Goal: Task Accomplishment & Management: Manage account settings

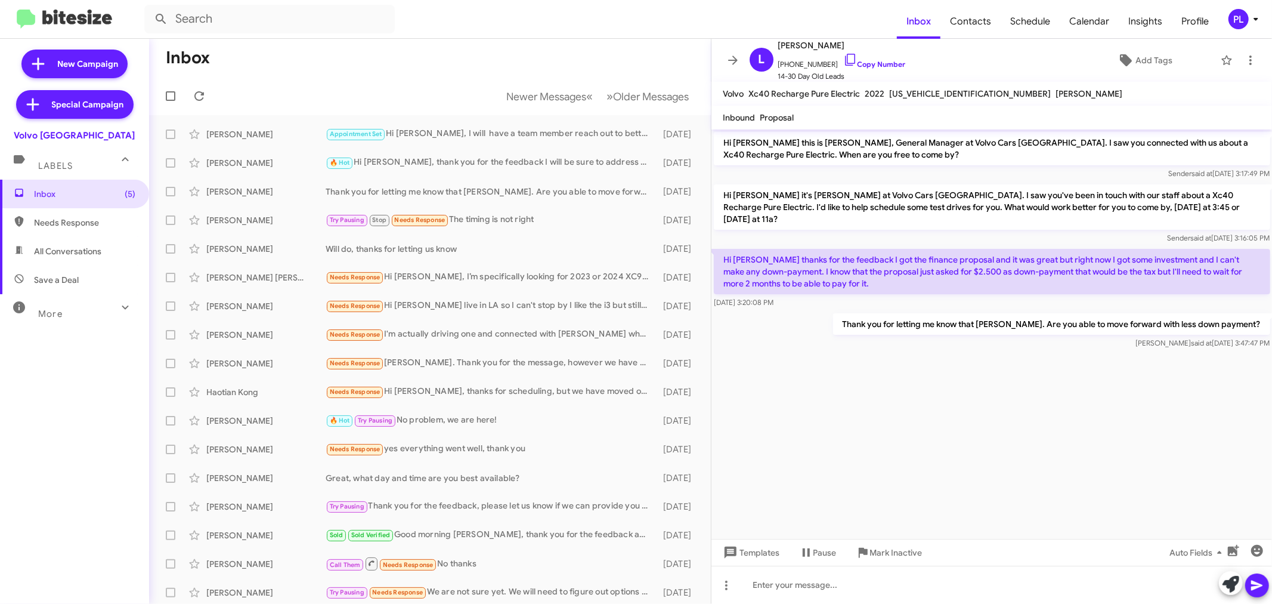
click at [1249, 14] on icon at bounding box center [1256, 19] width 14 height 14
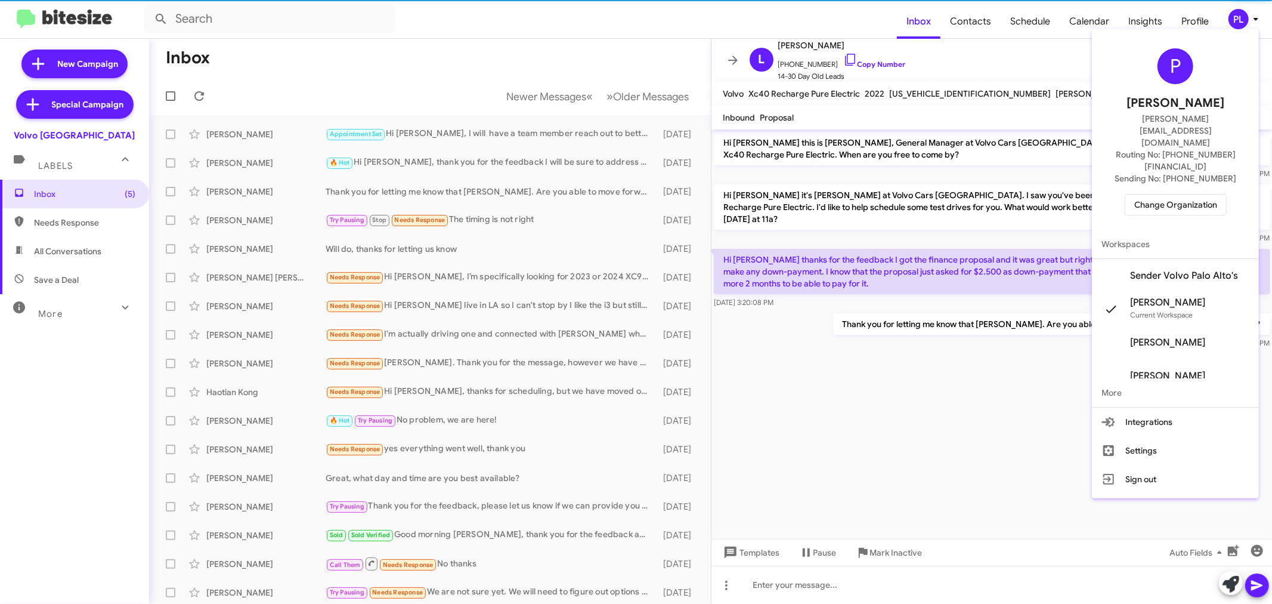
click at [1183, 194] on span "Change Organization" at bounding box center [1175, 204] width 83 height 20
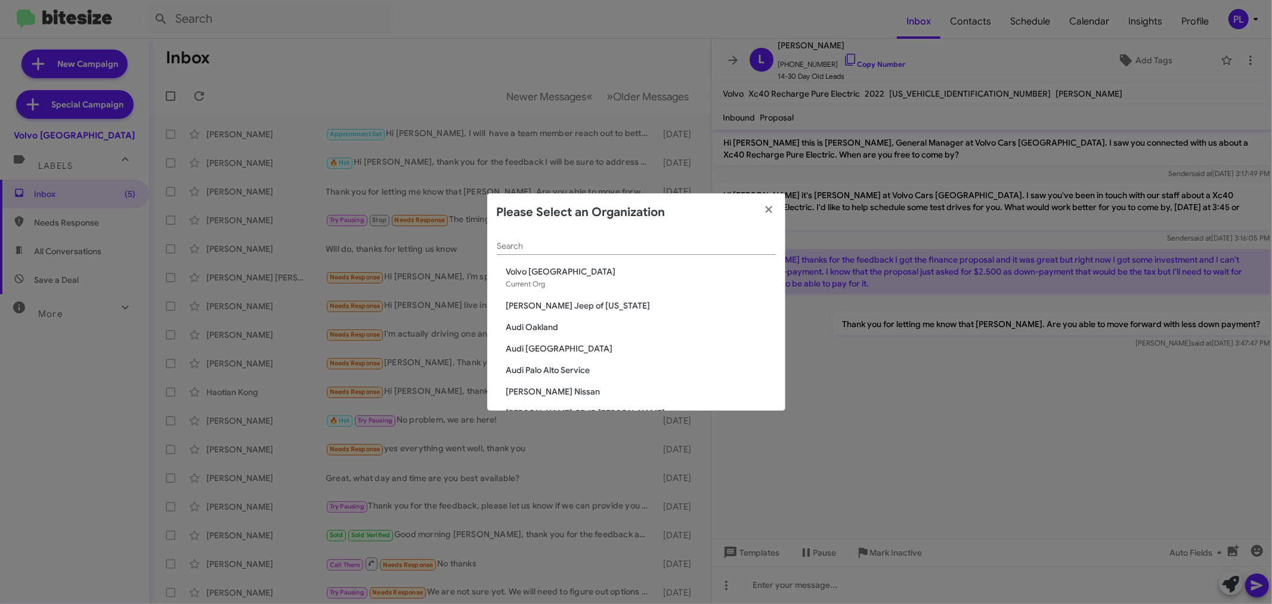
click at [593, 247] on input "Search" at bounding box center [636, 247] width 279 height 10
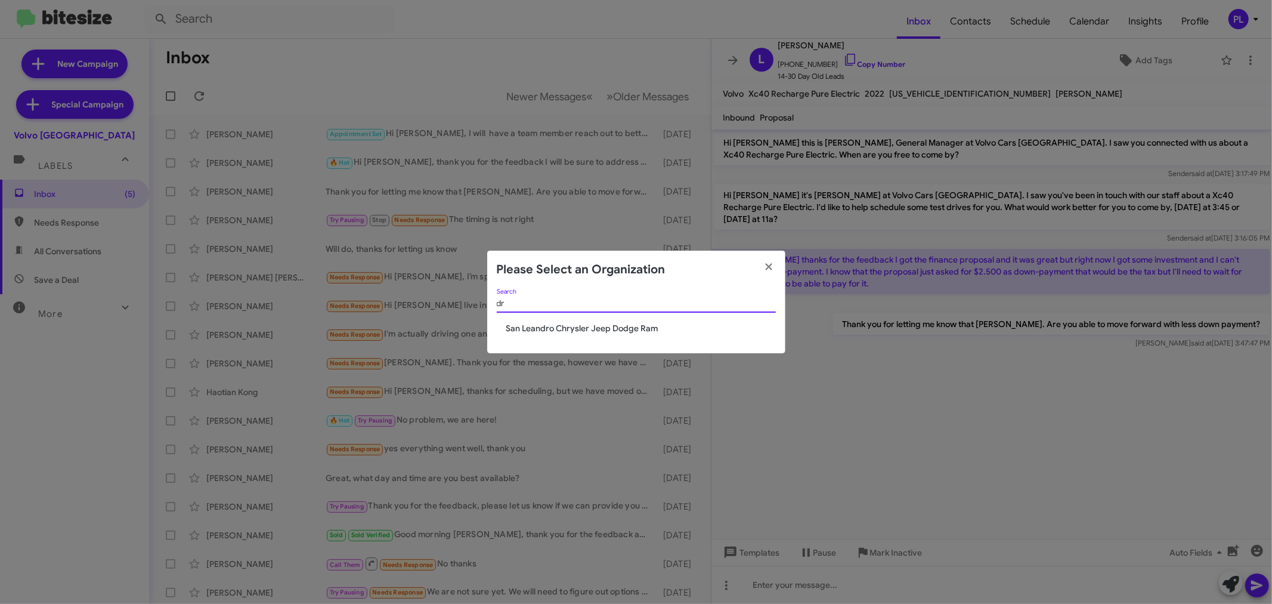
type input "d"
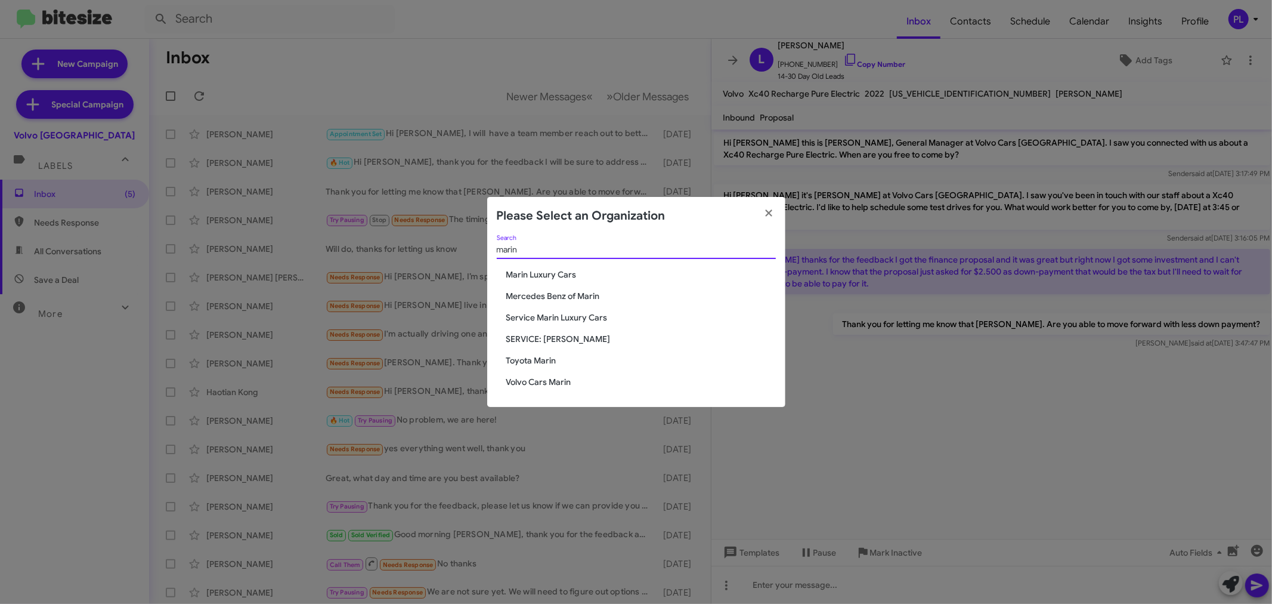
type input "marin"
click at [555, 314] on span "Service Marin Luxury Cars" at bounding box center [641, 317] width 270 height 12
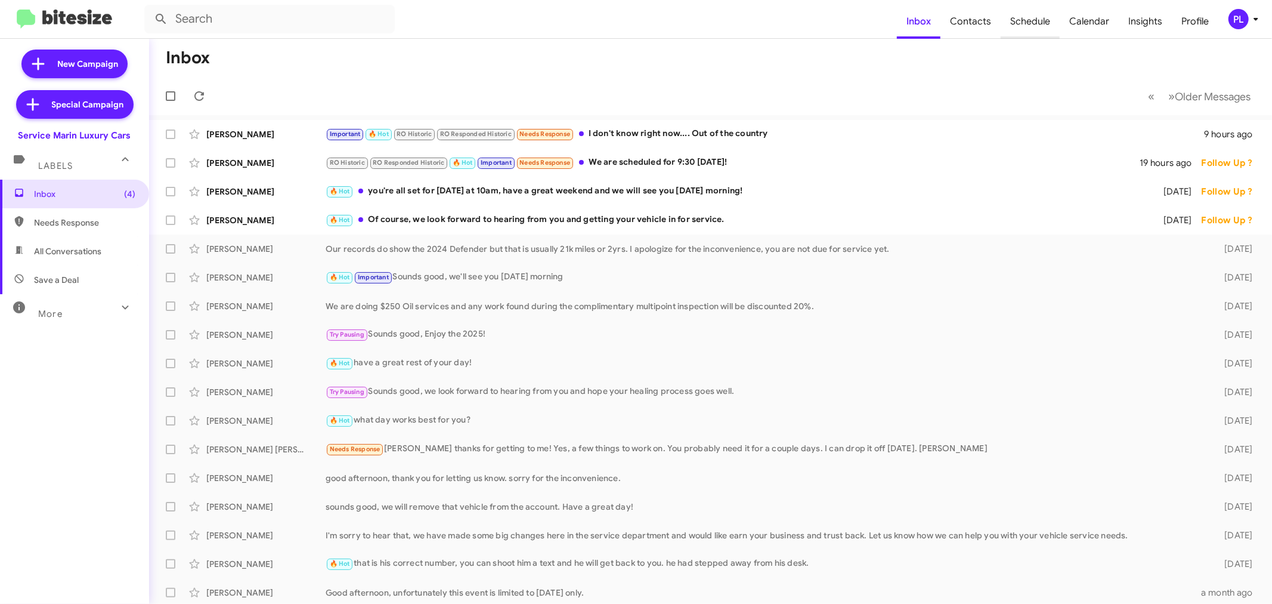
click at [1049, 27] on span "Schedule" at bounding box center [1030, 21] width 59 height 35
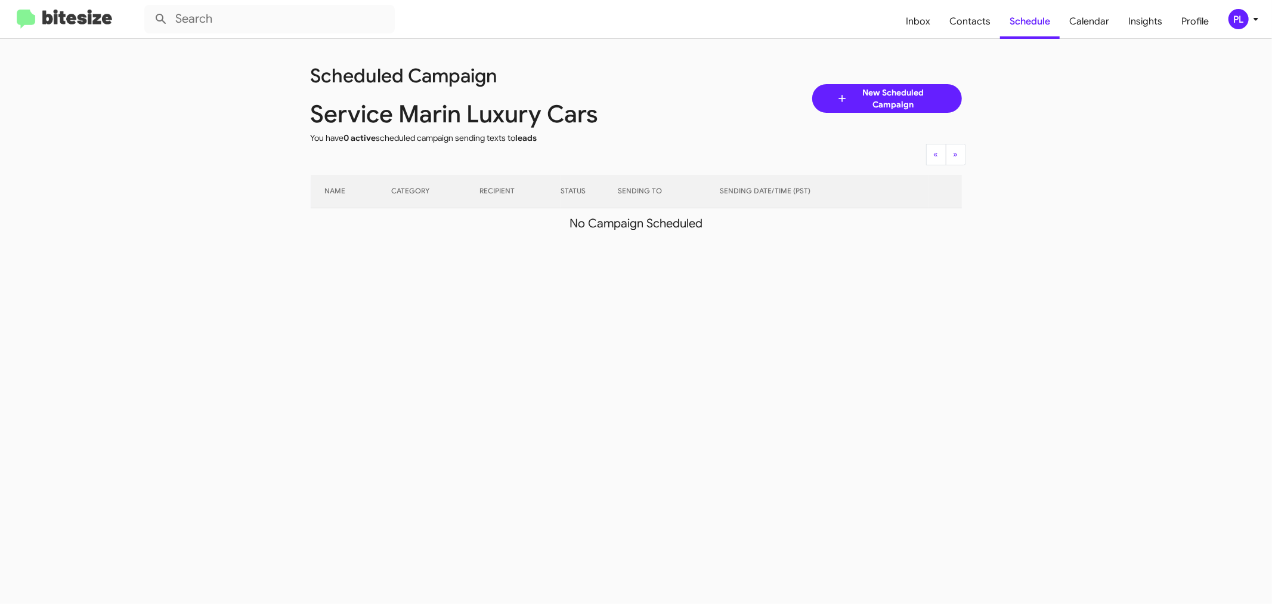
click at [1257, 15] on icon at bounding box center [1256, 19] width 14 height 14
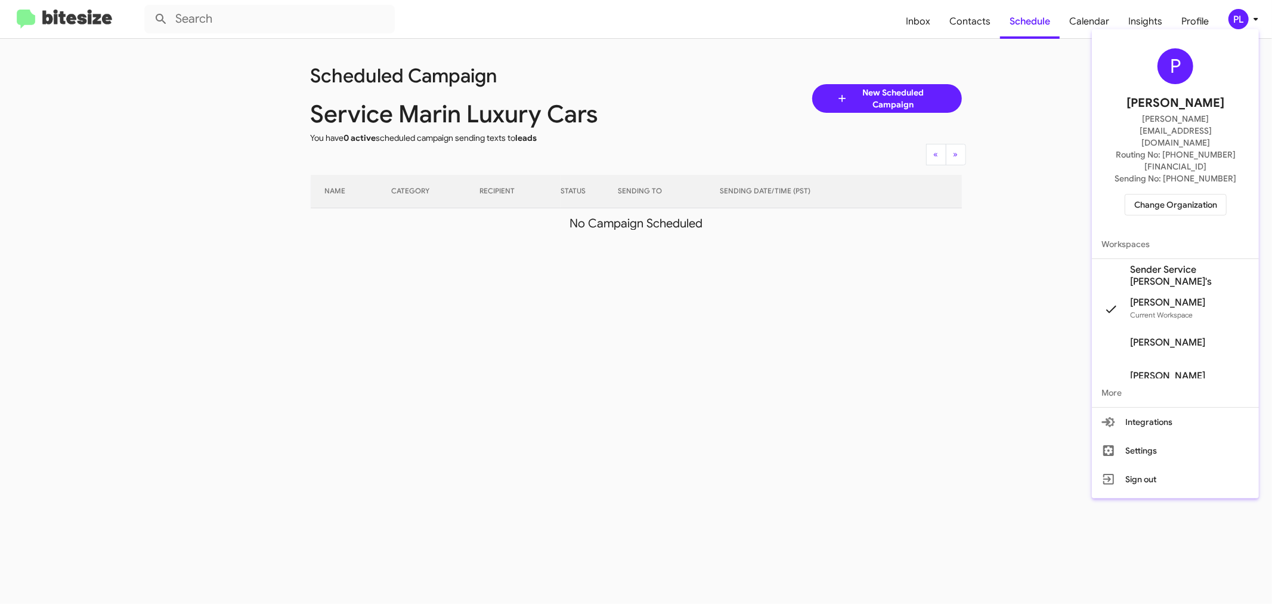
click at [1186, 264] on span "Sender Service Marin Luxury's" at bounding box center [1189, 276] width 119 height 24
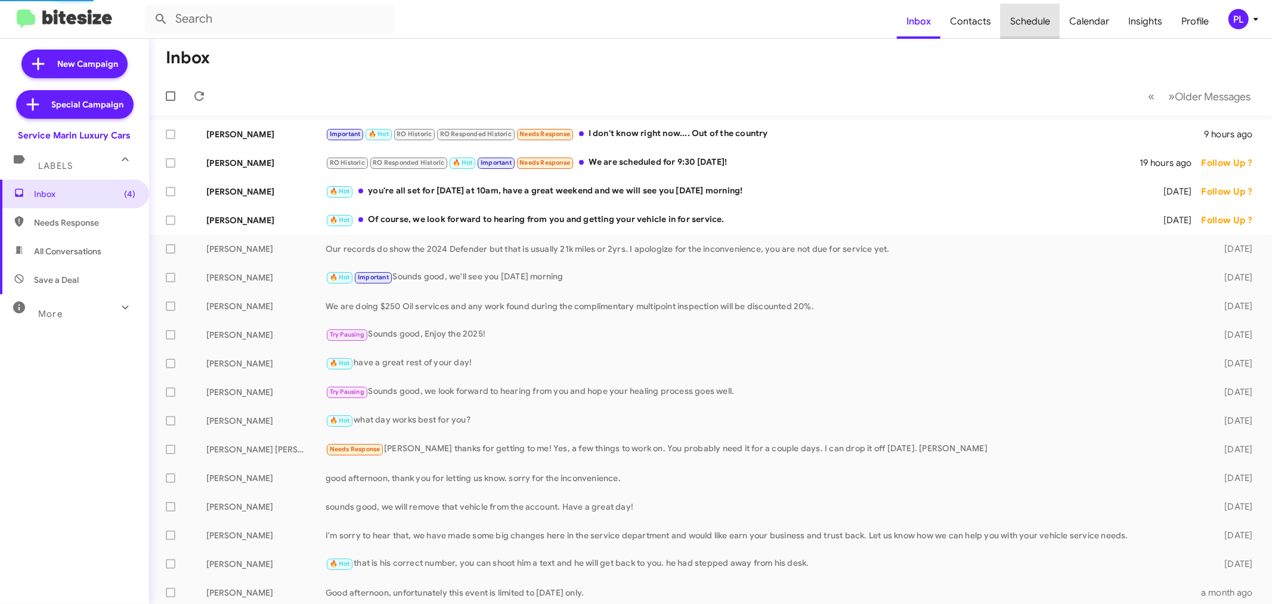
click at [1047, 25] on span "Schedule" at bounding box center [1030, 21] width 59 height 35
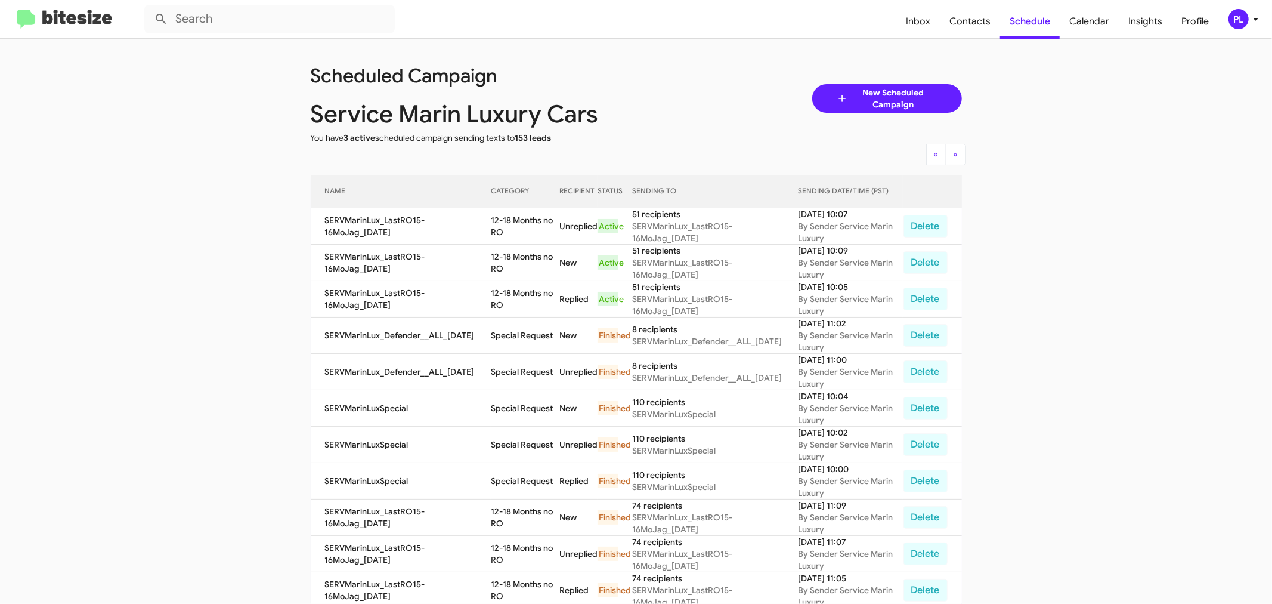
click at [1254, 20] on icon at bounding box center [1256, 19] width 14 height 14
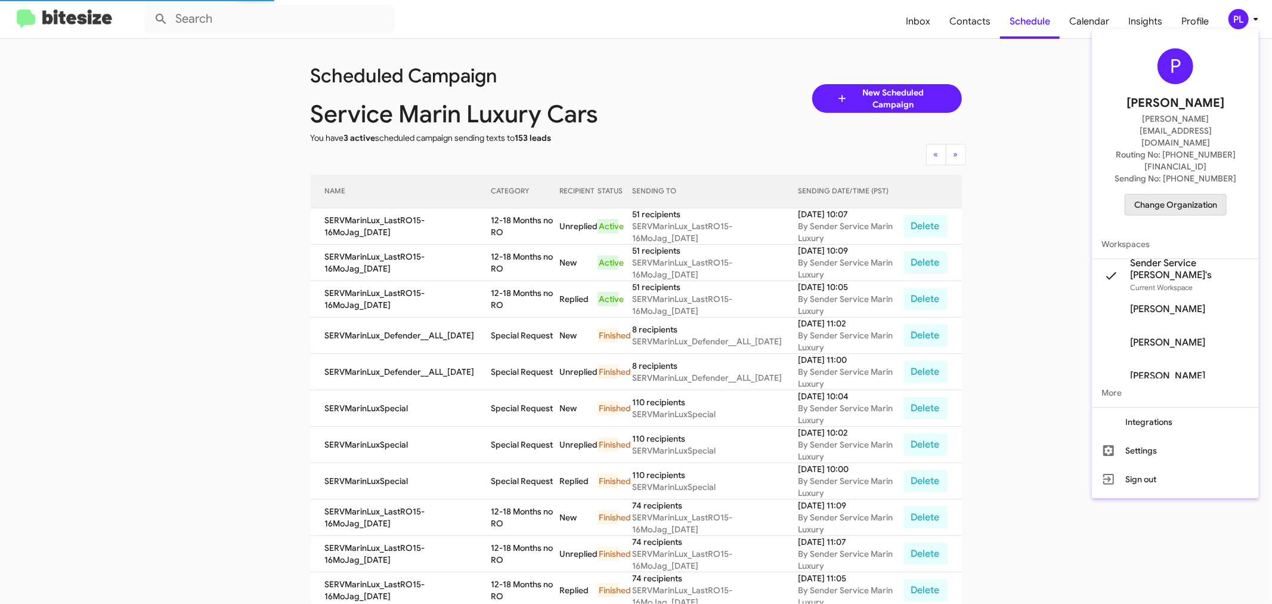
click at [1190, 194] on span "Change Organization" at bounding box center [1175, 204] width 83 height 20
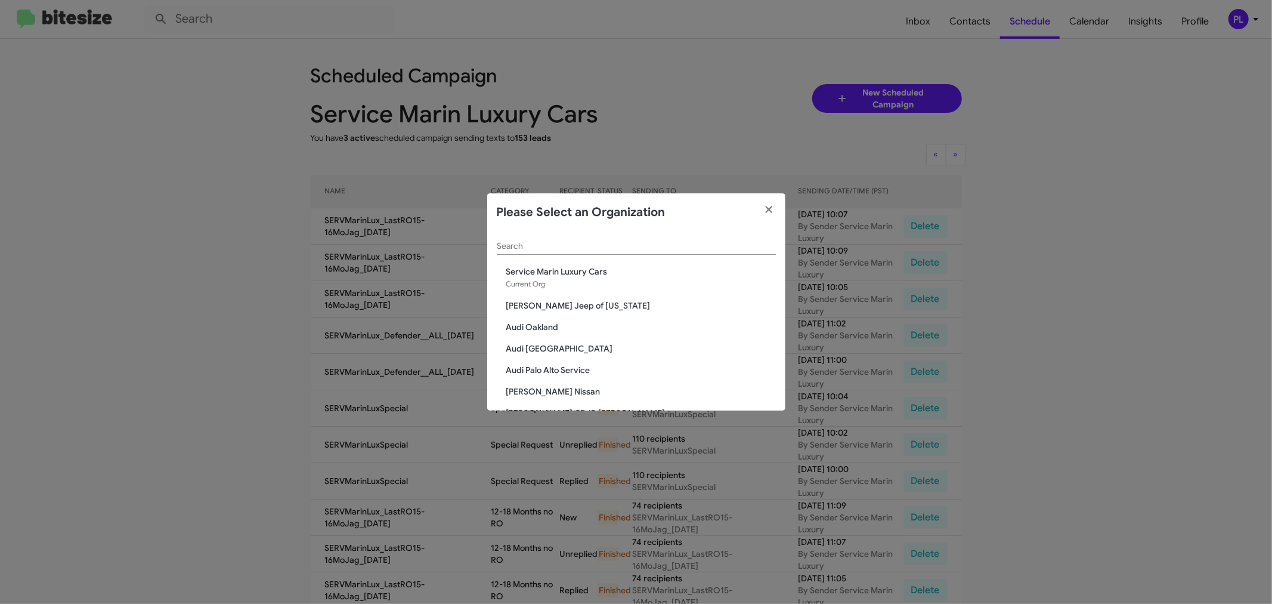
click at [531, 323] on span "Audi Oakland" at bounding box center [641, 327] width 270 height 12
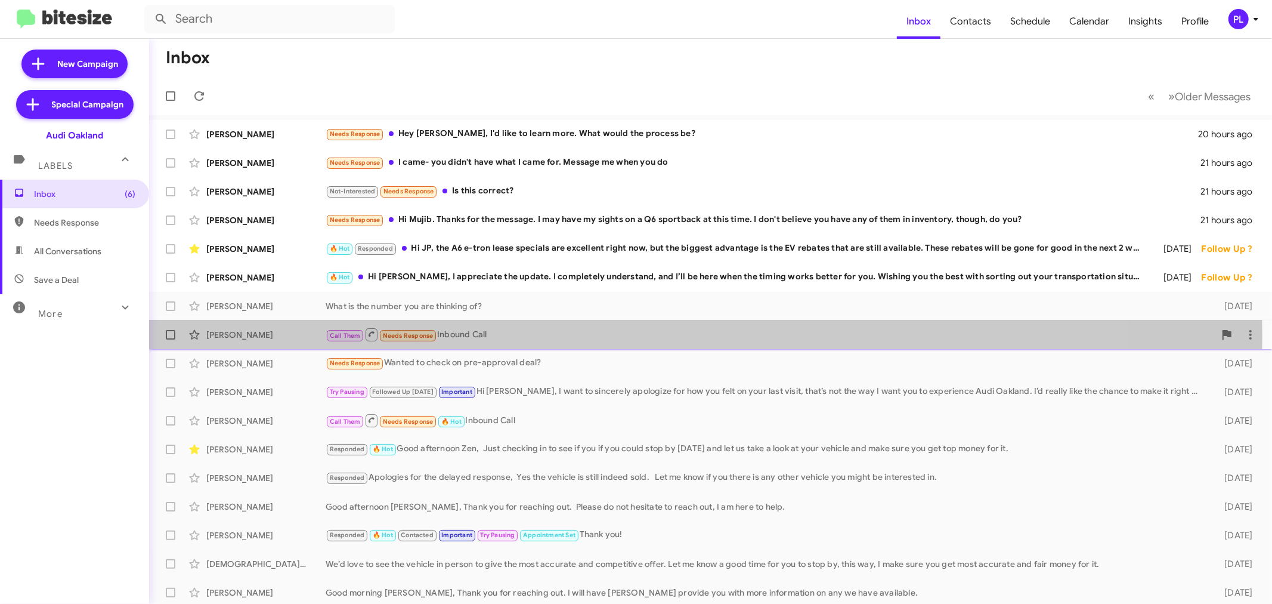
click at [514, 335] on div "Call Them Needs Response Inbound Call" at bounding box center [770, 334] width 889 height 15
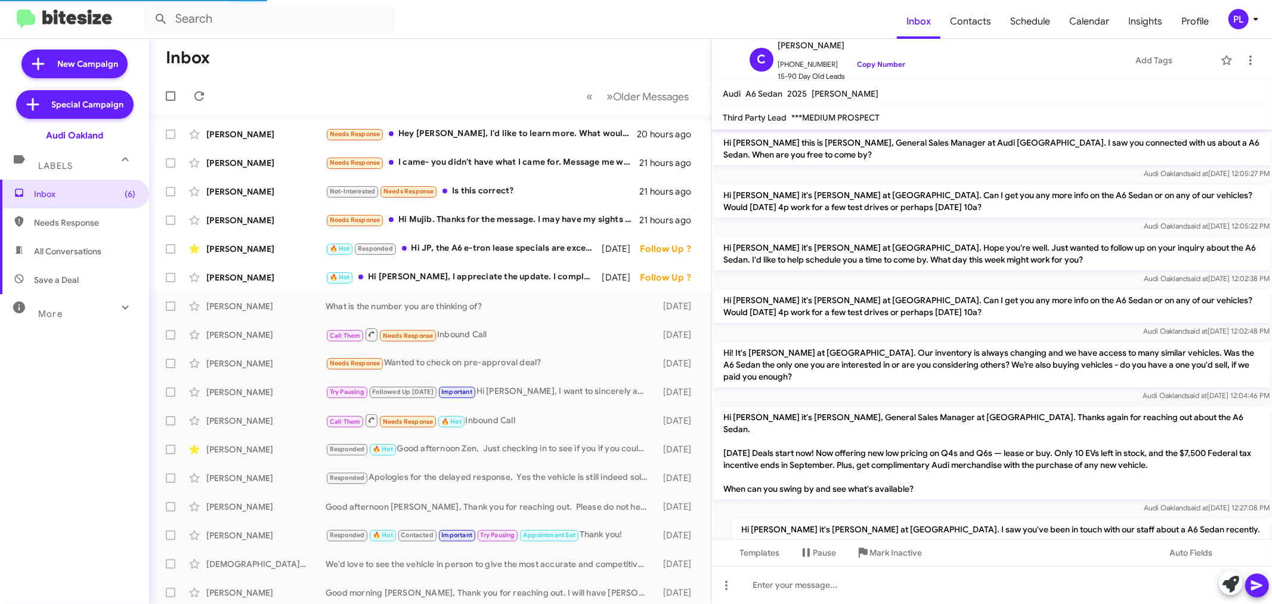
scroll to position [265, 0]
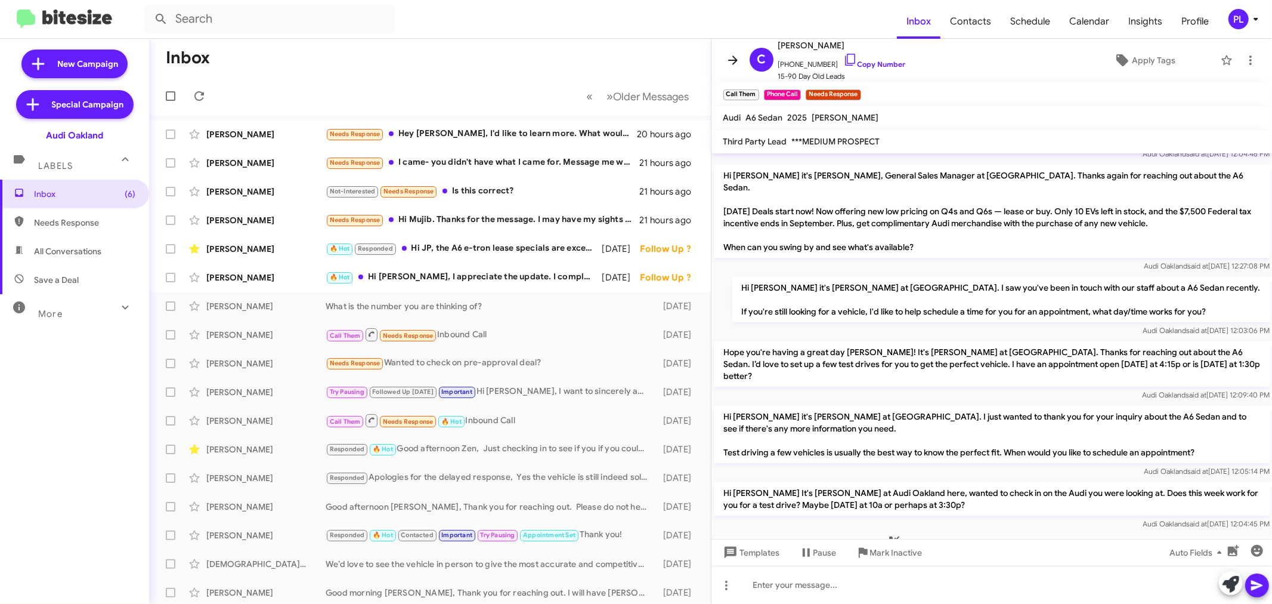
click at [732, 61] on icon at bounding box center [733, 60] width 14 height 14
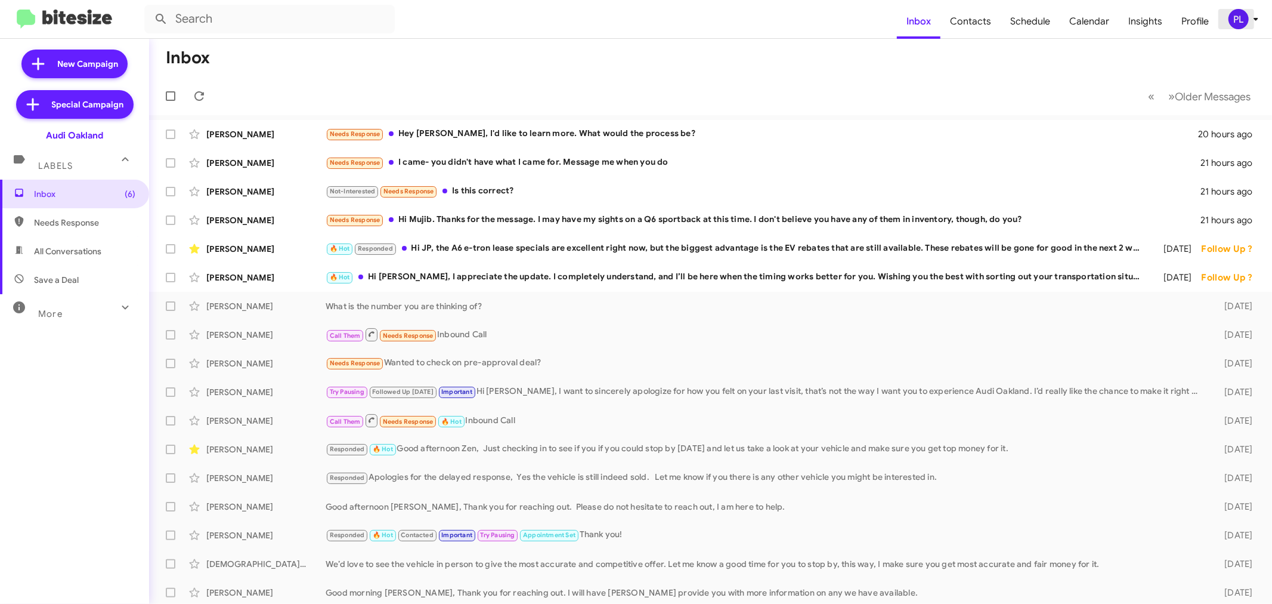
click at [1242, 20] on div "PL" at bounding box center [1239, 19] width 20 height 20
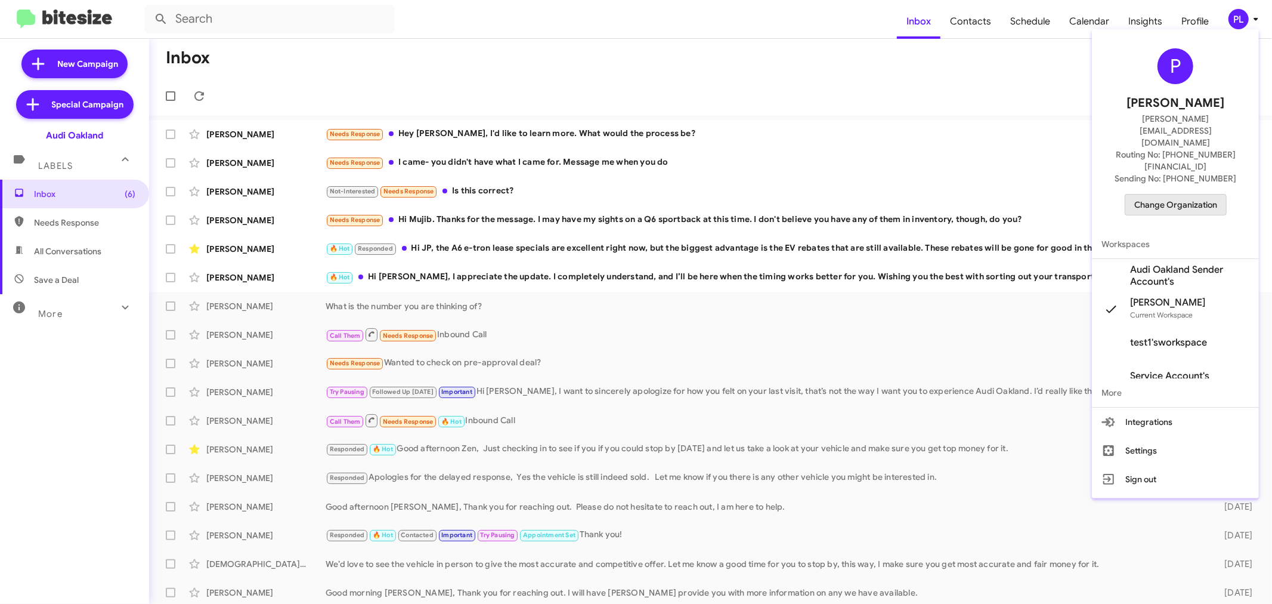
click at [1197, 194] on span "Change Organization" at bounding box center [1175, 204] width 83 height 20
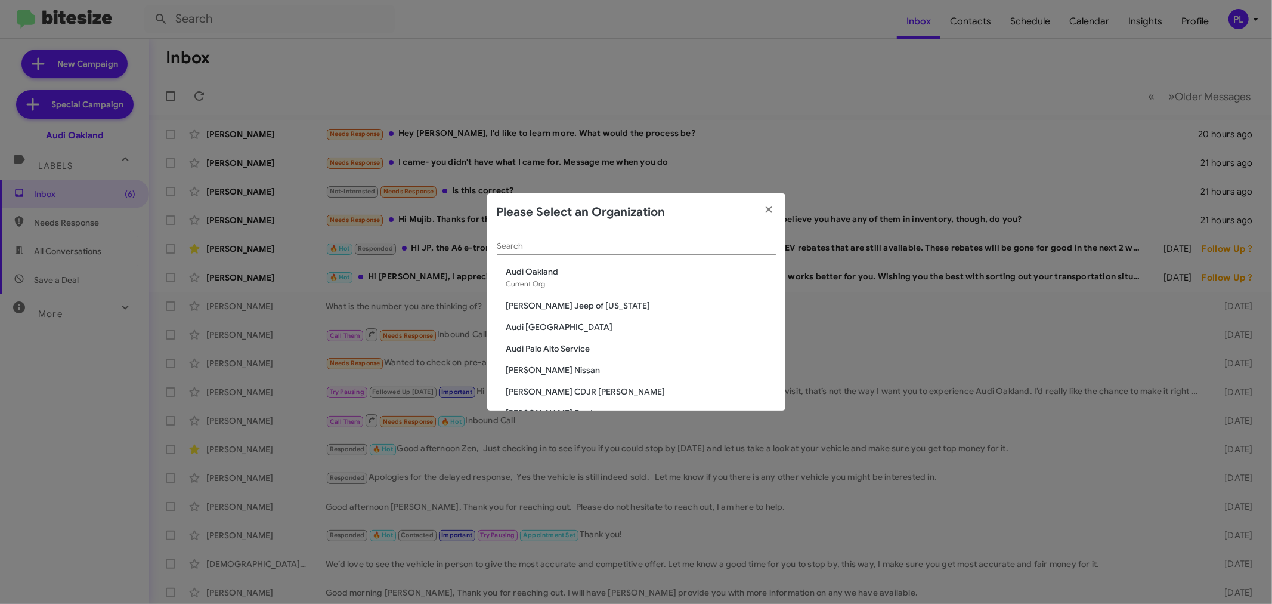
click at [545, 245] on input "Search" at bounding box center [636, 247] width 279 height 10
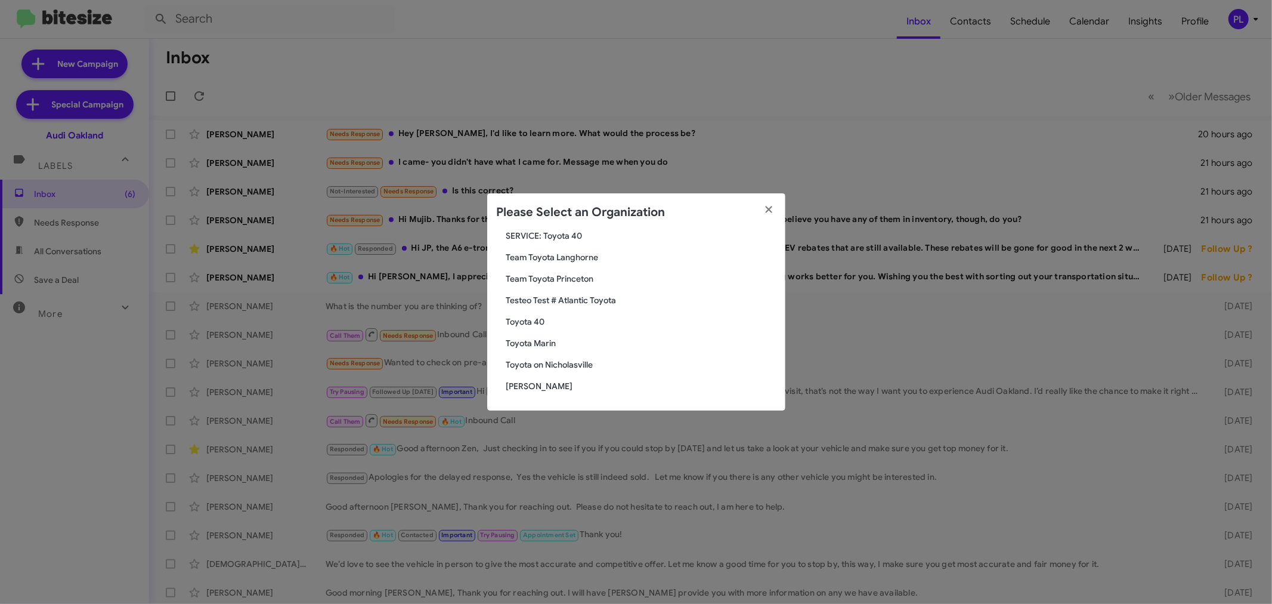
type input "toyota"
click at [545, 341] on span "Toyota Marin" at bounding box center [641, 343] width 270 height 12
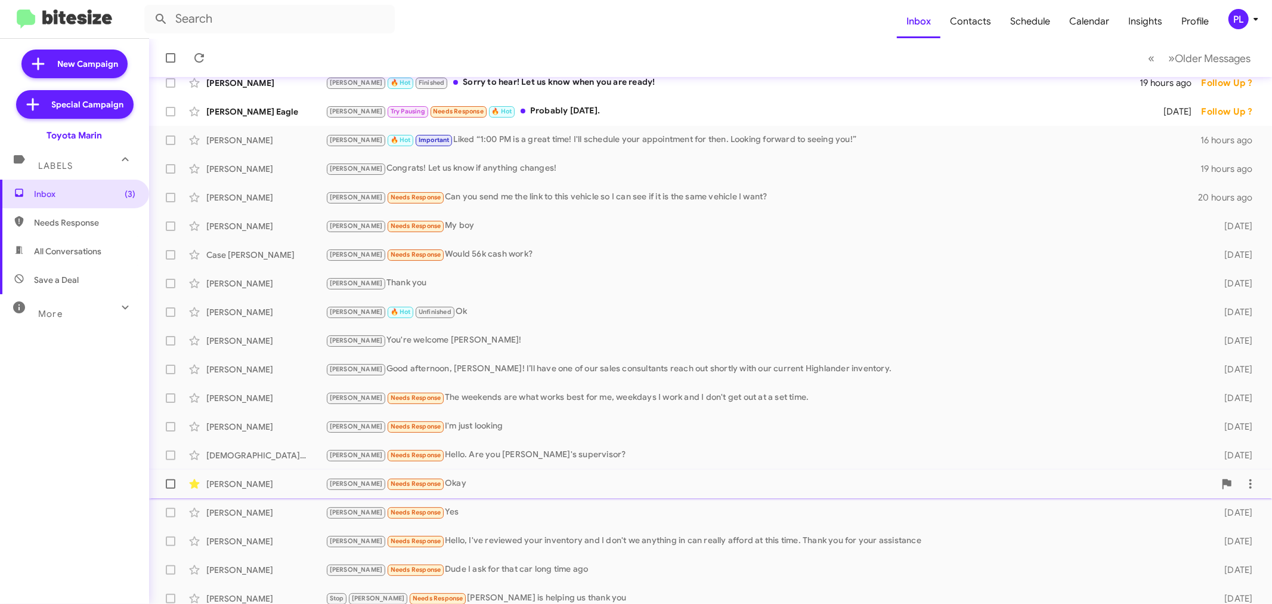
scroll to position [88, 0]
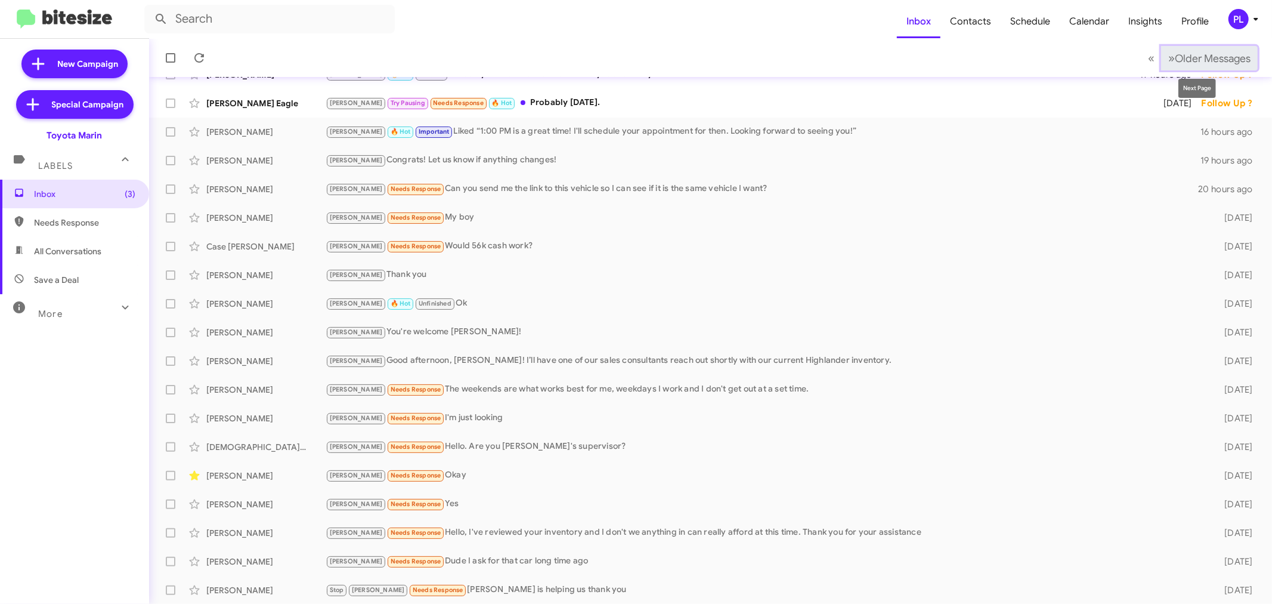
click at [1197, 52] on span "Older Messages" at bounding box center [1213, 58] width 76 height 13
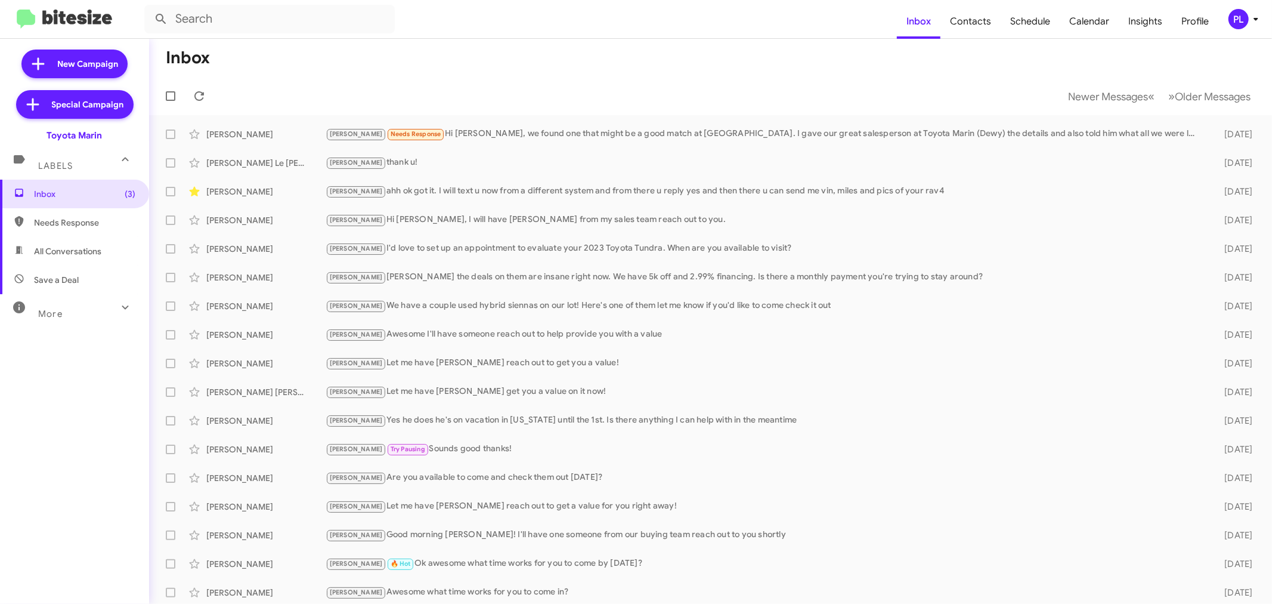
click at [1236, 22] on div "PL" at bounding box center [1239, 19] width 20 height 20
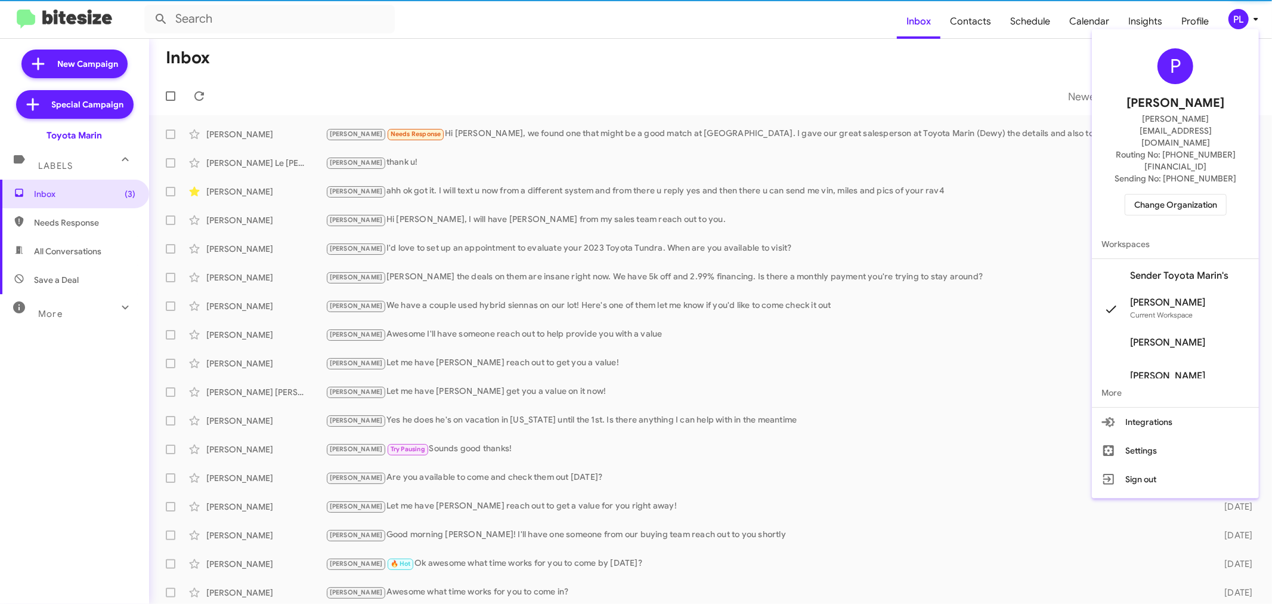
click at [1189, 194] on span "Change Organization" at bounding box center [1175, 204] width 83 height 20
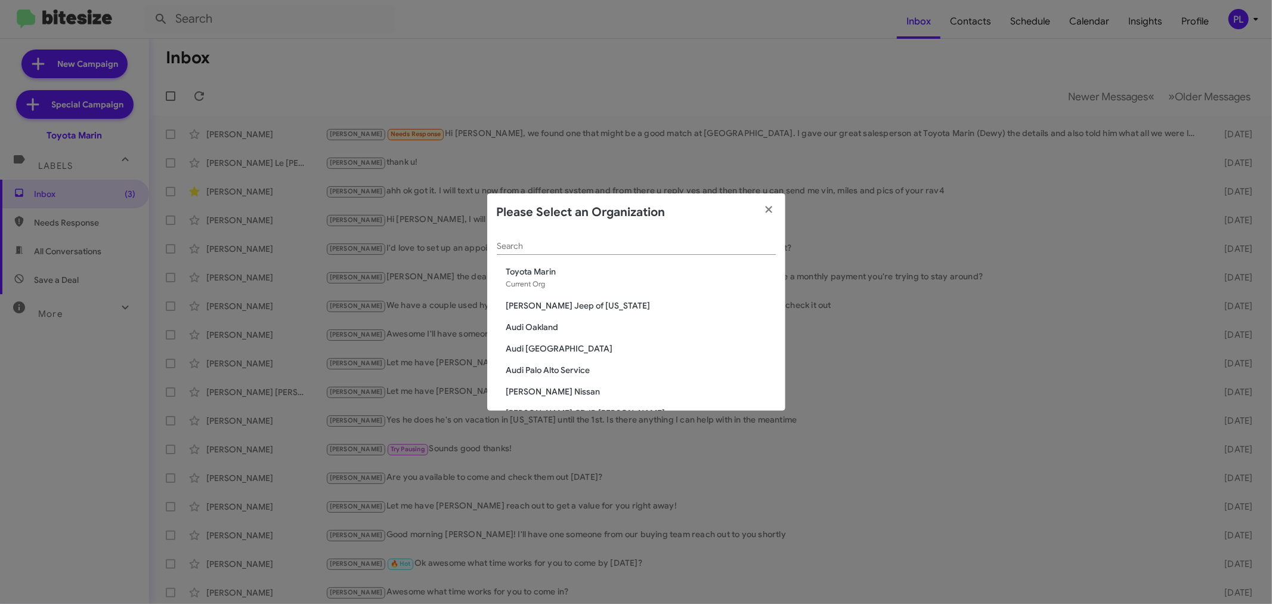
click at [537, 243] on input "Search" at bounding box center [636, 247] width 279 height 10
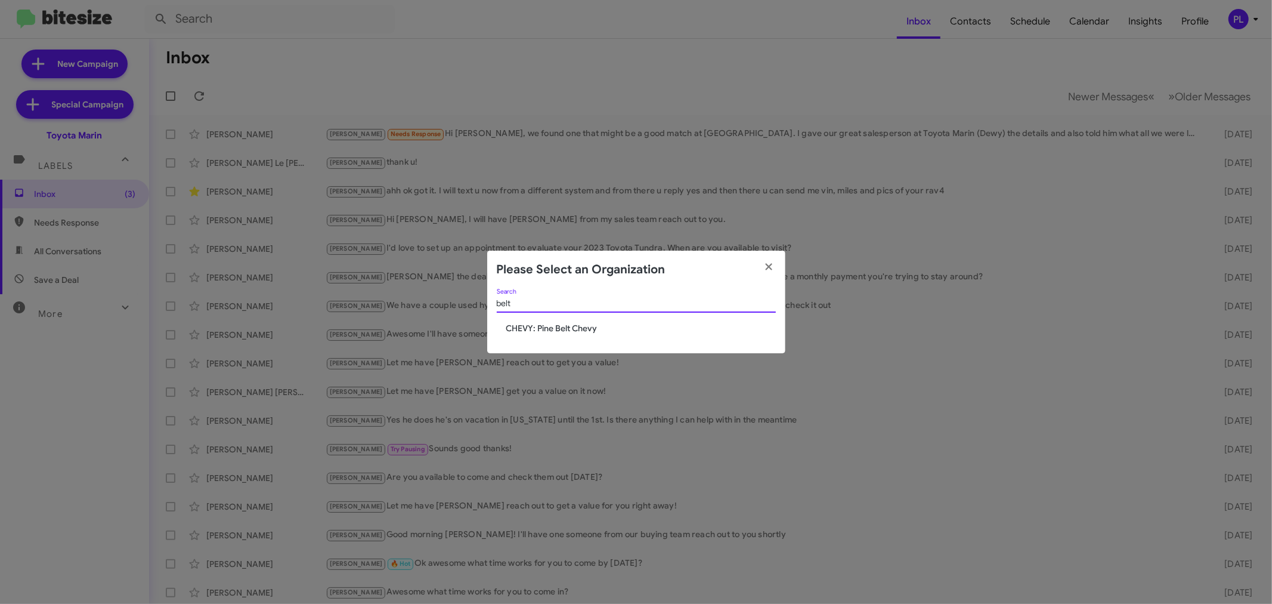
type input "belt"
click at [552, 332] on span "CHEVY: Pine Belt Chevy" at bounding box center [641, 328] width 270 height 12
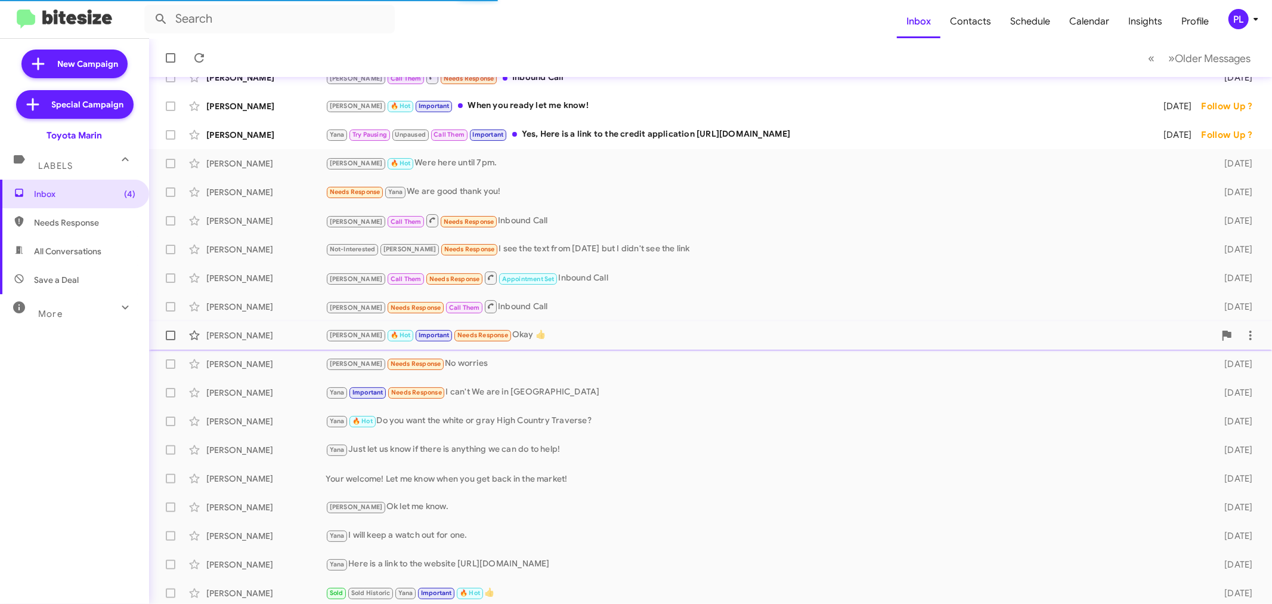
scroll to position [88, 0]
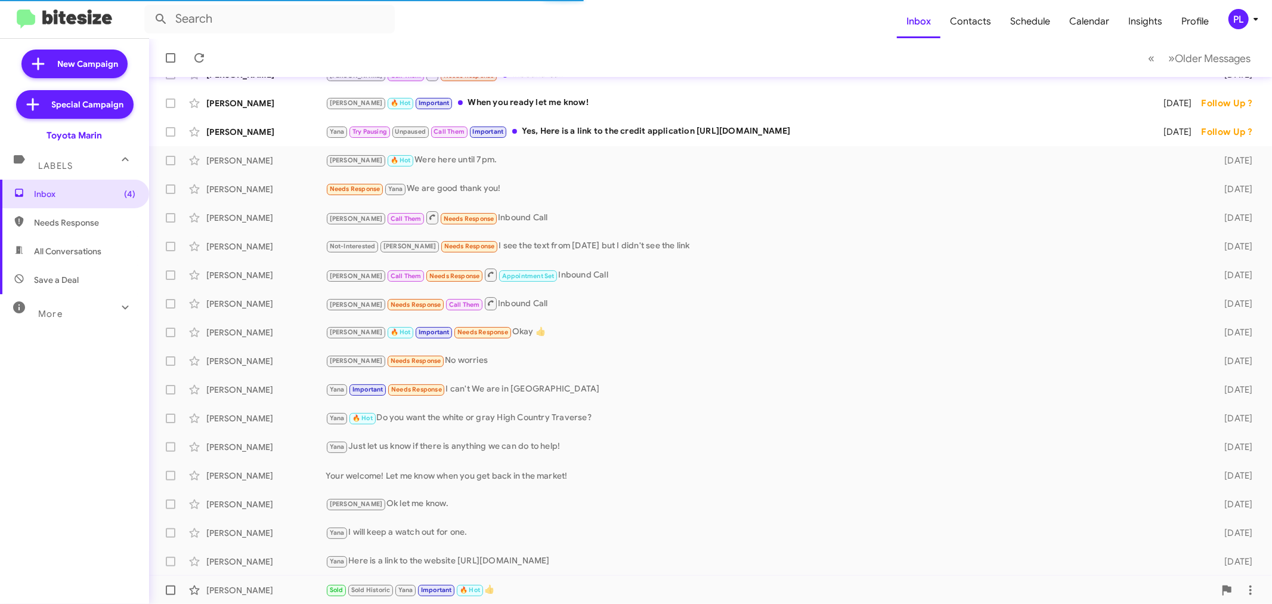
click at [533, 592] on div "Sold Sold Historic Yana Important 🔥 Hot 👍" at bounding box center [770, 590] width 889 height 14
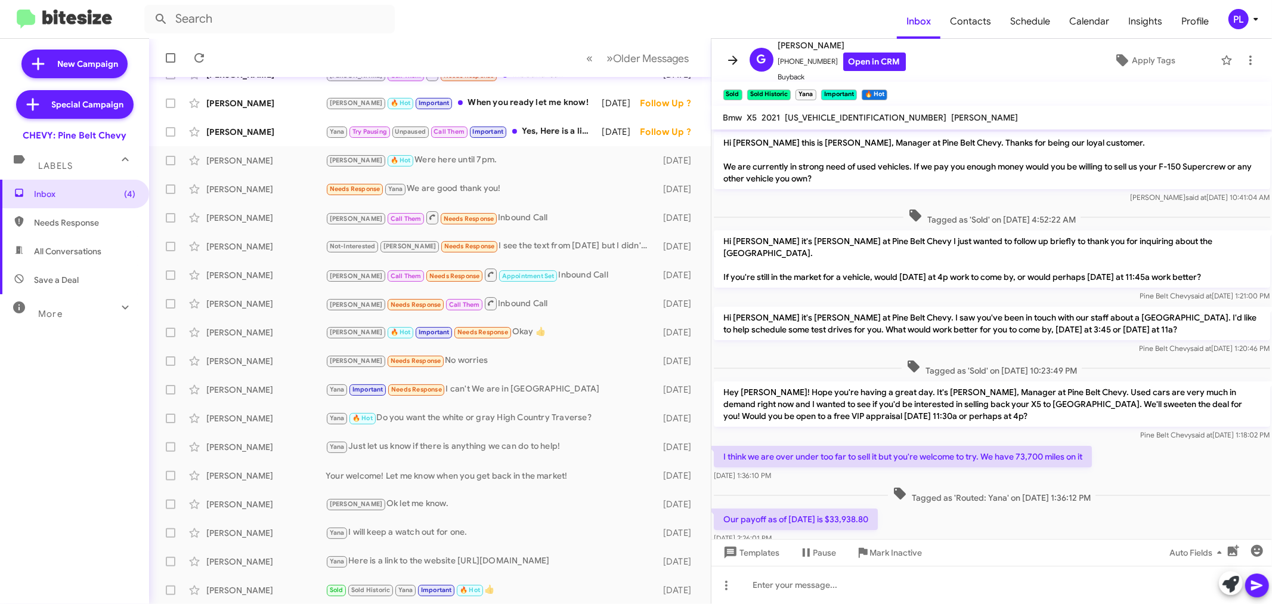
click at [732, 58] on icon at bounding box center [733, 60] width 14 height 14
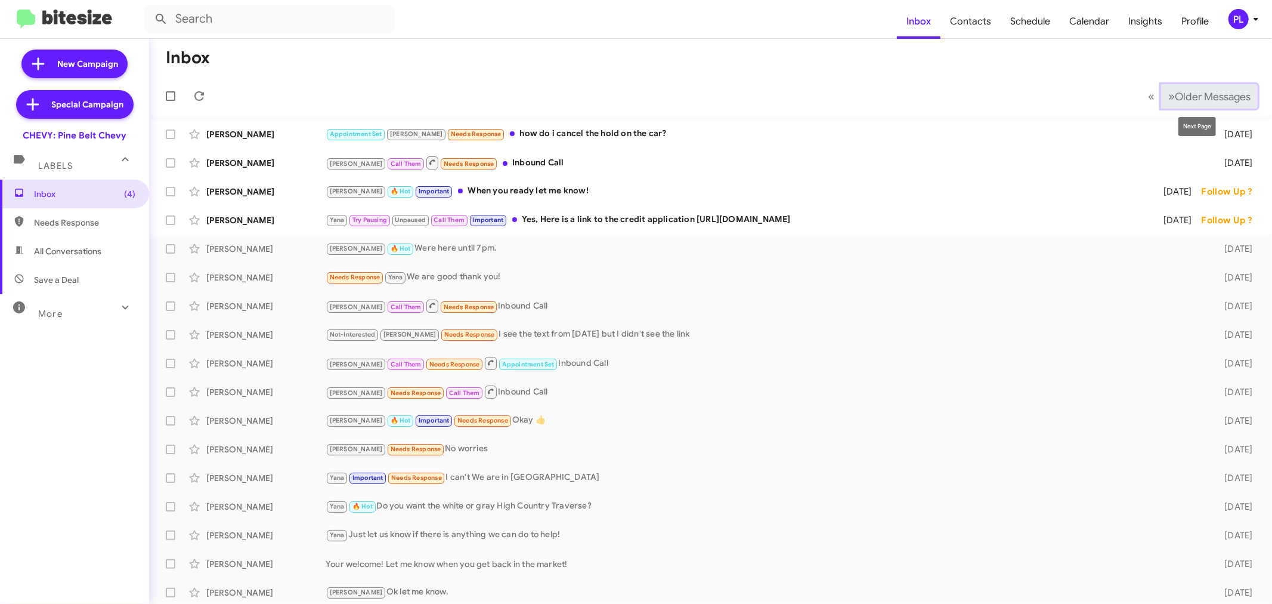
click at [1198, 91] on span "Older Messages" at bounding box center [1213, 96] width 76 height 13
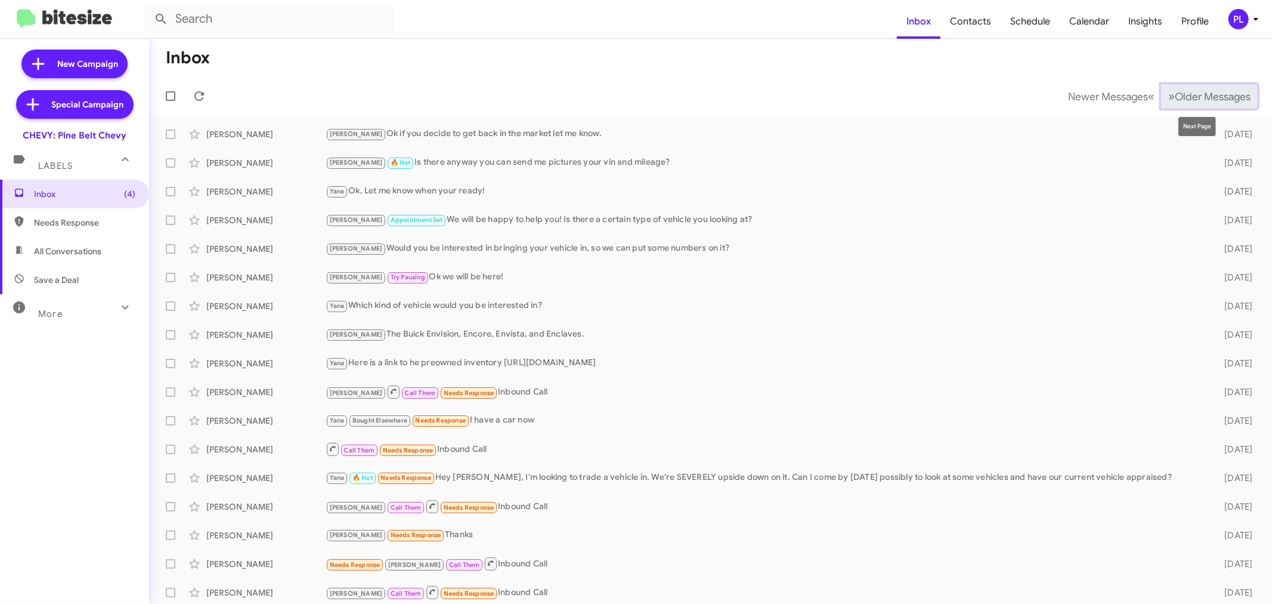
click at [1175, 91] on span "Older Messages" at bounding box center [1213, 96] width 76 height 13
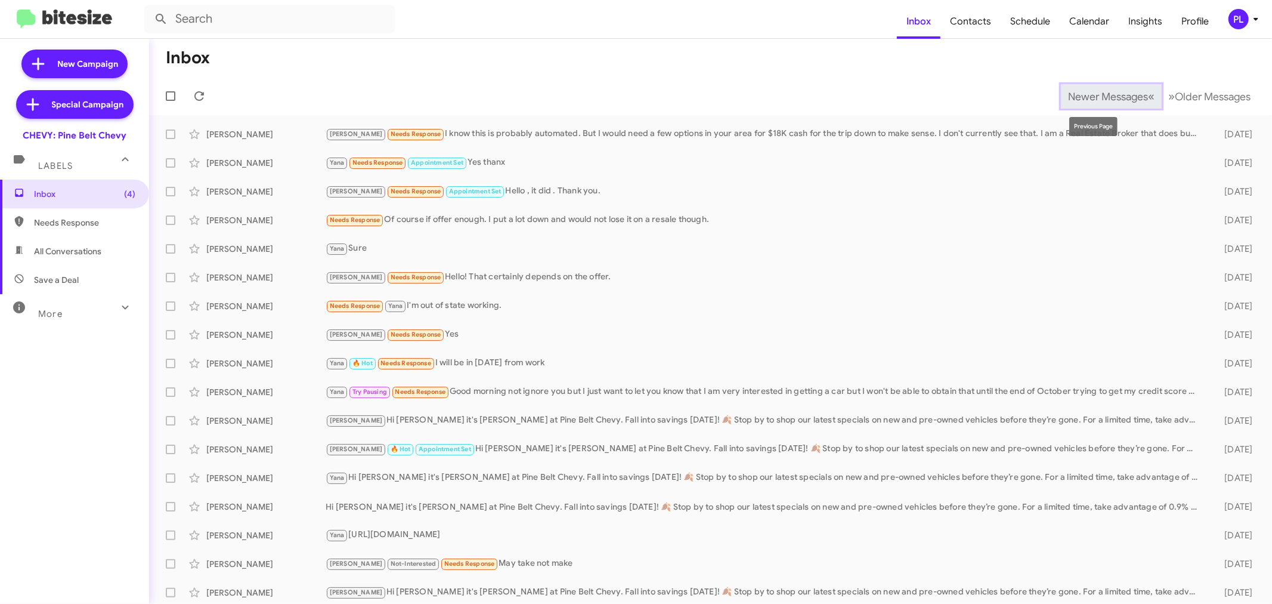
click at [1080, 106] on button "Newer Messages « Previous" at bounding box center [1111, 96] width 101 height 24
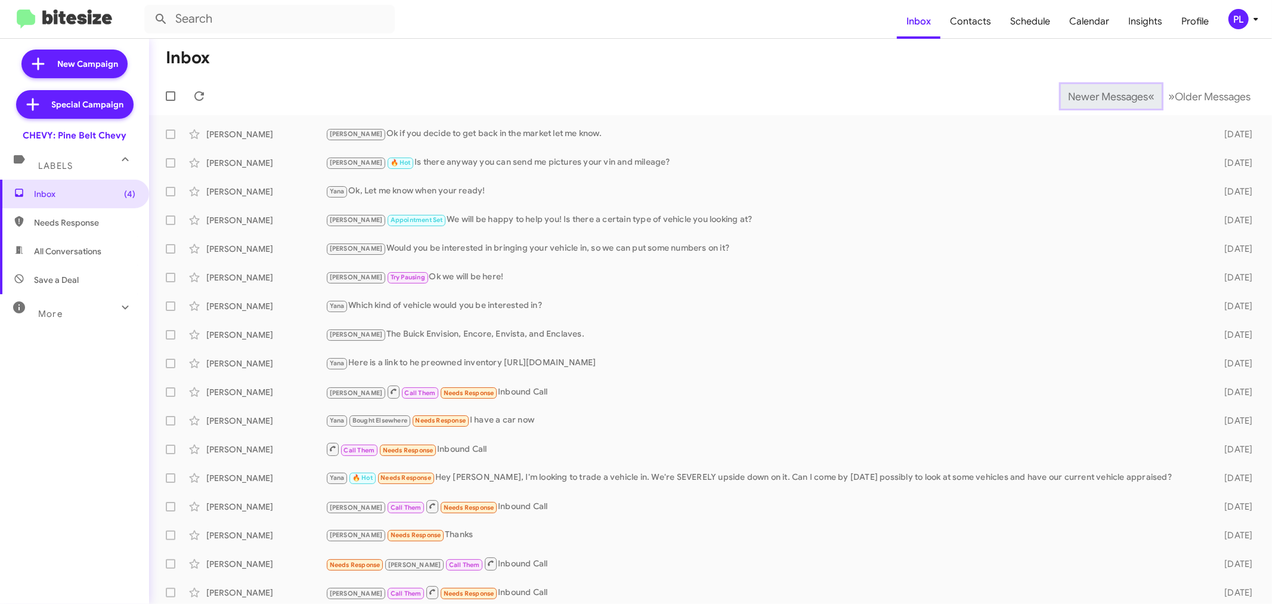
click at [1099, 99] on span "Newer Messages" at bounding box center [1108, 96] width 80 height 13
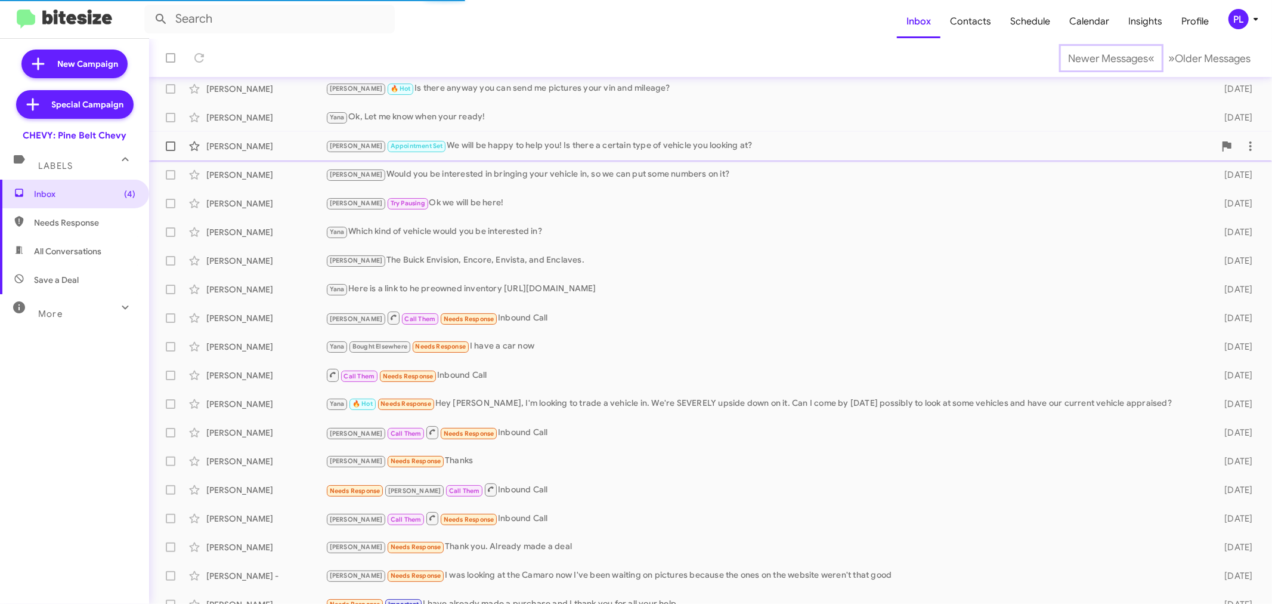
scroll to position [88, 0]
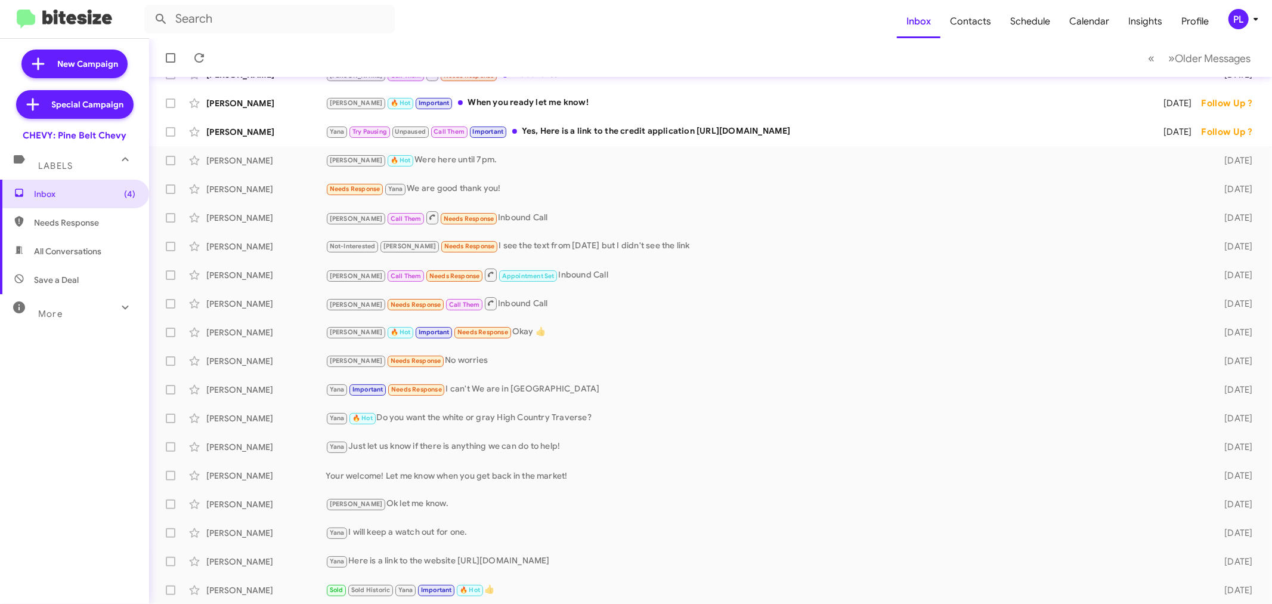
click at [1256, 21] on icon at bounding box center [1256, 19] width 14 height 14
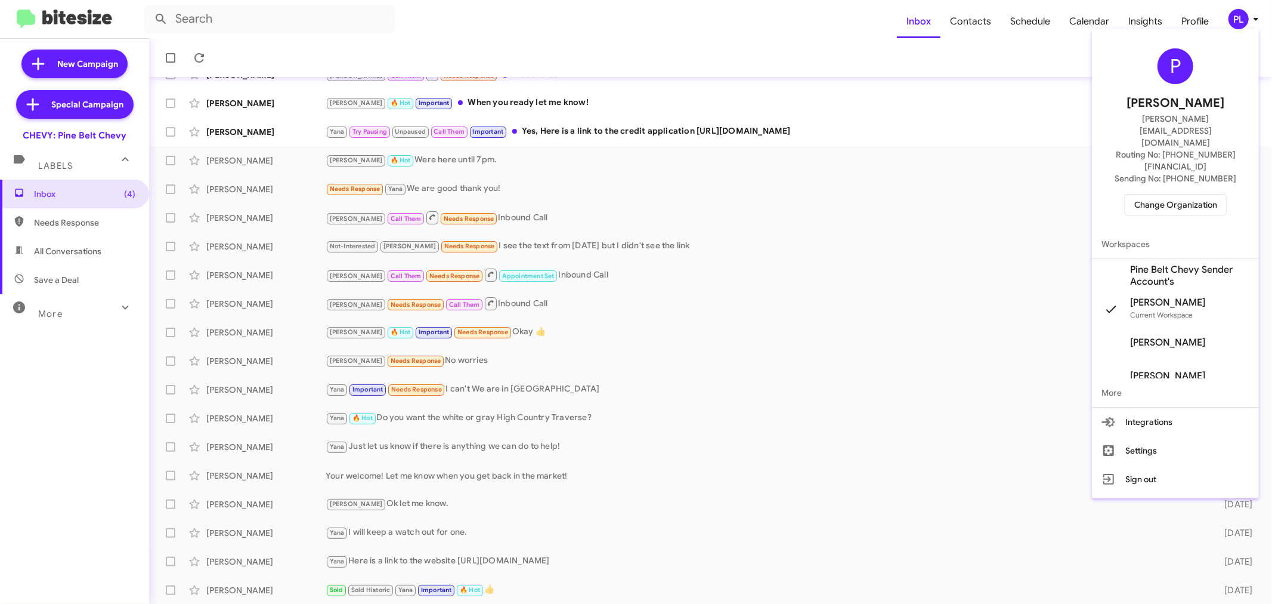
click at [1213, 194] on span "Change Organization" at bounding box center [1175, 204] width 83 height 20
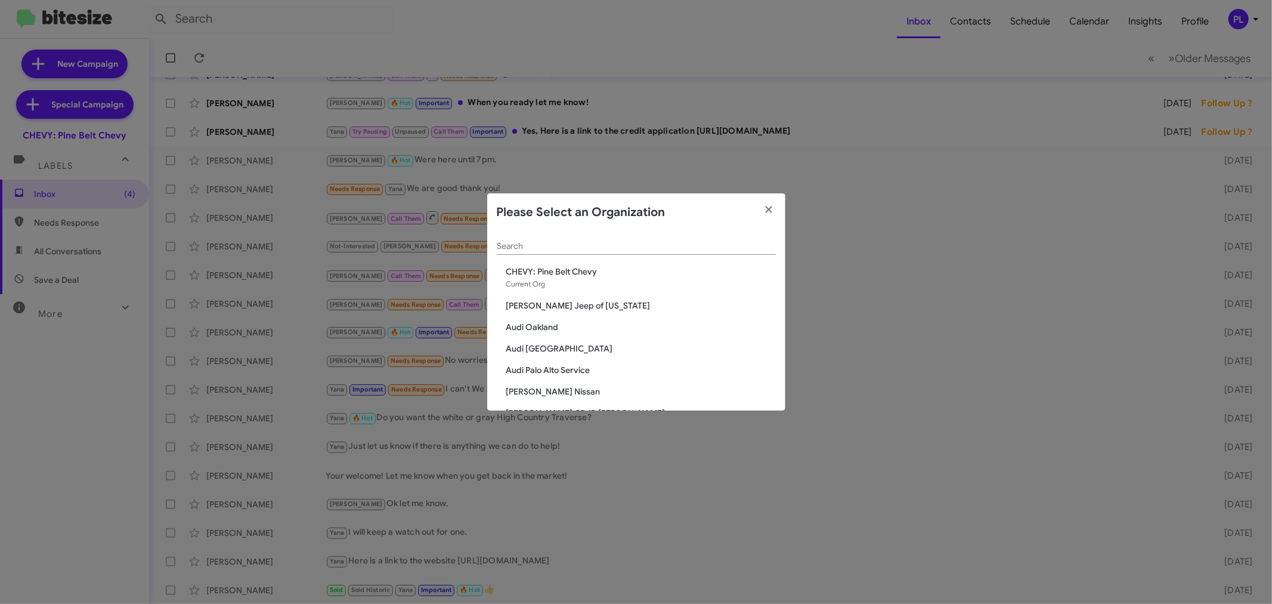
click at [653, 245] on input "Search" at bounding box center [636, 247] width 279 height 10
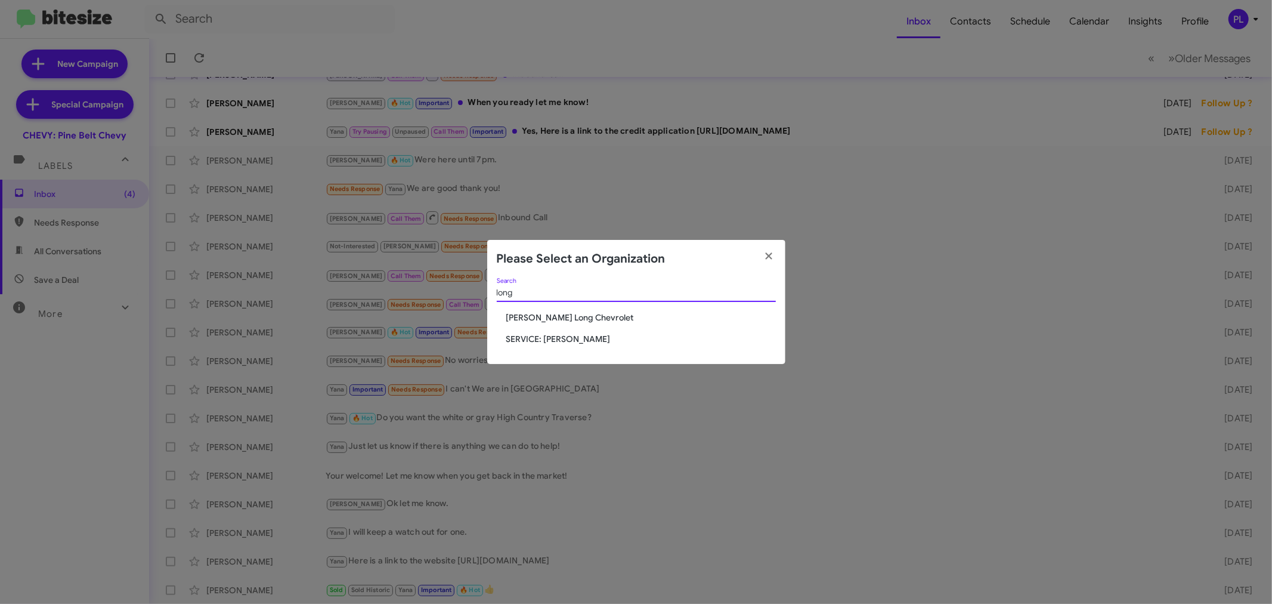
type input "long"
click at [576, 313] on span "[PERSON_NAME] Long Chevrolet" at bounding box center [641, 317] width 270 height 12
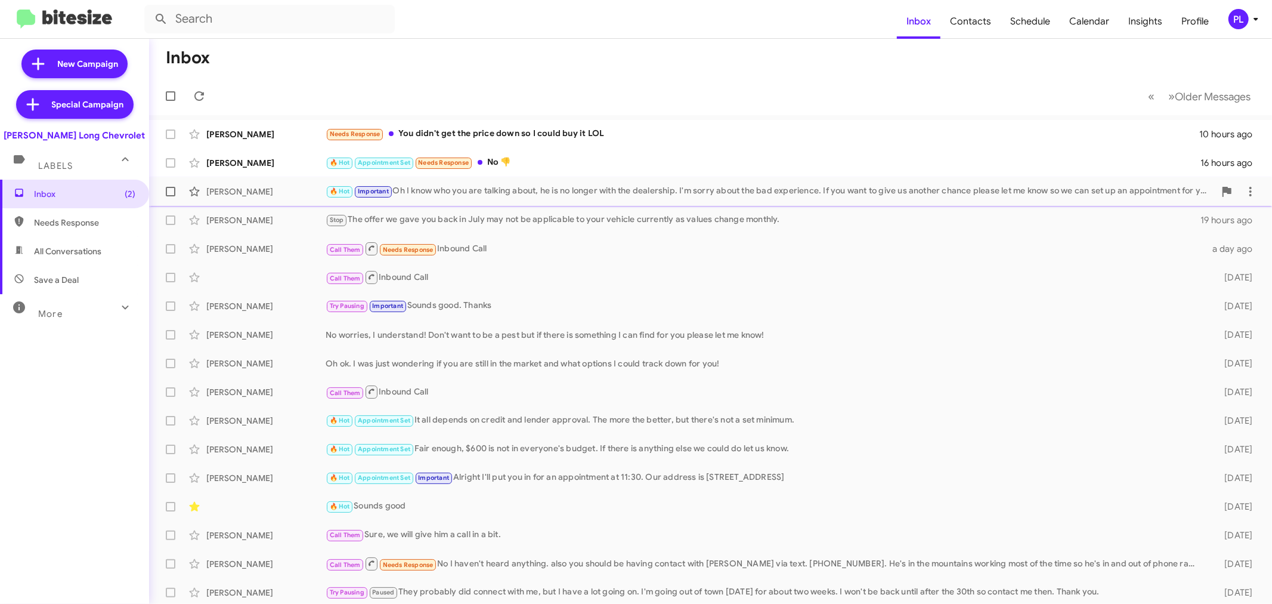
click at [497, 192] on div "🔥 Hot Important Oh I know who you are talking about, he is no longer with the d…" at bounding box center [770, 191] width 889 height 14
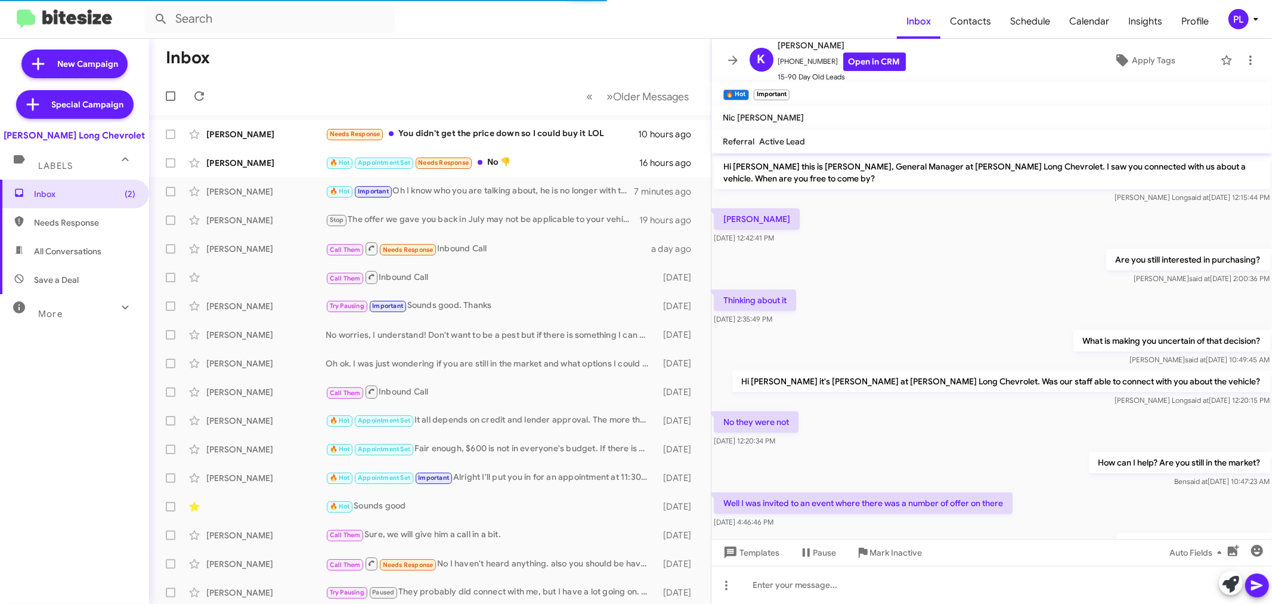
scroll to position [271, 0]
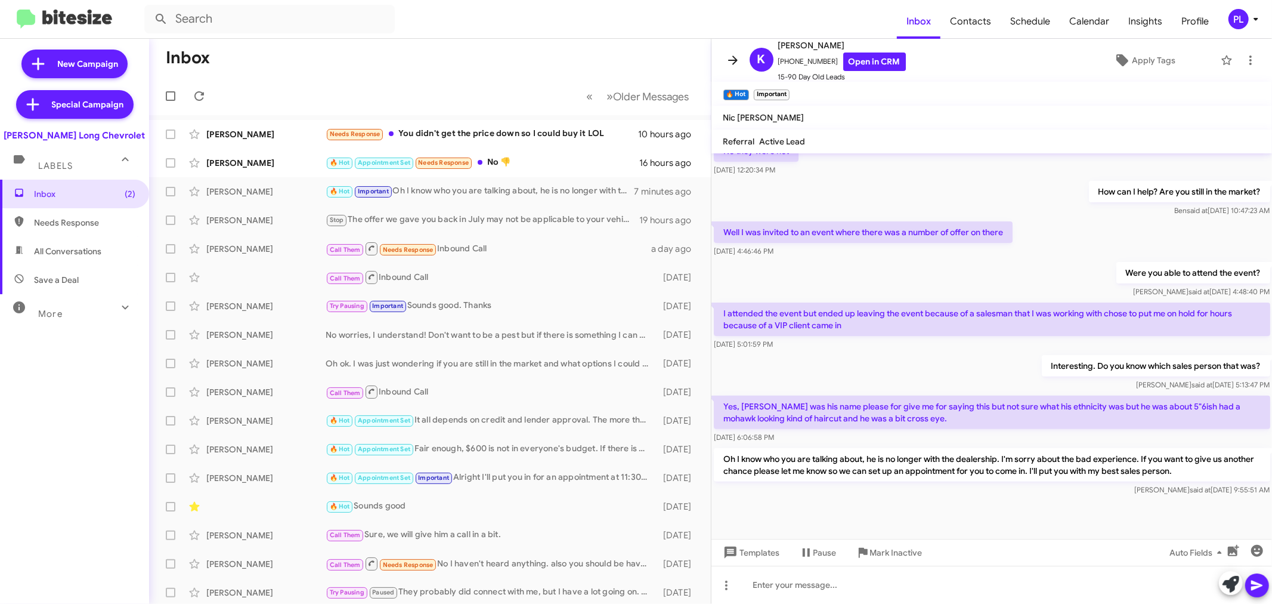
click at [735, 57] on icon at bounding box center [733, 60] width 14 height 14
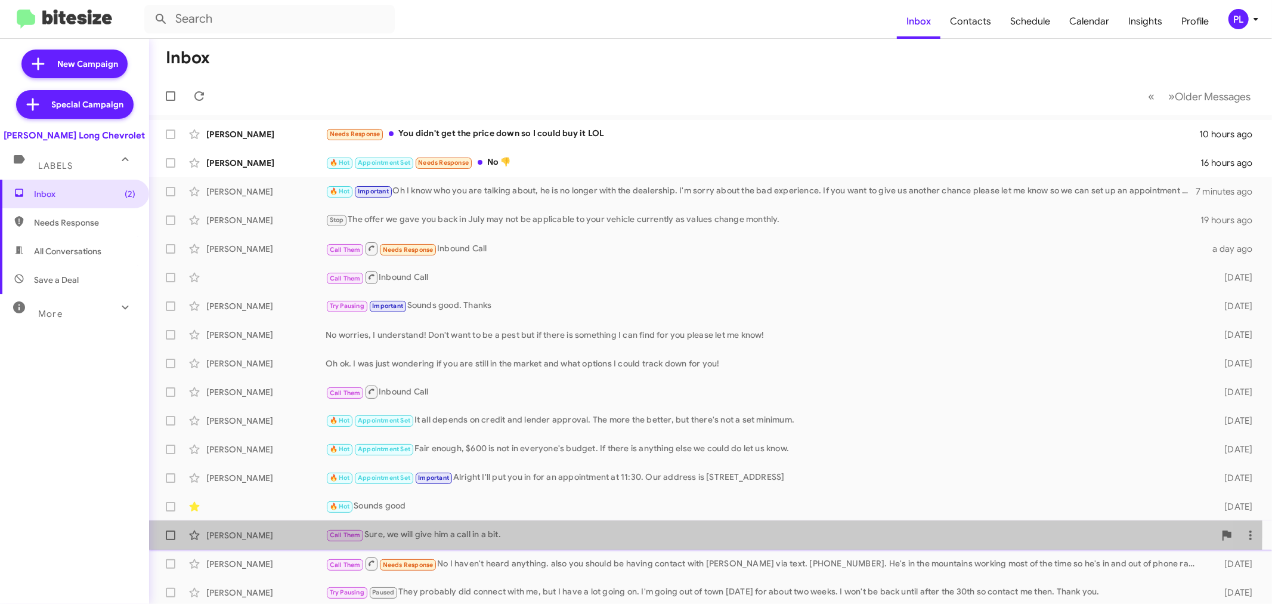
click at [490, 532] on div "Call Them Sure, we will give him a call in a bit." at bounding box center [770, 535] width 889 height 14
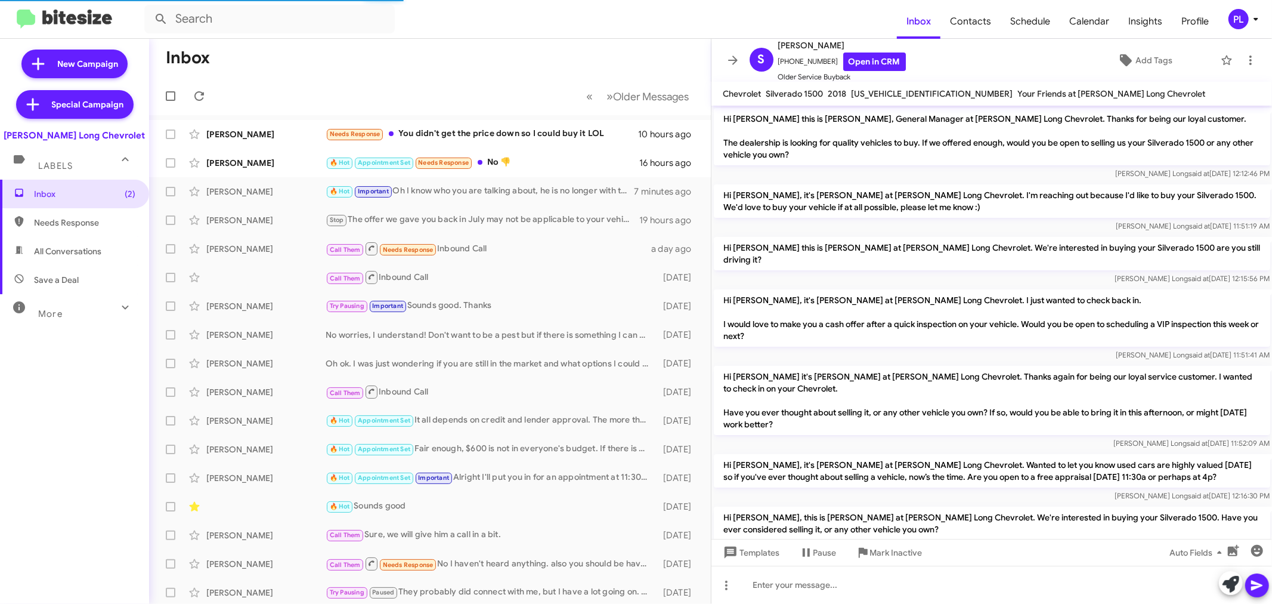
scroll to position [236, 0]
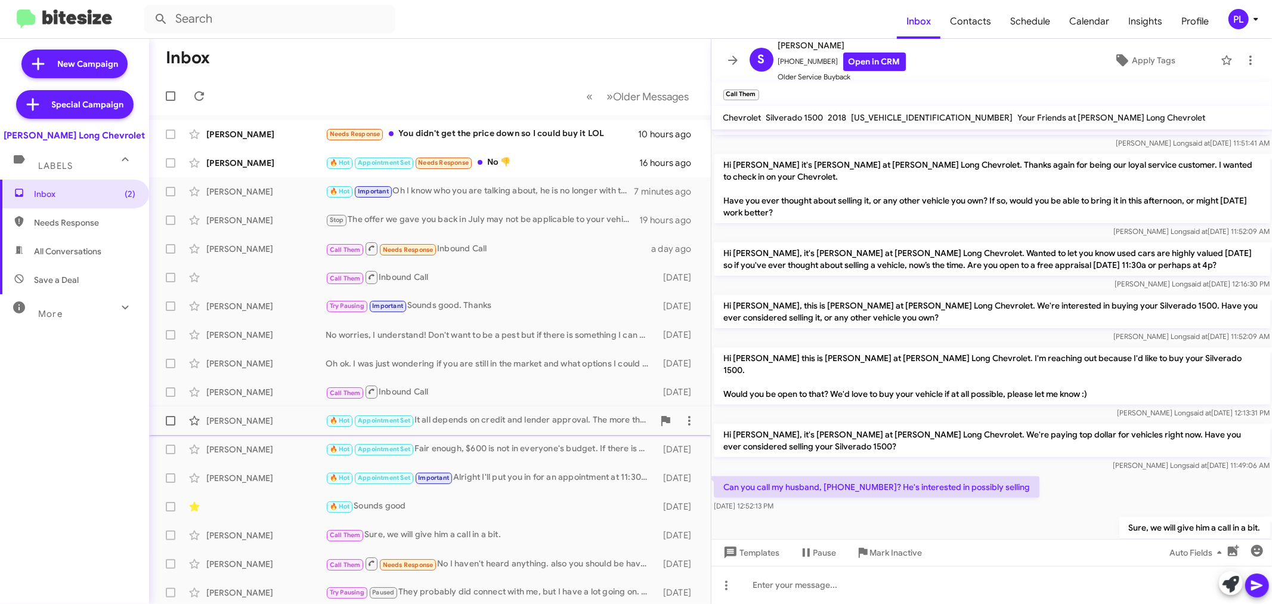
click at [495, 421] on div "🔥 Hot Appointment Set It all depends on credit and lender approval. The more th…" at bounding box center [490, 420] width 328 height 14
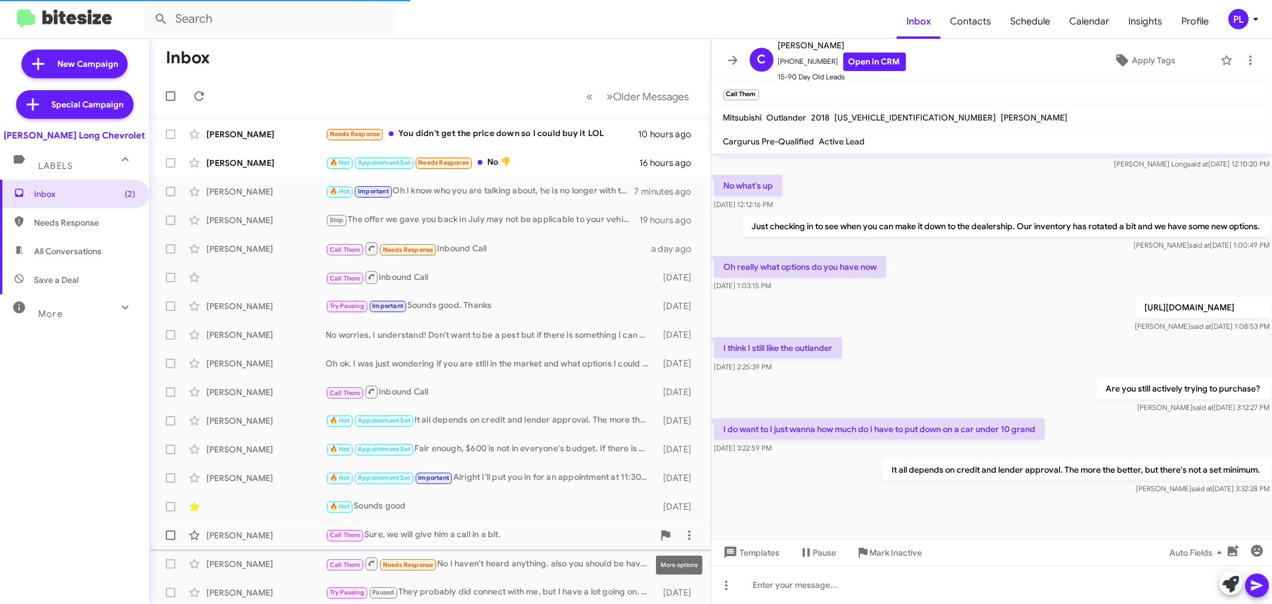
scroll to position [316, 0]
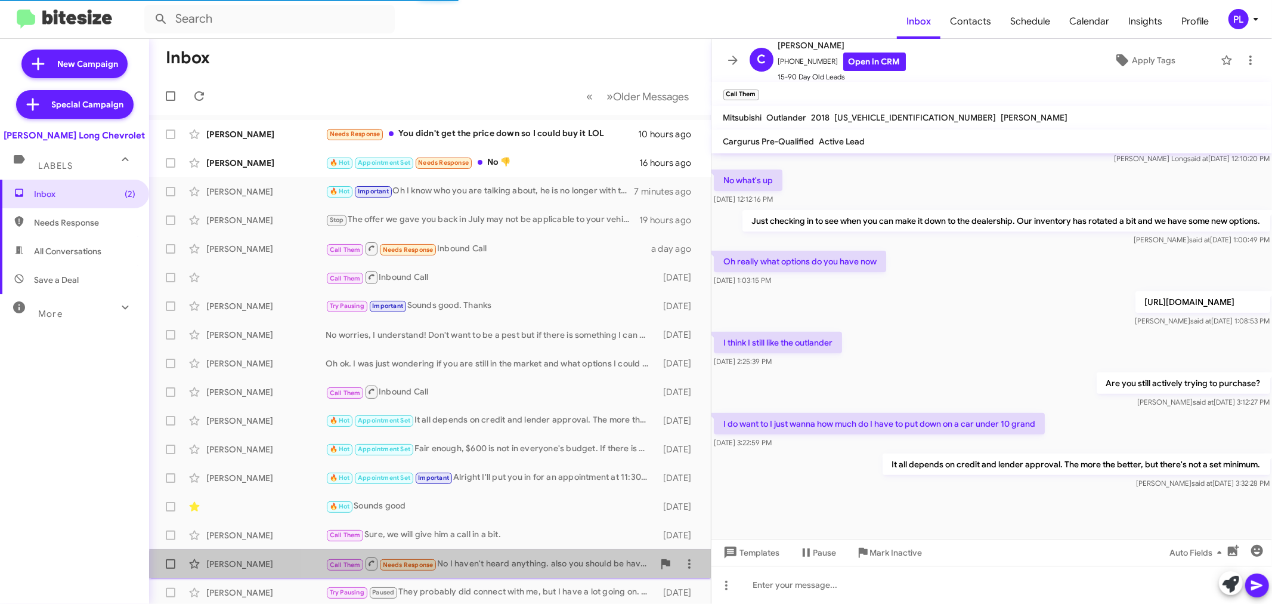
click at [484, 570] on div "Call Them Needs Response No I haven't heard anything. also you should be having…" at bounding box center [490, 563] width 328 height 15
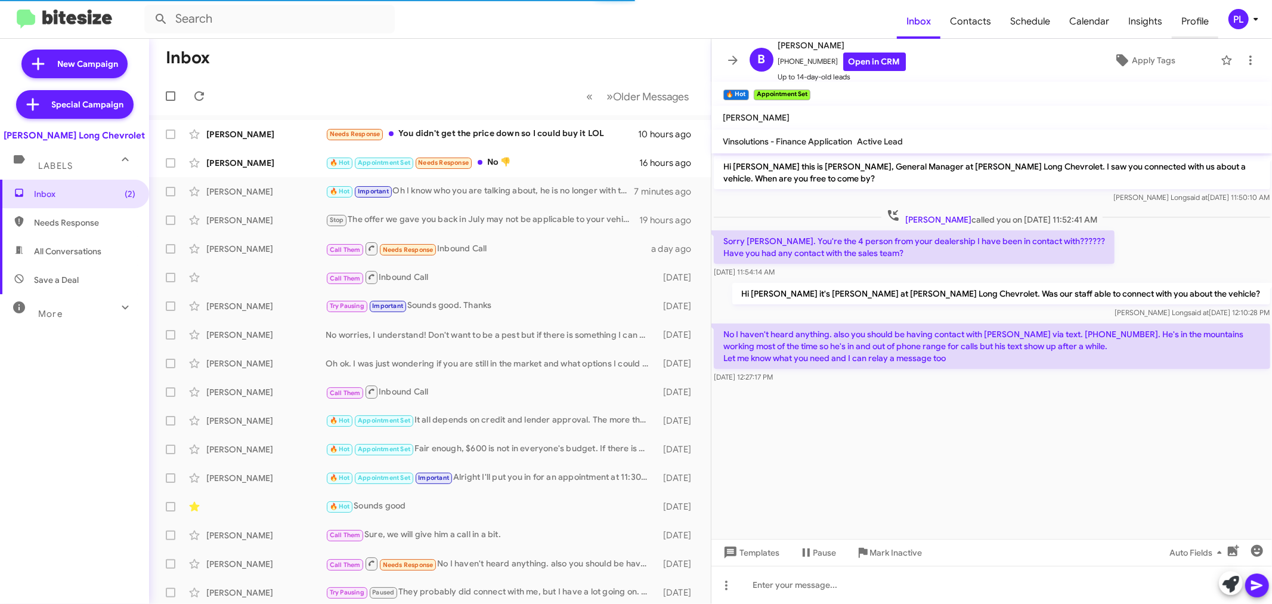
click at [1205, 18] on span "Profile" at bounding box center [1195, 21] width 47 height 35
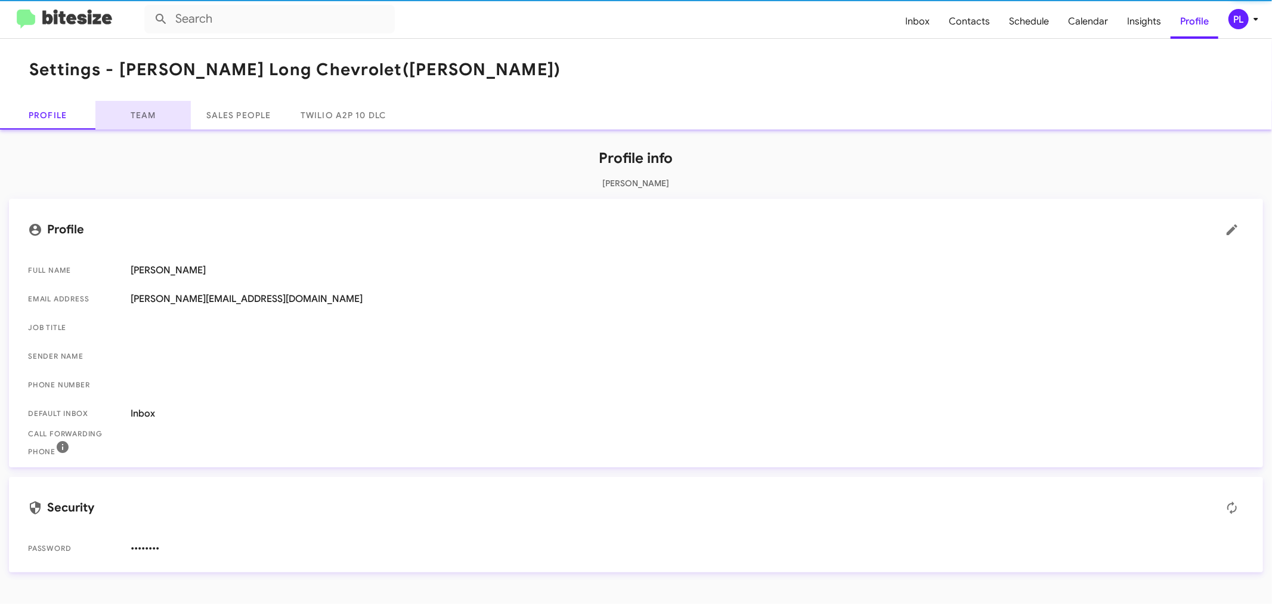
click at [146, 120] on link "Team" at bounding box center [142, 115] width 95 height 29
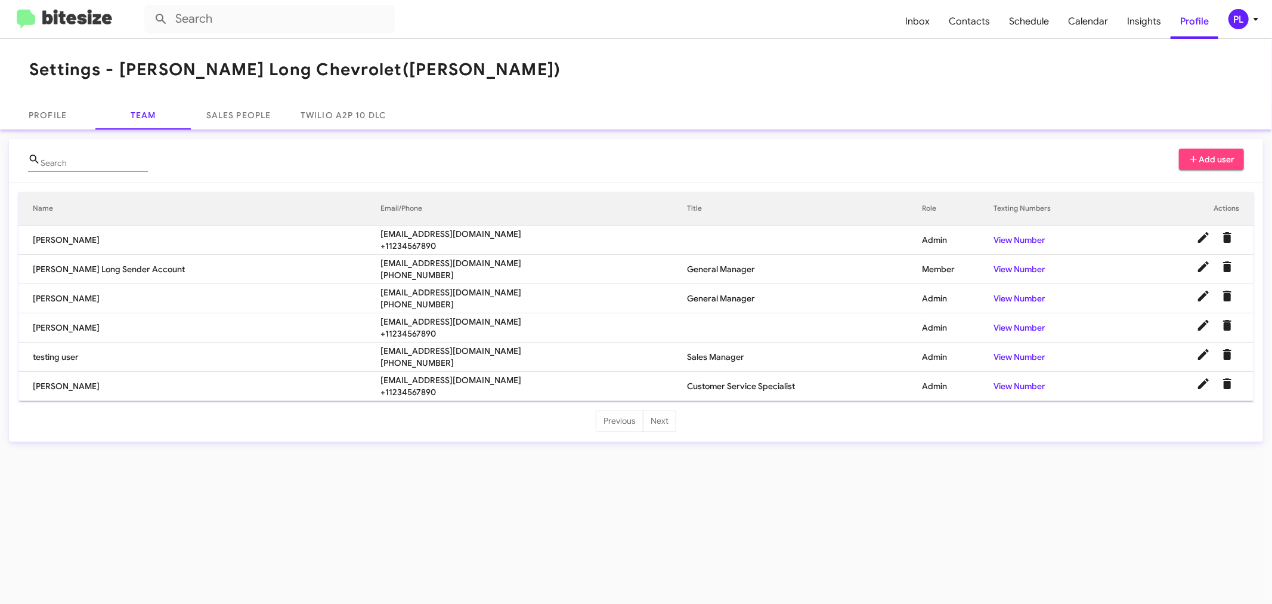
click at [1254, 21] on icon at bounding box center [1256, 19] width 14 height 14
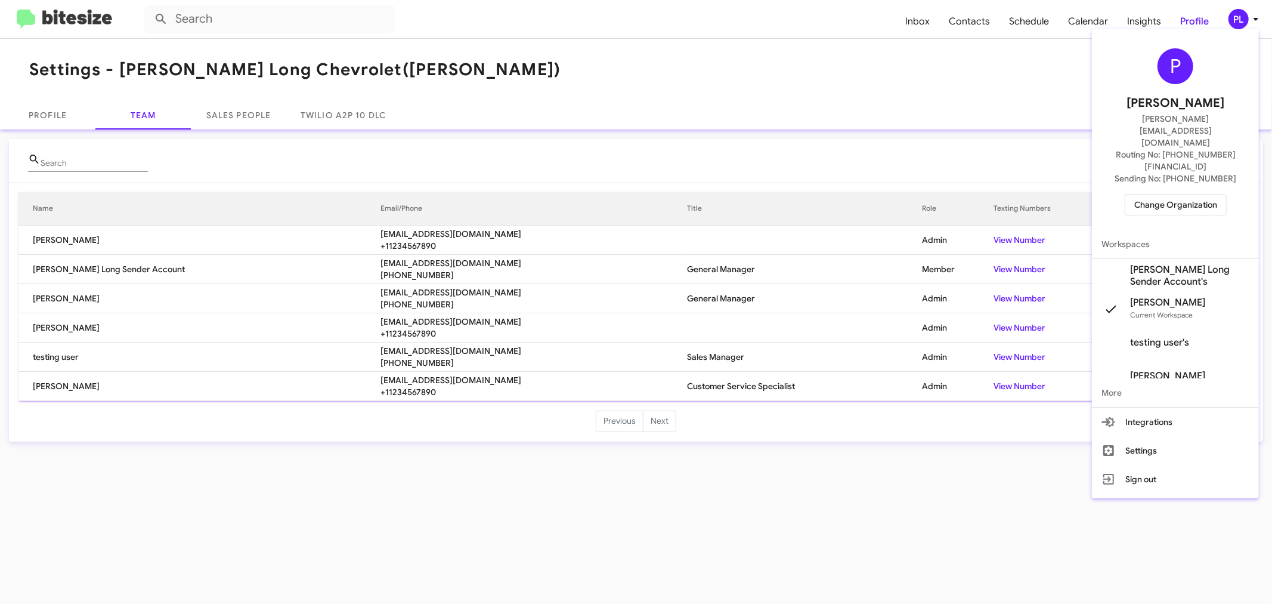
click at [1167, 194] on span "Change Organization" at bounding box center [1175, 204] width 83 height 20
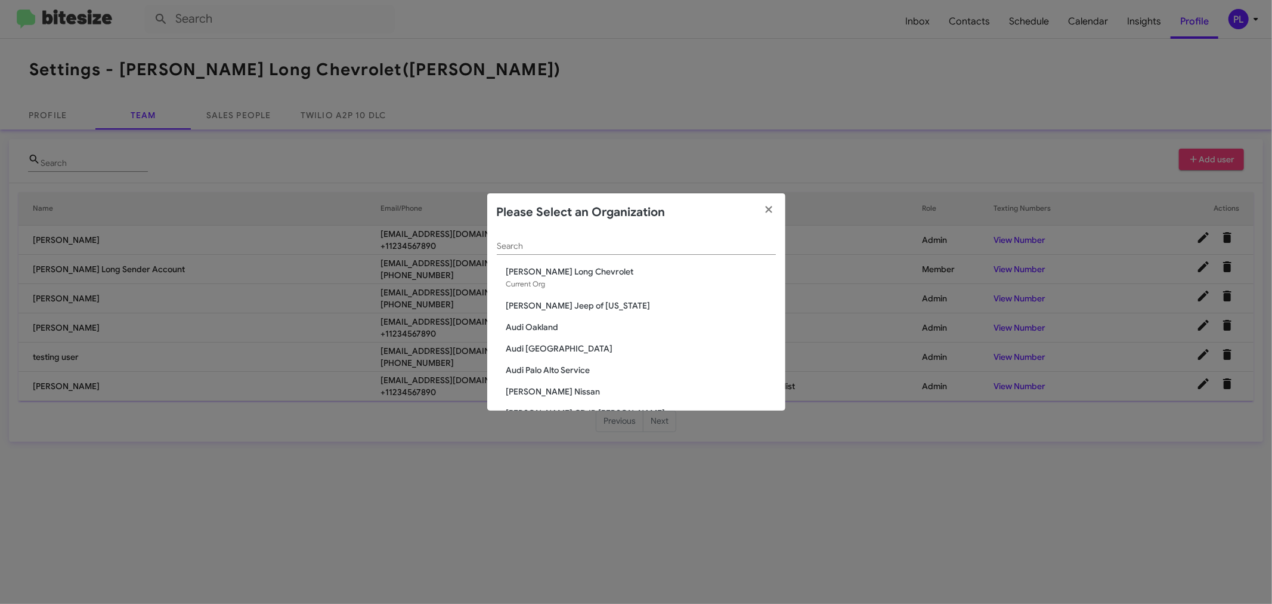
click at [539, 245] on input "Search" at bounding box center [636, 247] width 279 height 10
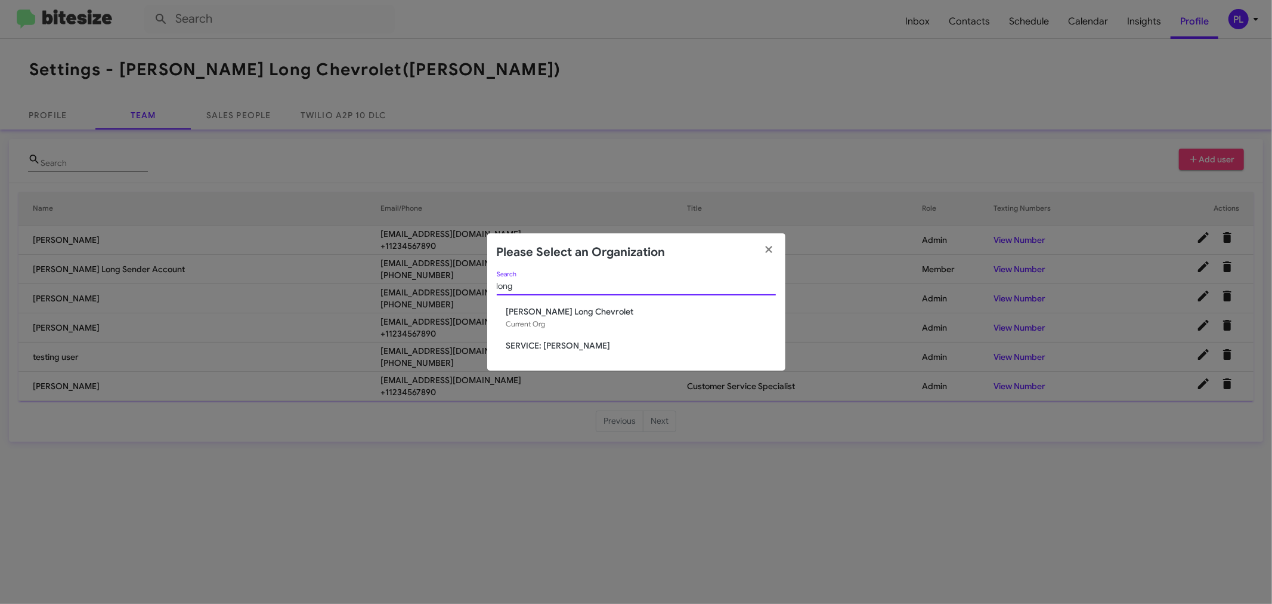
type input "long"
click at [525, 347] on span "SERVICE: Daniels Long" at bounding box center [641, 345] width 270 height 12
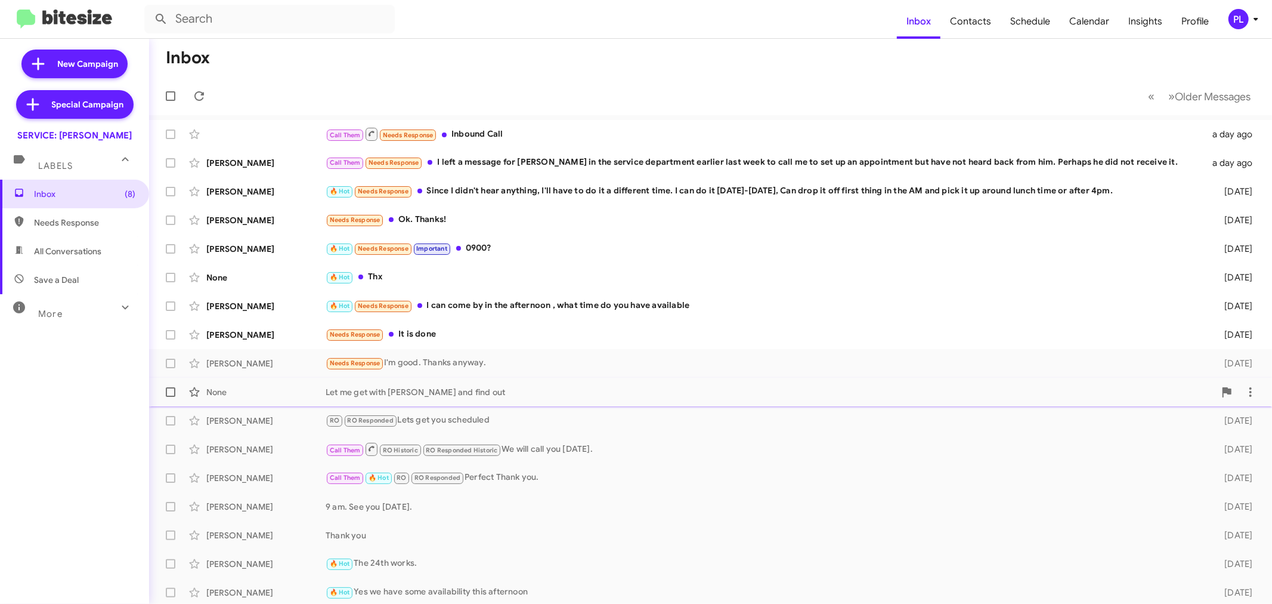
click at [549, 391] on div "Let me get with [PERSON_NAME] and find out" at bounding box center [770, 392] width 889 height 12
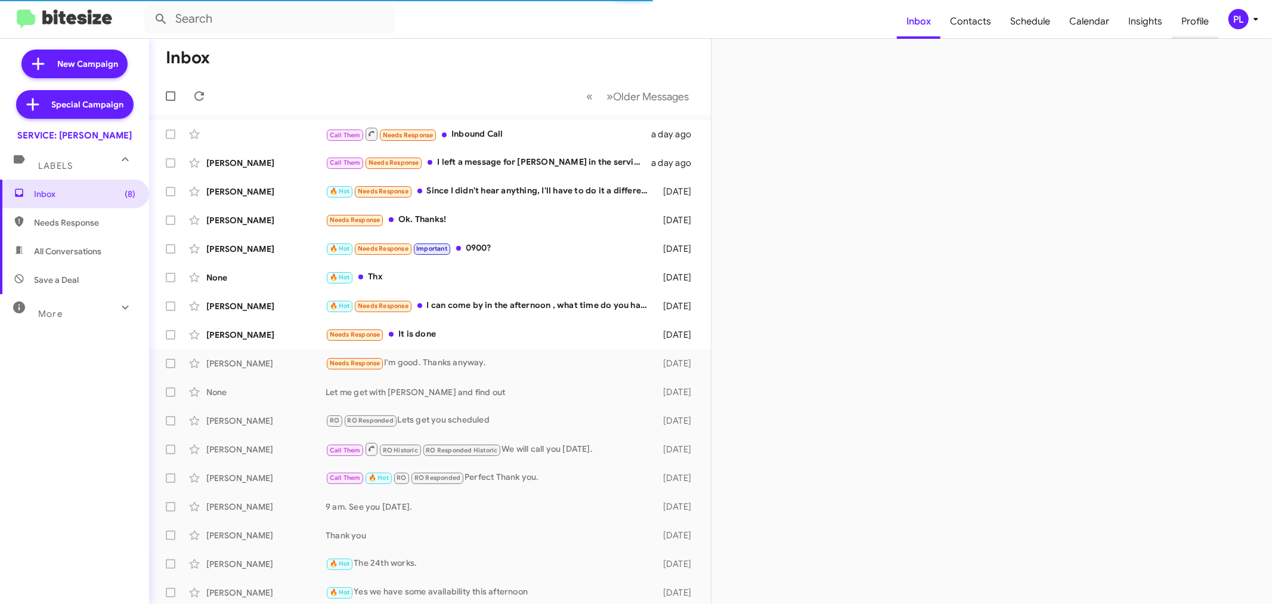
click at [1190, 12] on span "Profile" at bounding box center [1195, 21] width 47 height 35
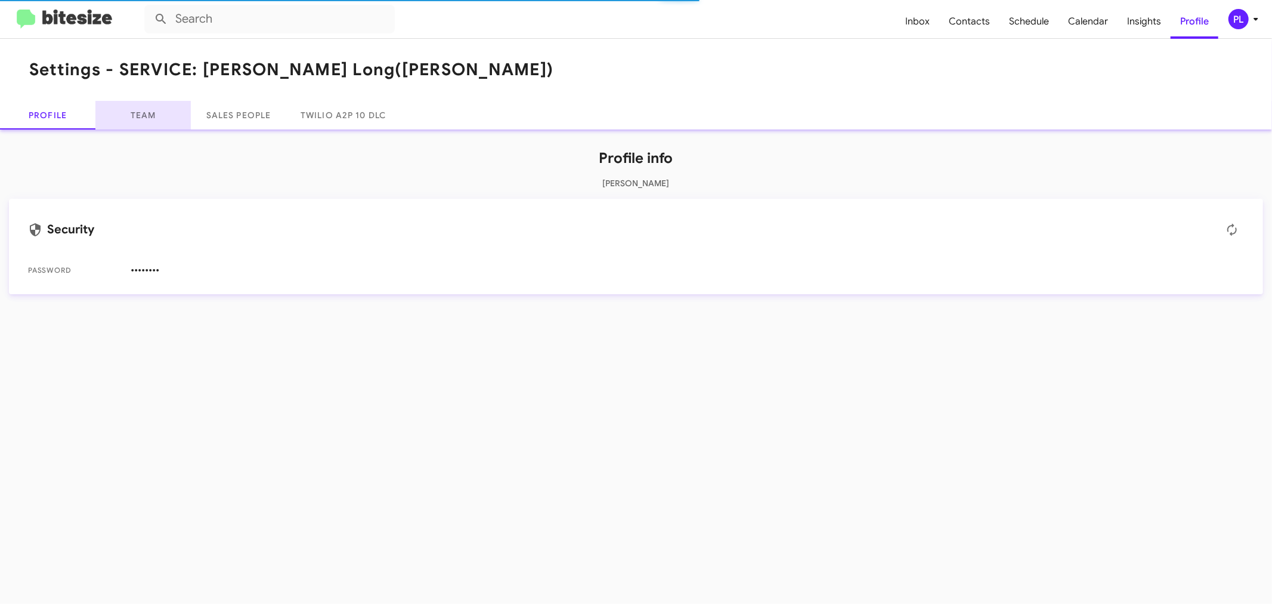
click at [158, 115] on link "Team" at bounding box center [142, 115] width 95 height 29
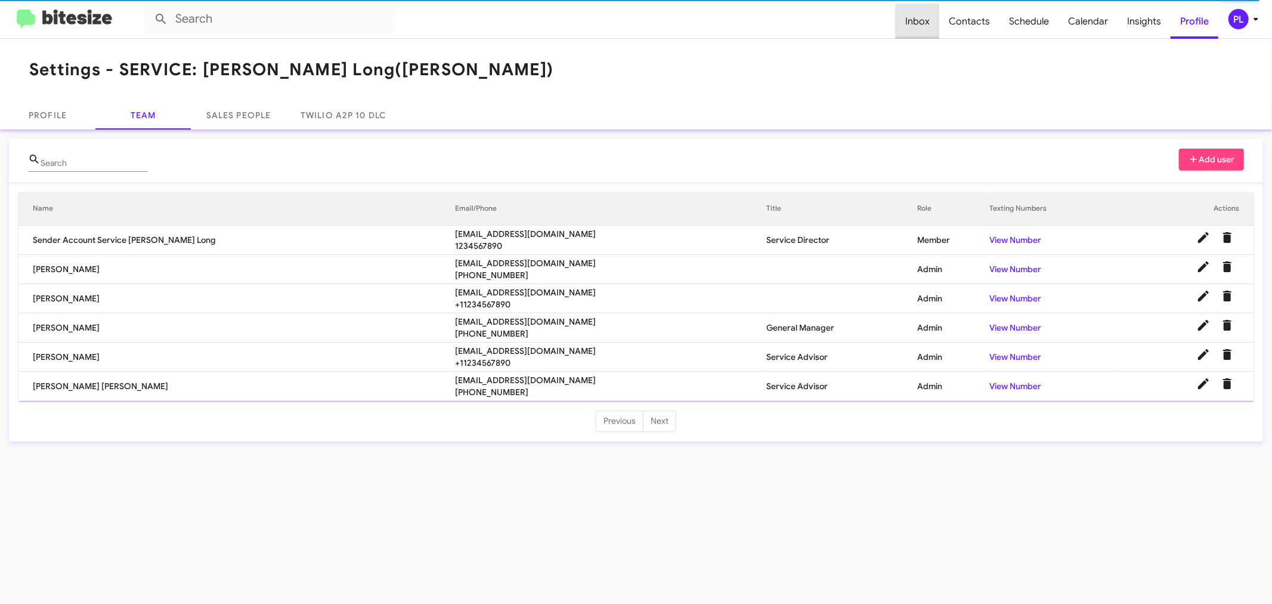
click at [931, 24] on span "Inbox" at bounding box center [918, 21] width 44 height 35
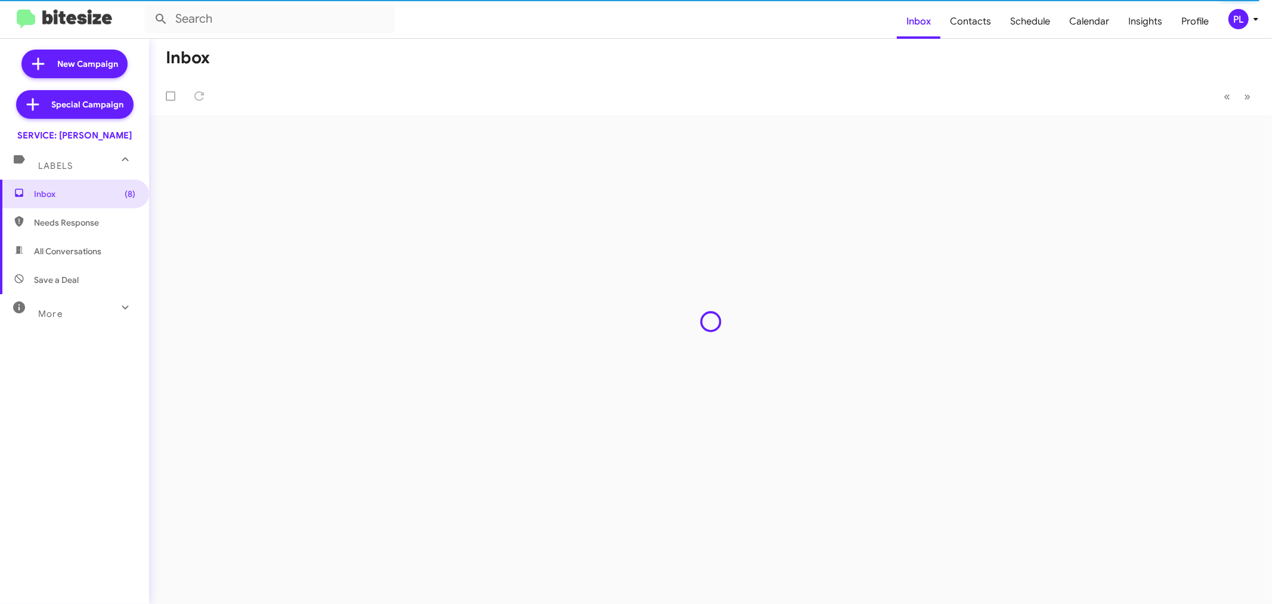
click at [1254, 27] on span "PL" at bounding box center [1246, 19] width 36 height 20
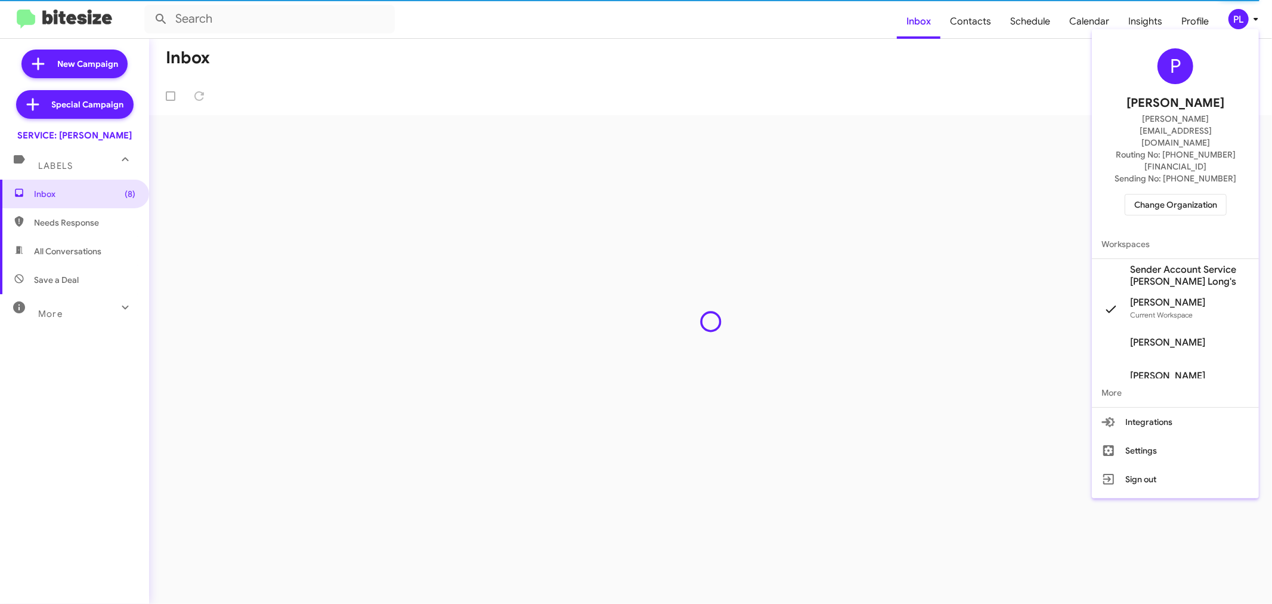
click at [1188, 194] on span "Change Organization" at bounding box center [1175, 204] width 83 height 20
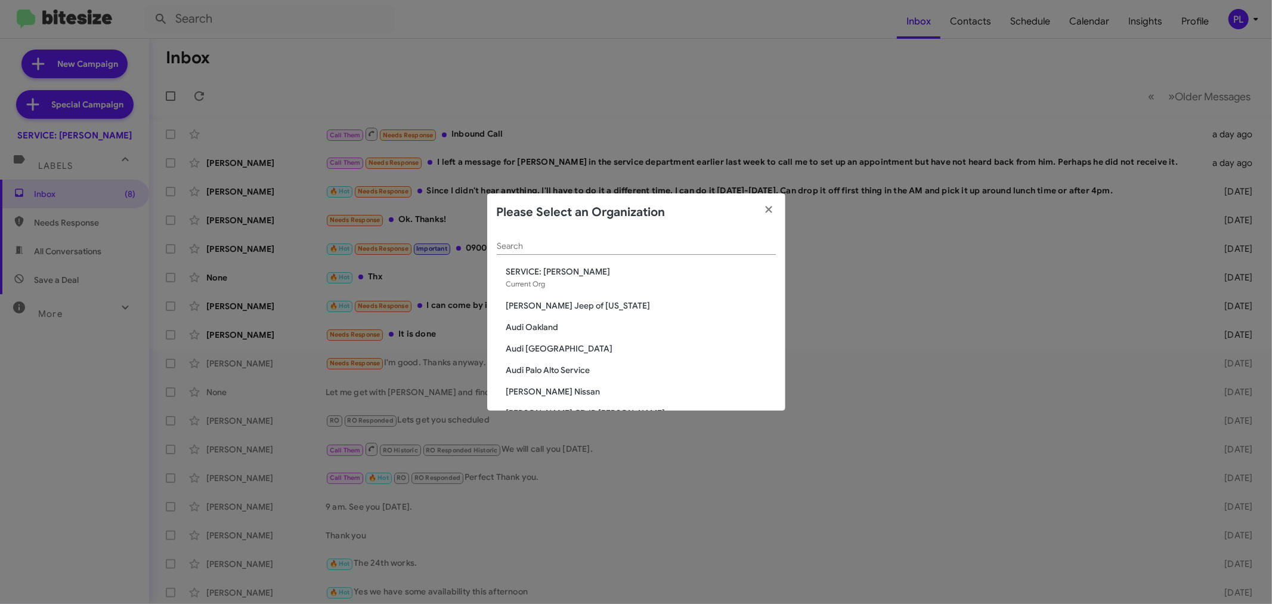
click at [586, 245] on input "Search" at bounding box center [636, 247] width 279 height 10
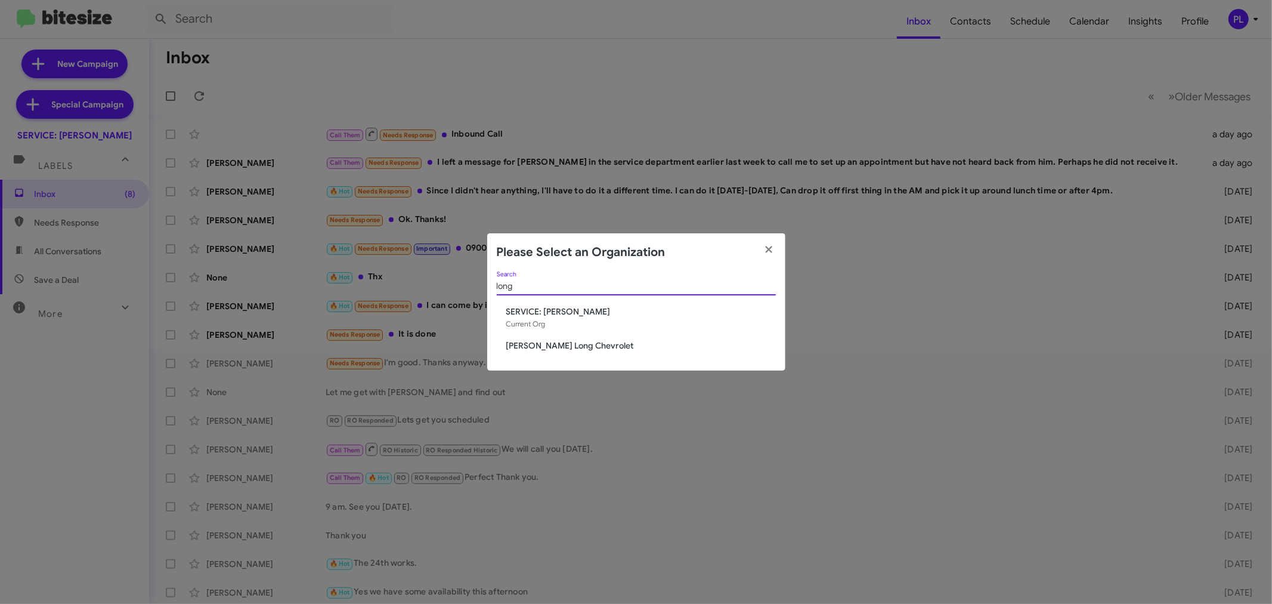
type input "long"
click at [545, 343] on span "[PERSON_NAME] Long Chevrolet" at bounding box center [641, 345] width 270 height 12
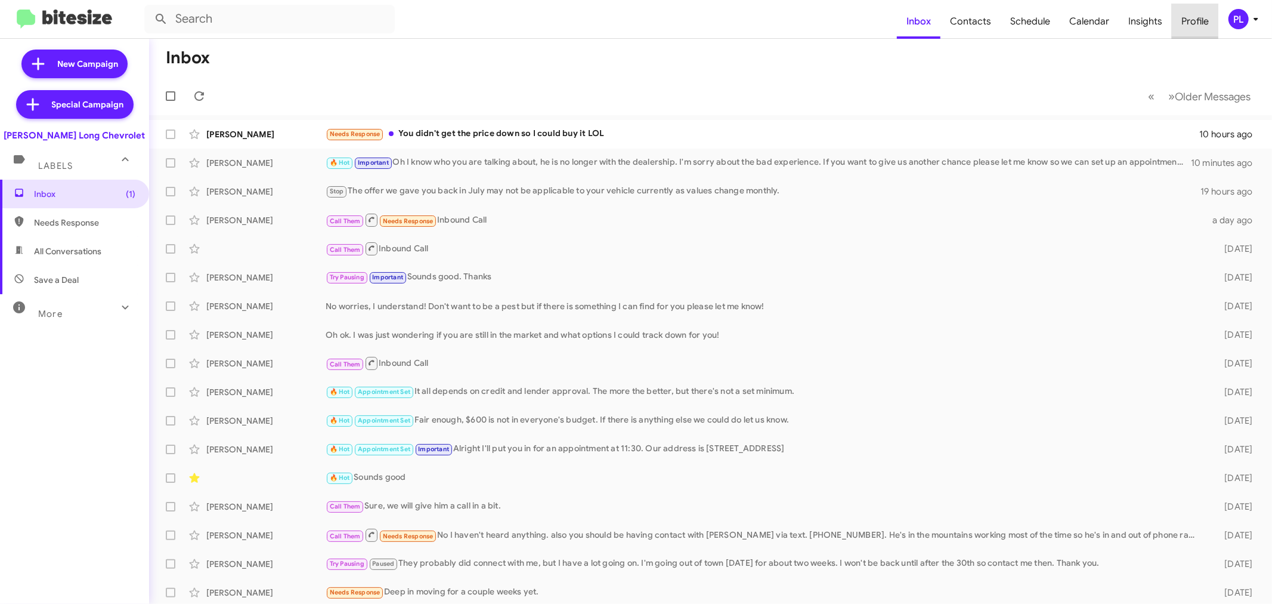
click at [1183, 21] on span "Profile" at bounding box center [1195, 21] width 47 height 35
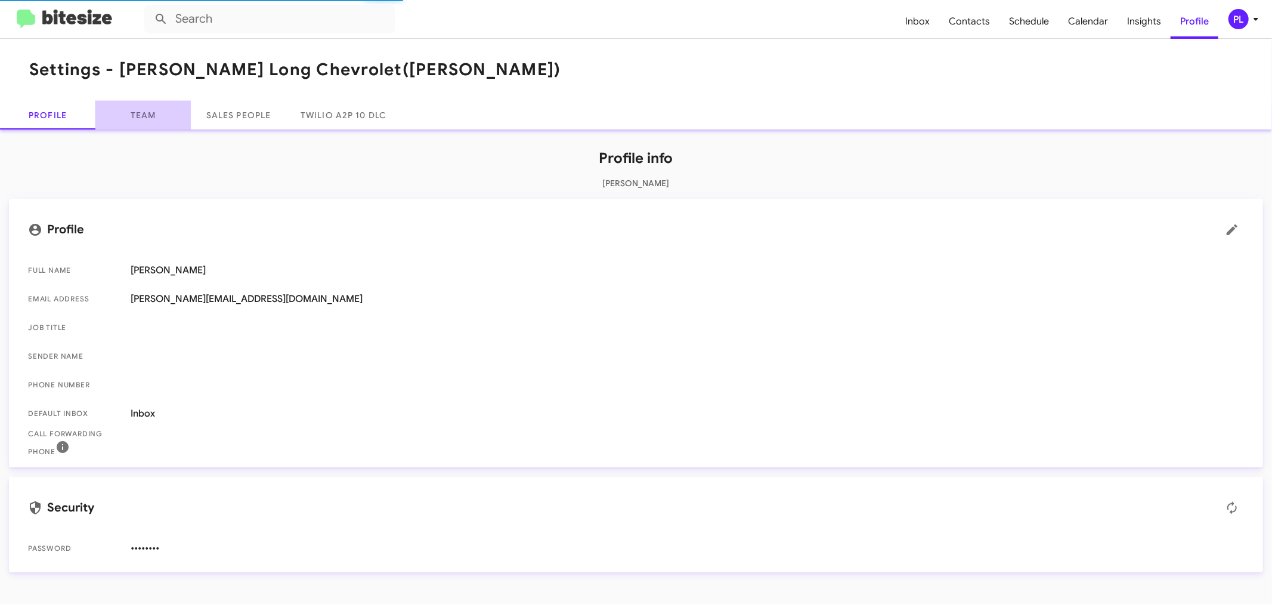
click at [156, 112] on link "Team" at bounding box center [142, 115] width 95 height 29
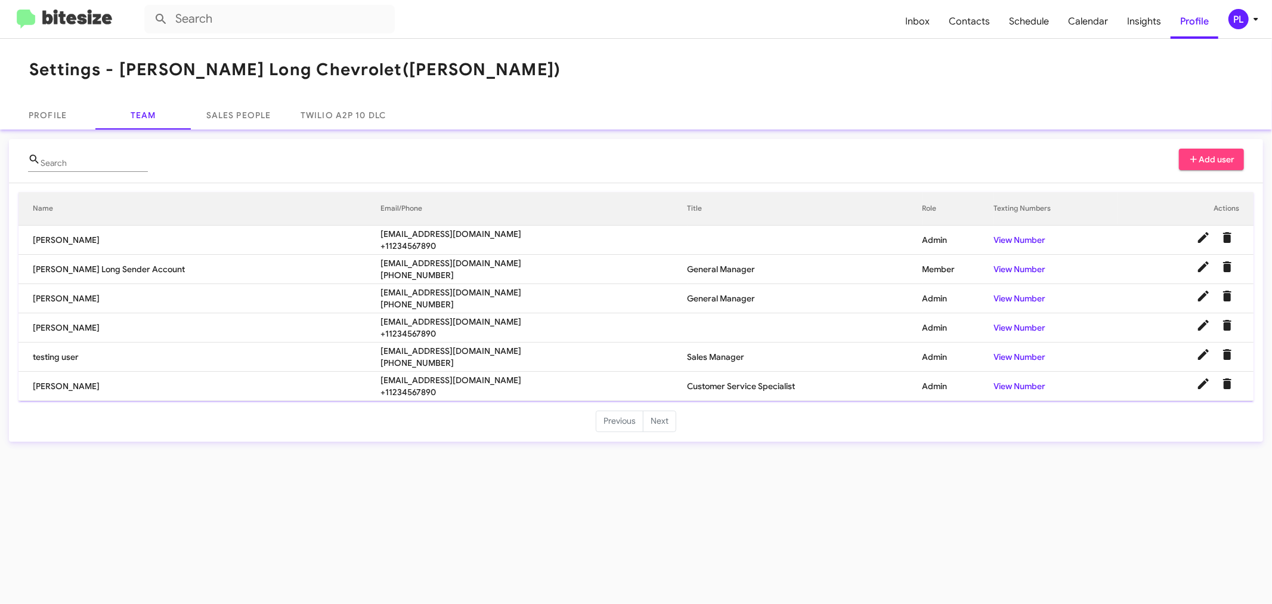
drag, startPoint x: 416, startPoint y: 292, endPoint x: 311, endPoint y: 289, distance: 105.0
click at [311, 289] on tr "[PERSON_NAME] [EMAIL_ADDRESS][DOMAIN_NAME] [PHONE_NUMBER] General Manager Admin…" at bounding box center [635, 298] width 1235 height 29
copy tr "[EMAIL_ADDRESS][DOMAIN_NAME]"
drag, startPoint x: 428, startPoint y: 379, endPoint x: 317, endPoint y: 381, distance: 110.9
click at [381, 381] on span "[EMAIL_ADDRESS][DOMAIN_NAME]" at bounding box center [534, 380] width 307 height 12
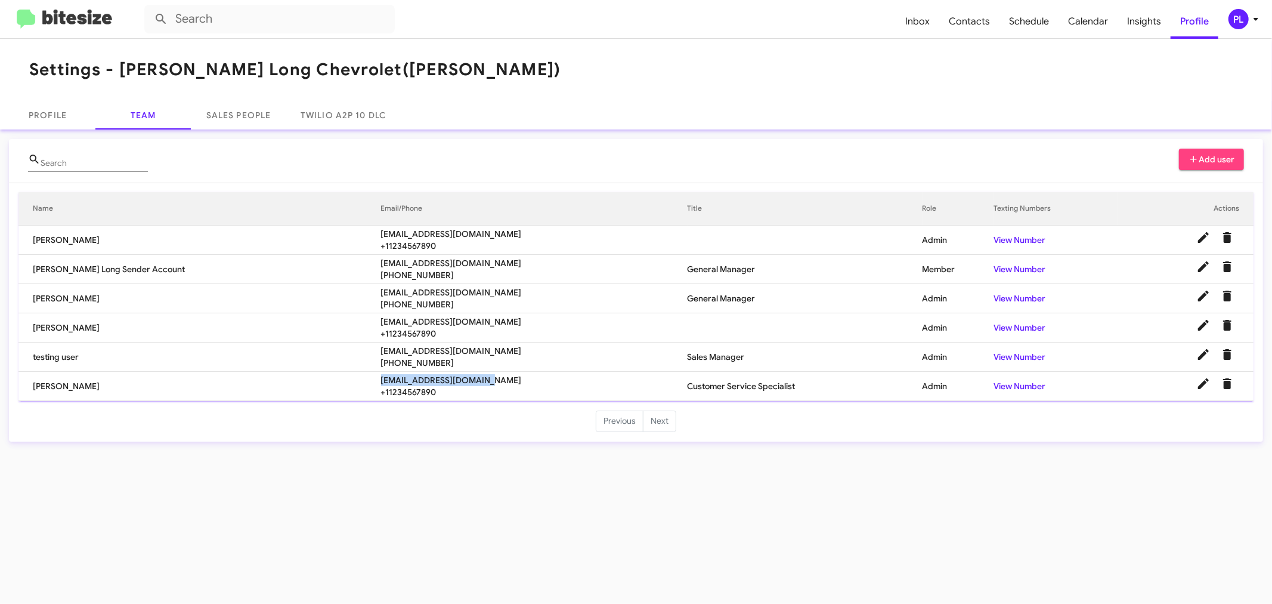
copy span "[EMAIL_ADDRESS][DOMAIN_NAME]"
click at [1250, 21] on icon at bounding box center [1256, 19] width 14 height 14
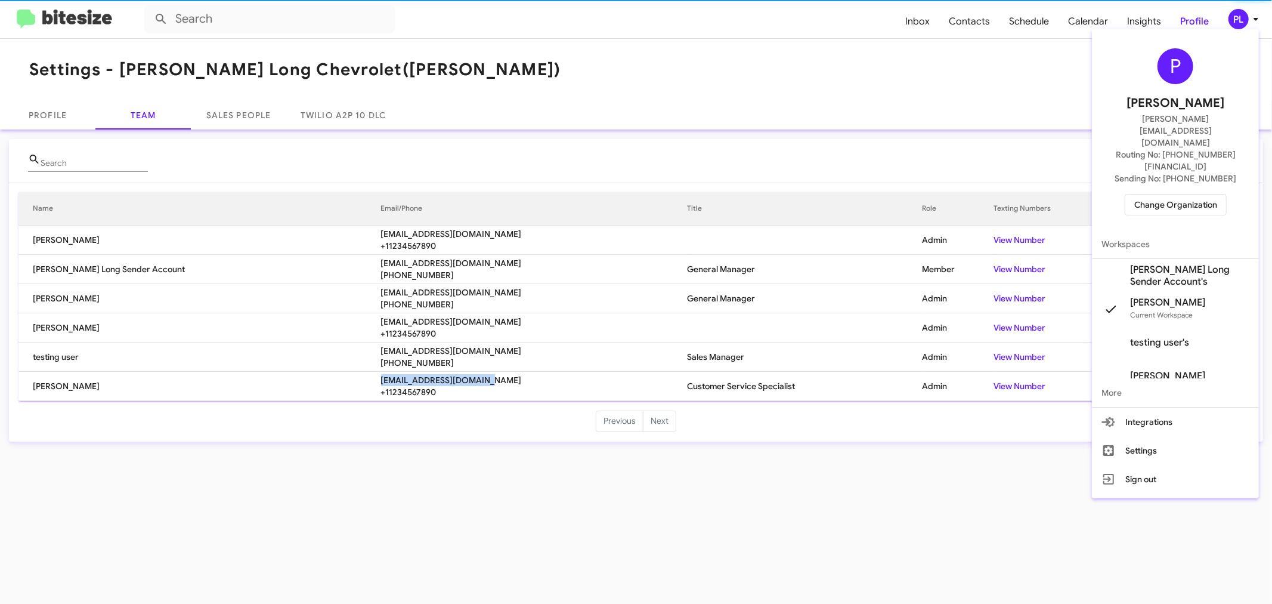
click at [1155, 194] on span "Change Organization" at bounding box center [1175, 204] width 83 height 20
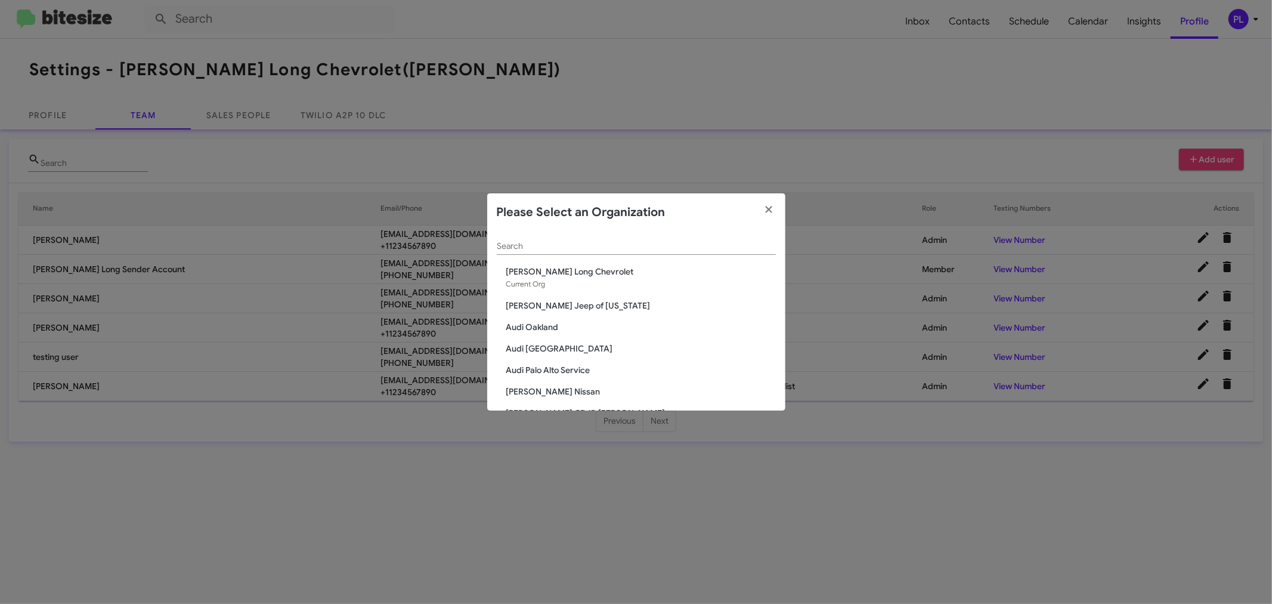
click at [565, 242] on input "Search" at bounding box center [636, 247] width 279 height 10
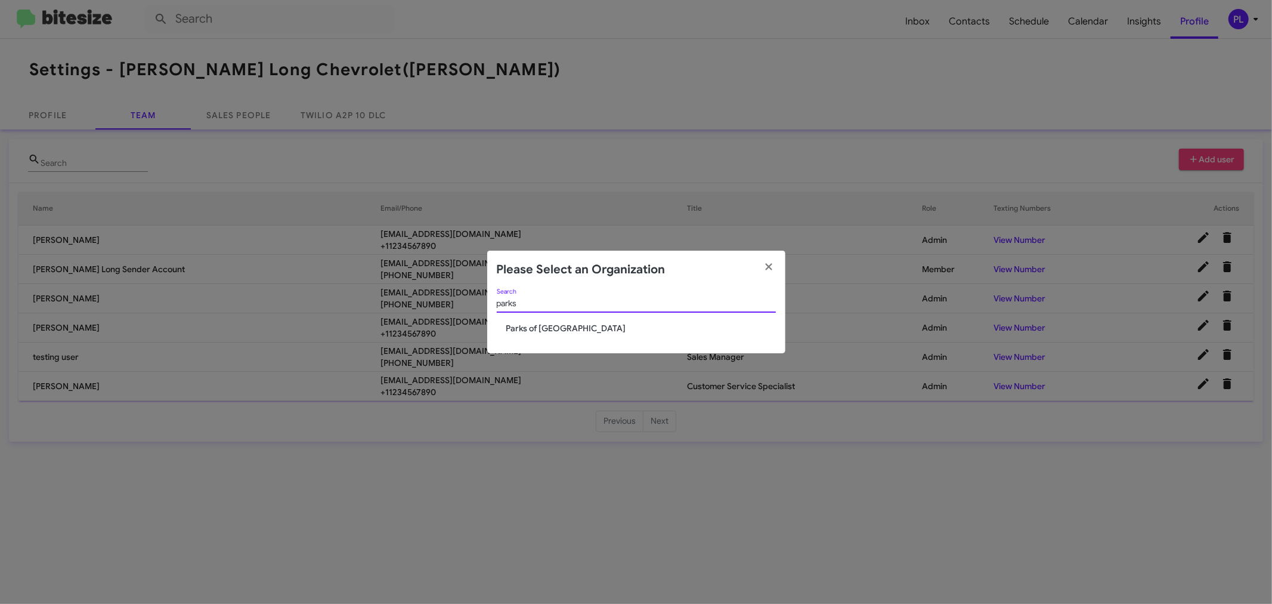
type input "parks"
click at [548, 319] on div "parks Search" at bounding box center [636, 306] width 279 height 34
click at [548, 326] on span "Parks of [GEOGRAPHIC_DATA]" at bounding box center [641, 328] width 270 height 12
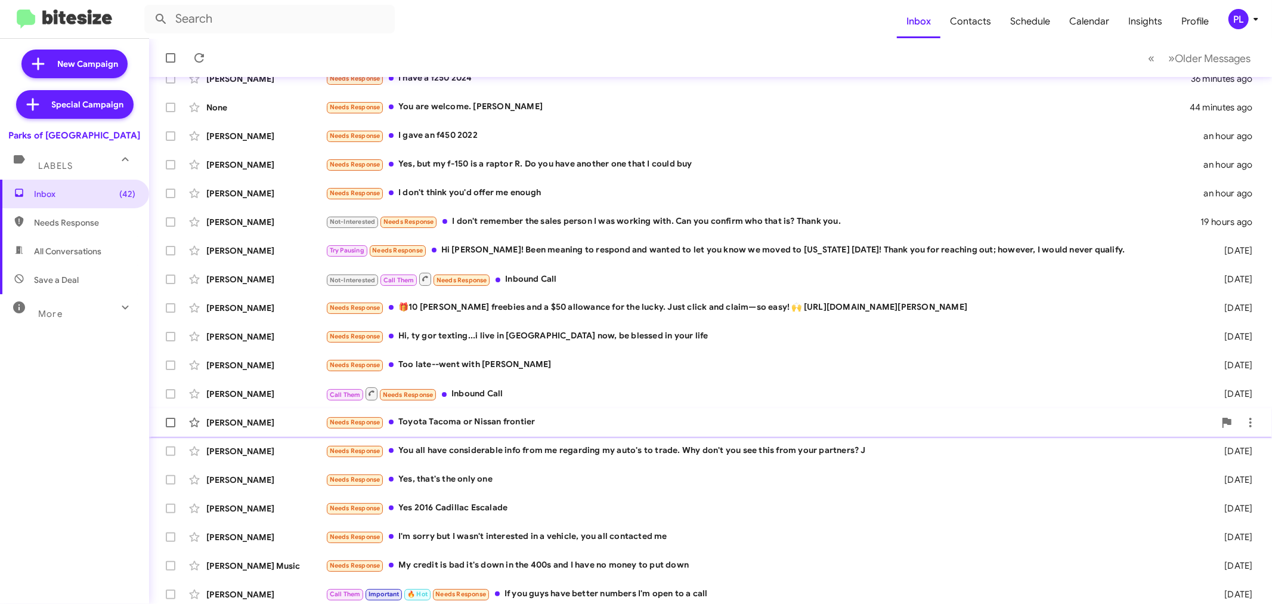
scroll to position [88, 0]
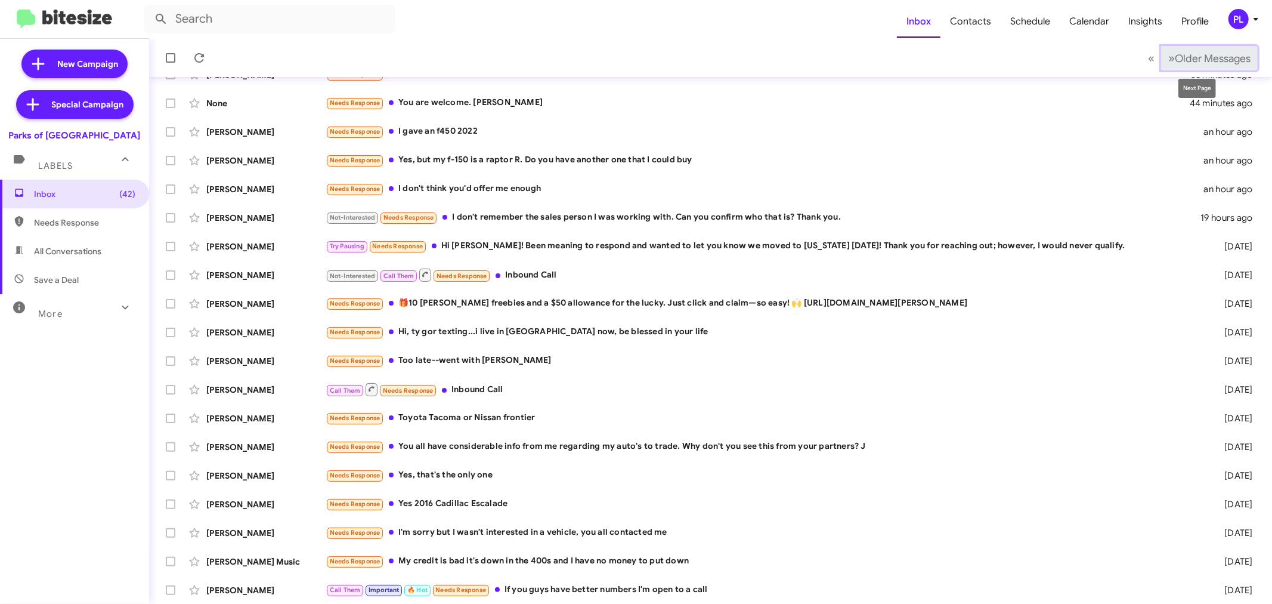
click at [1190, 60] on span "Older Messages" at bounding box center [1213, 58] width 76 height 13
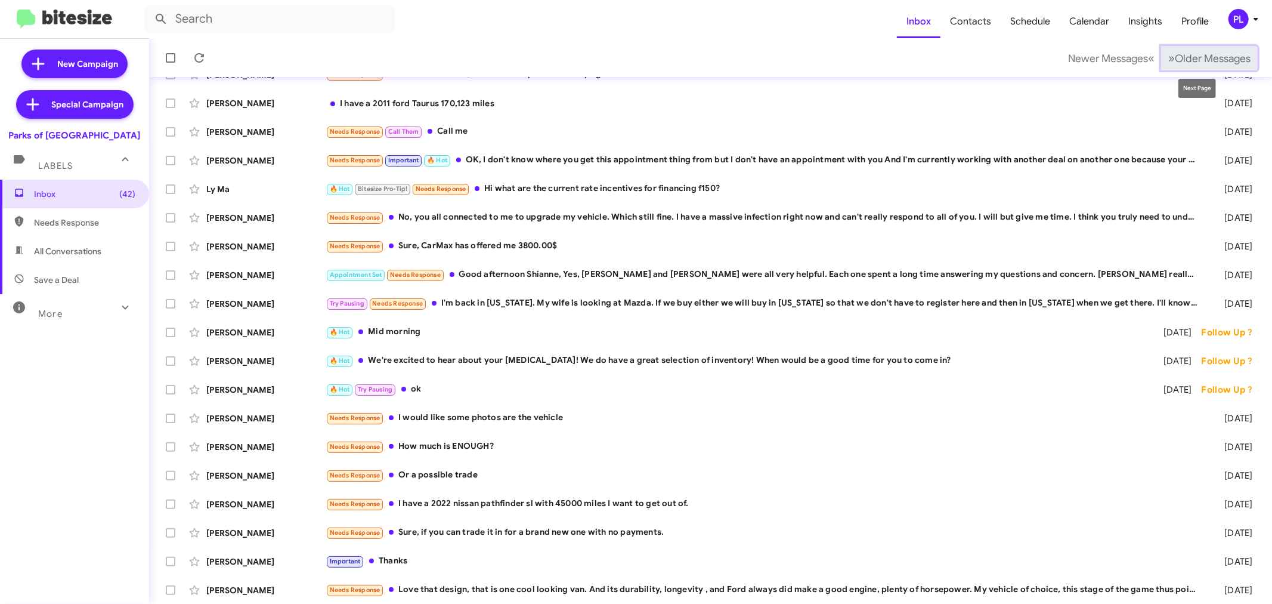
click at [1189, 54] on span "Older Messages" at bounding box center [1213, 58] width 76 height 13
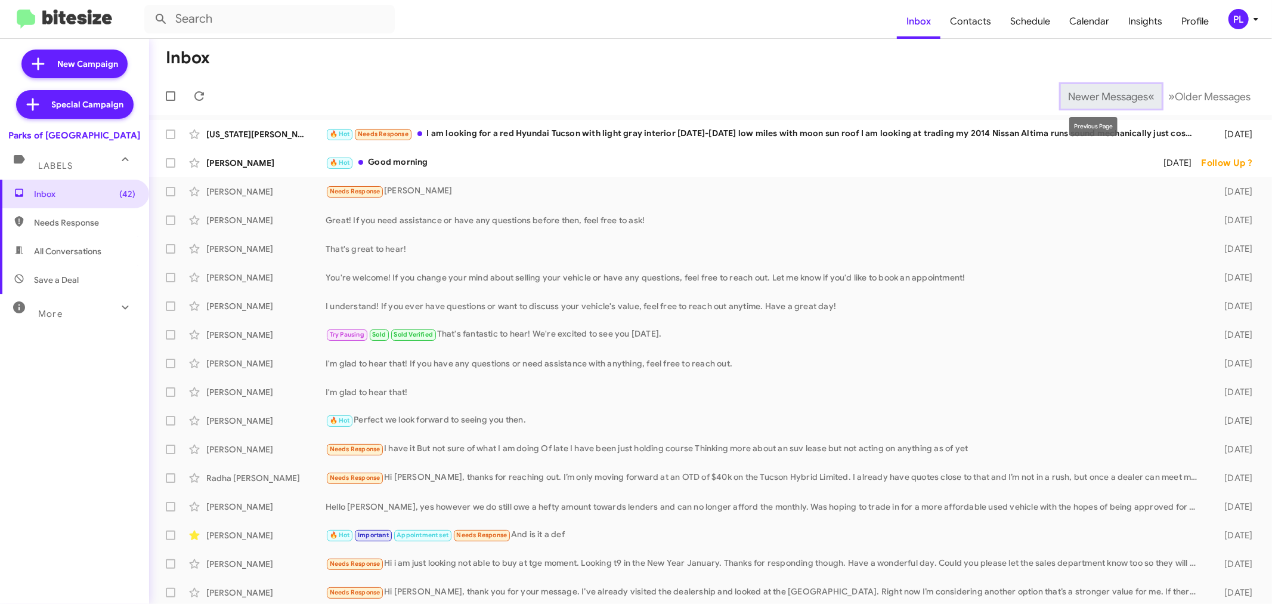
click at [1074, 104] on button "Newer Messages « Previous" at bounding box center [1111, 96] width 101 height 24
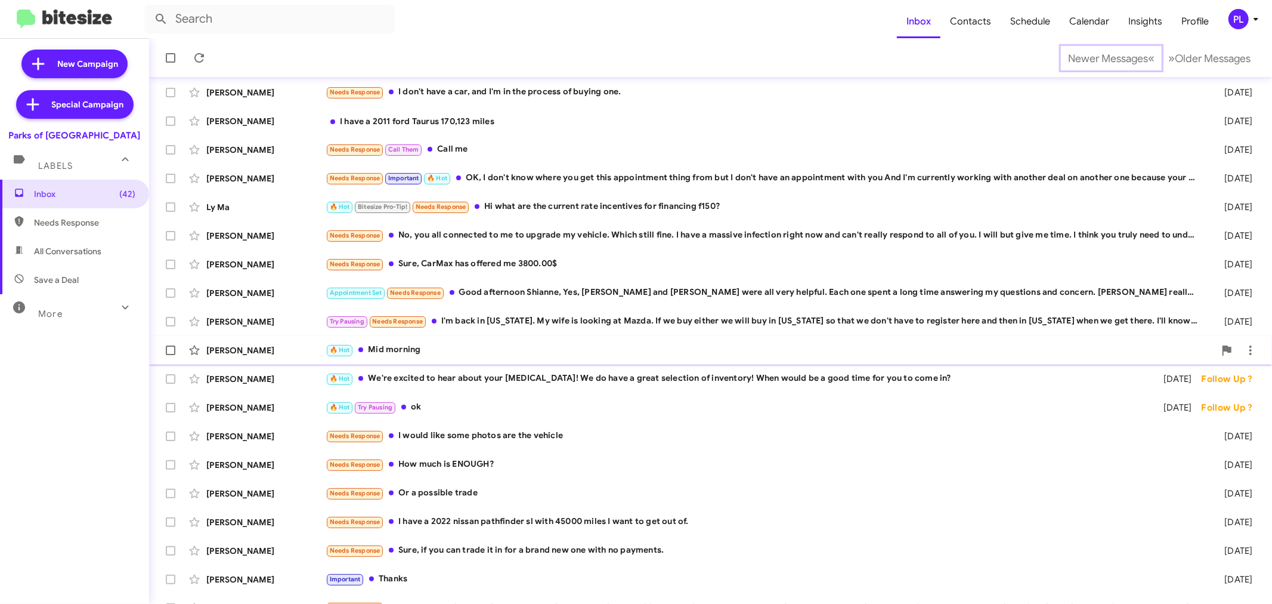
scroll to position [88, 0]
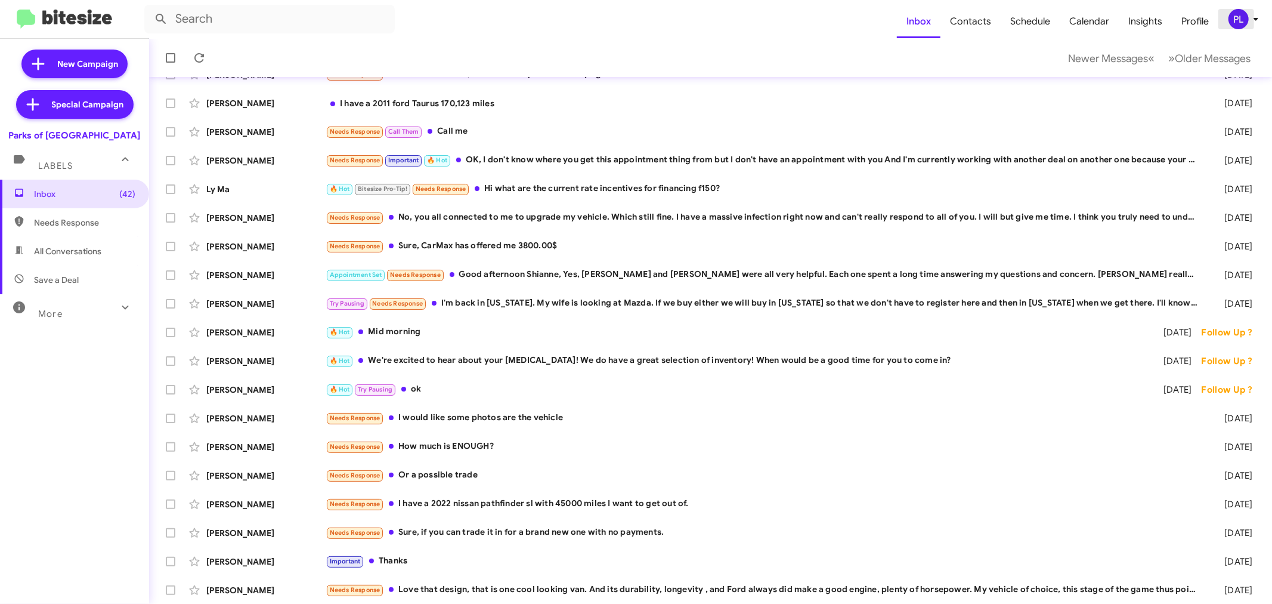
click at [1247, 21] on div "PL" at bounding box center [1239, 19] width 20 height 20
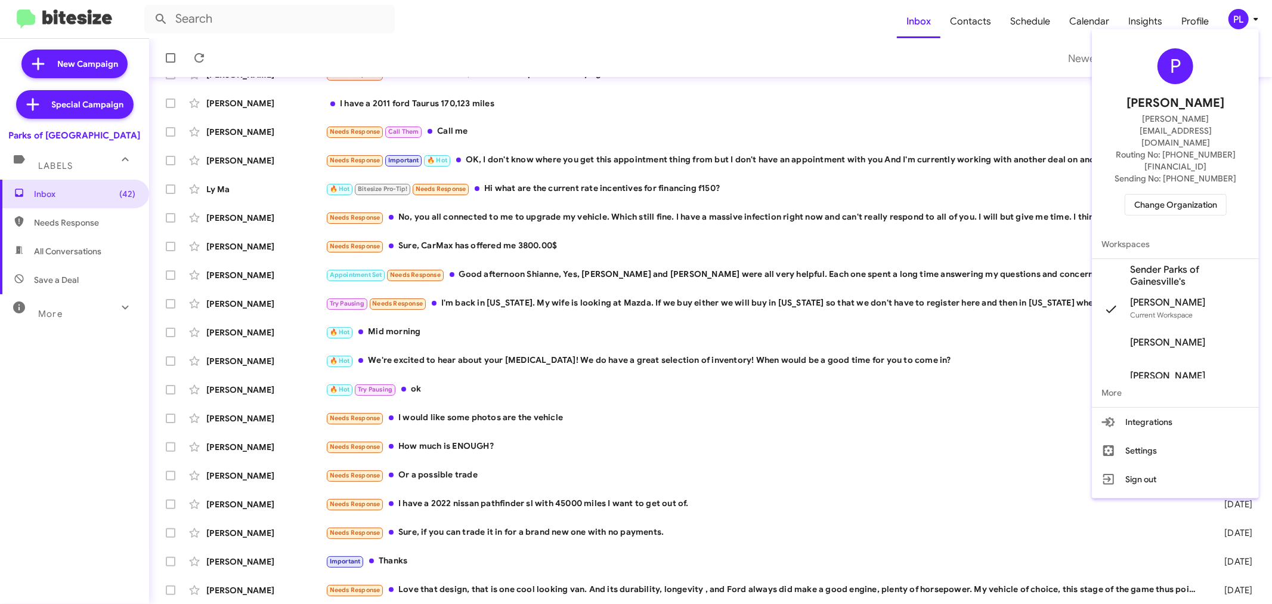
click at [1189, 194] on span "Change Organization" at bounding box center [1175, 204] width 83 height 20
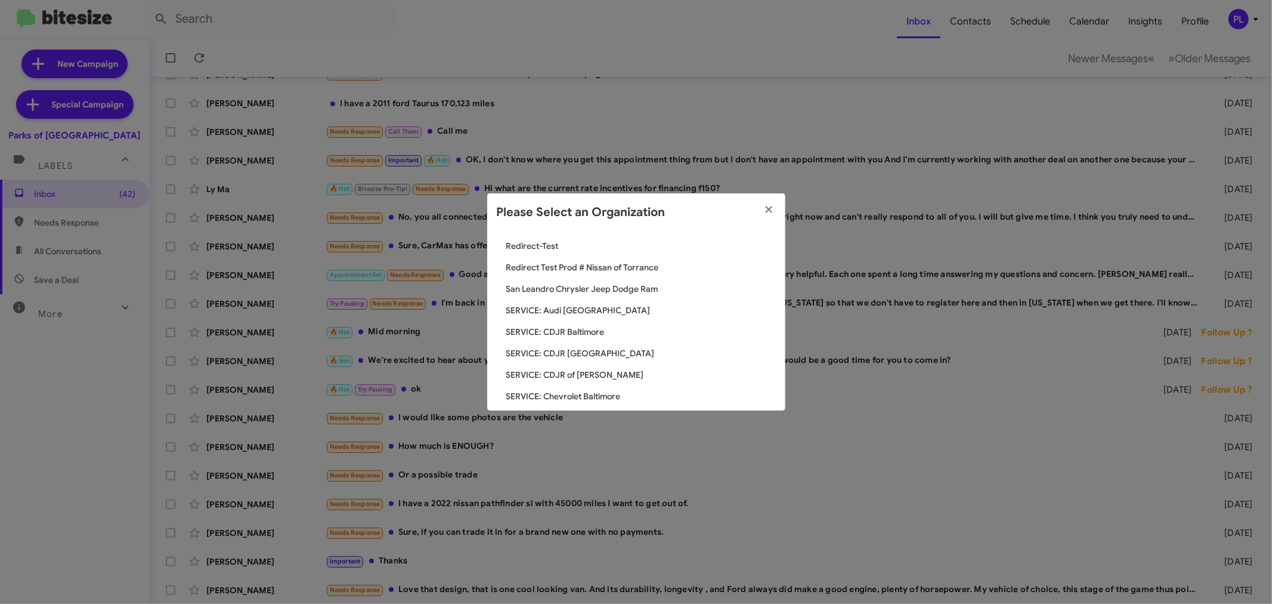
scroll to position [1328, 0]
click at [544, 307] on span "San Leandro Chrysler Jeep Dodge Ram" at bounding box center [641, 309] width 270 height 12
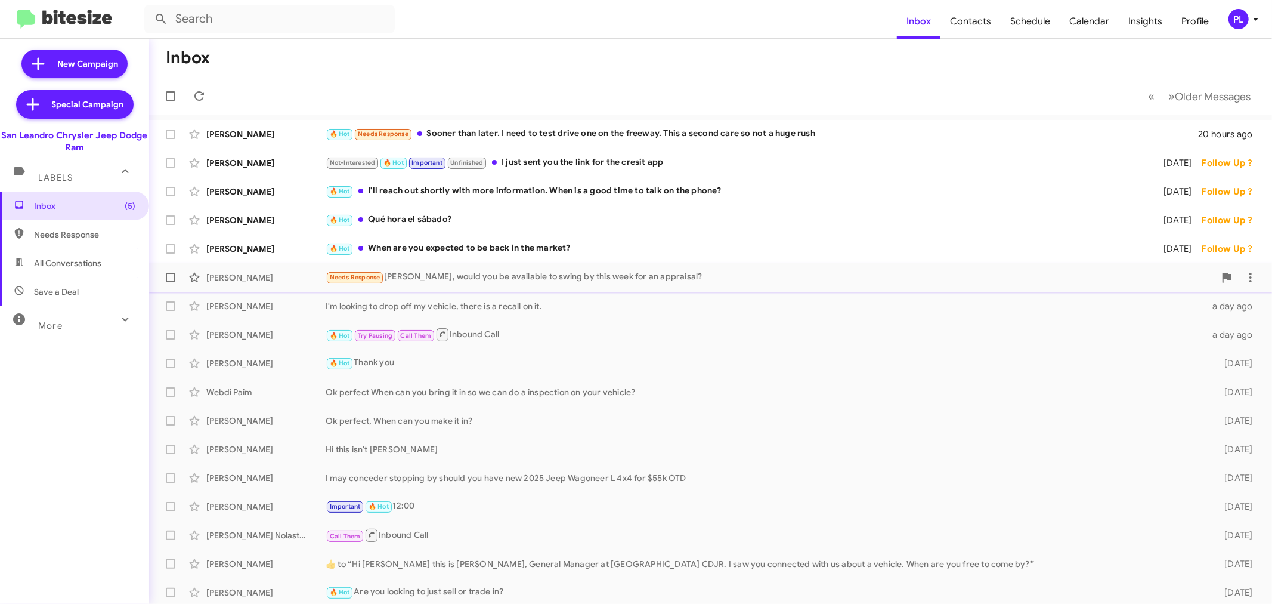
click at [511, 270] on div "Needs Response Carlos, would you be available to swing by this week for an appr…" at bounding box center [770, 277] width 889 height 14
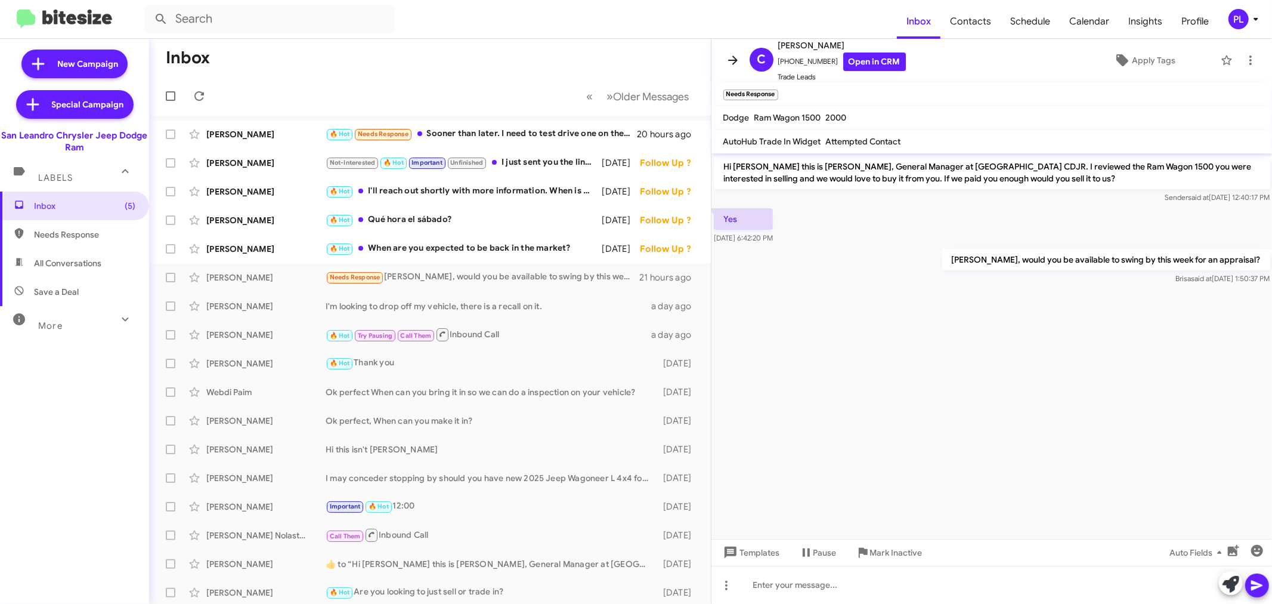
click at [726, 57] on icon at bounding box center [733, 60] width 14 height 14
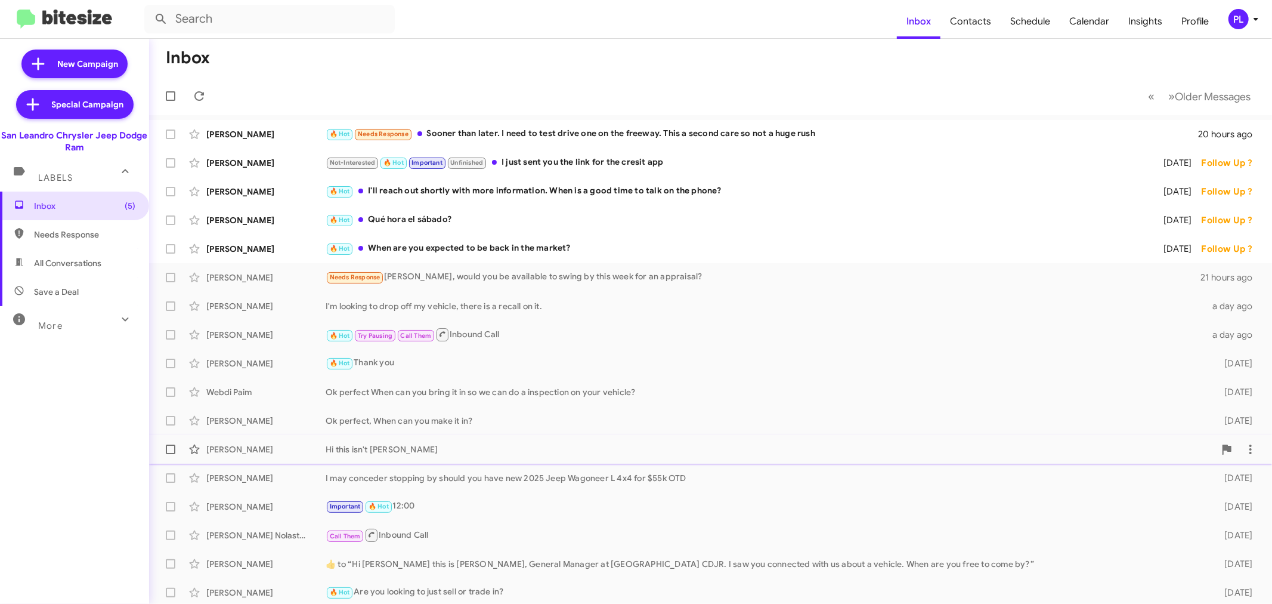
click at [412, 453] on div "Hi this isn't [PERSON_NAME]" at bounding box center [770, 449] width 889 height 12
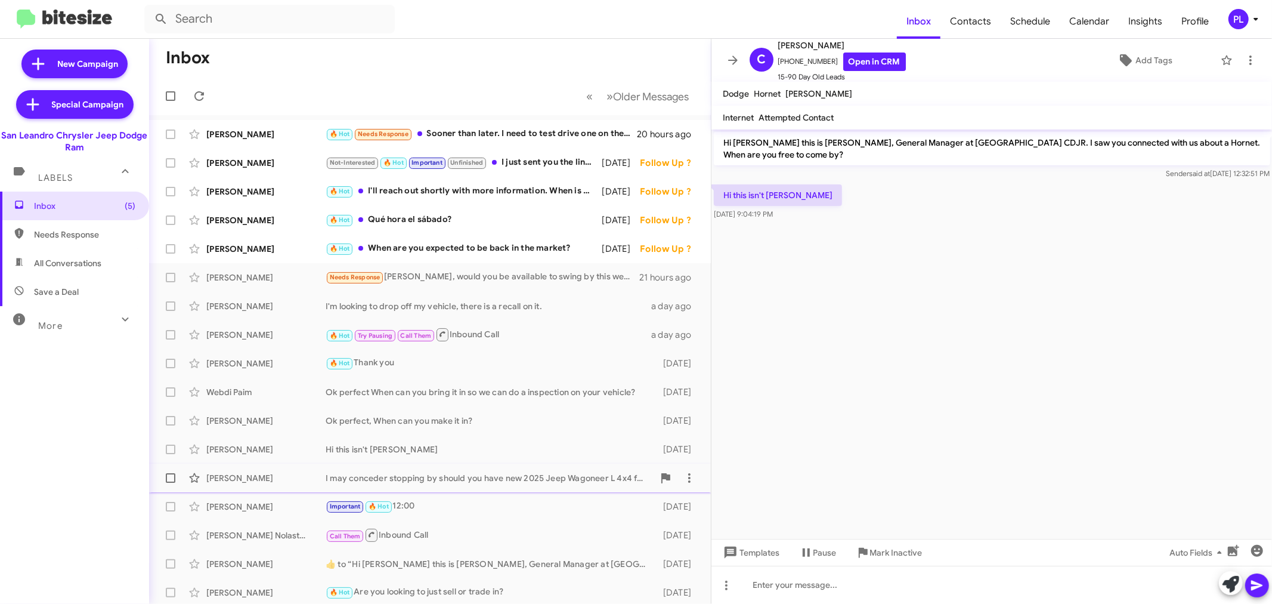
click at [440, 487] on div "Max Hilton I may conceder stopping by should you have new 2025 Jeep Wagoneer L …" at bounding box center [430, 478] width 543 height 24
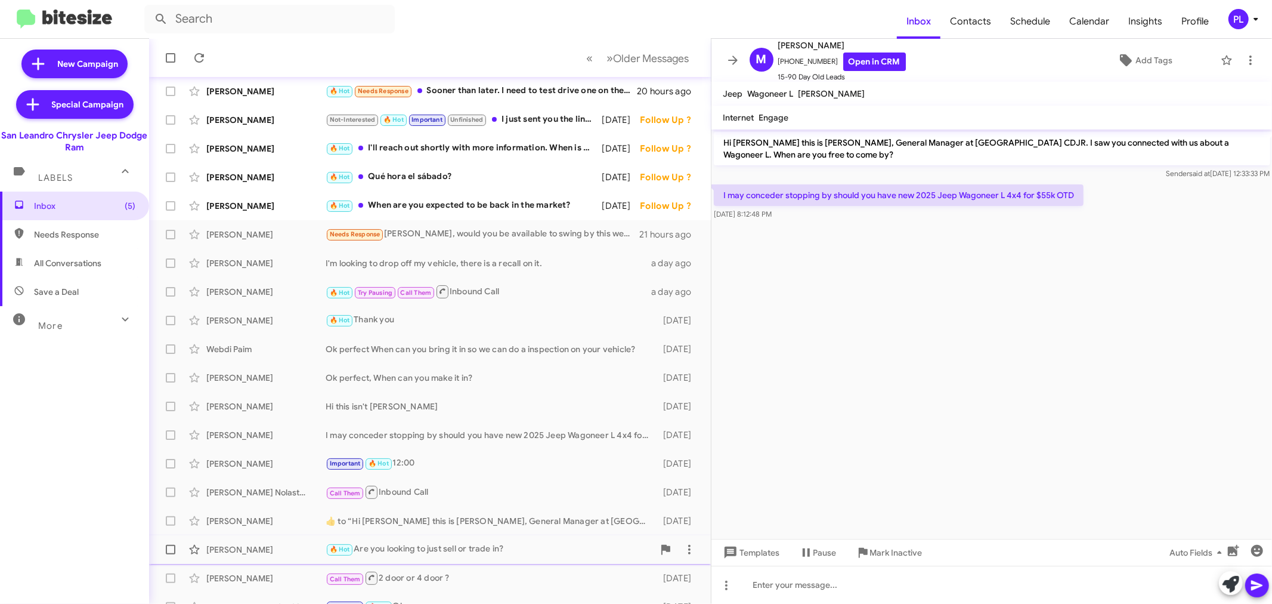
scroll to position [66, 0]
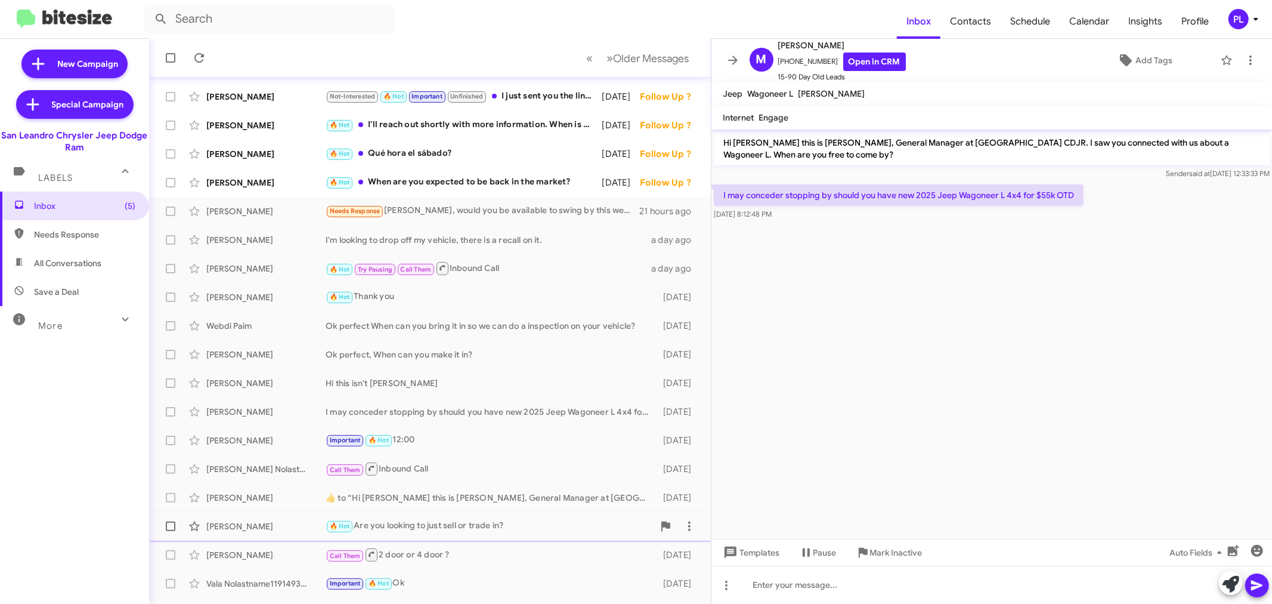
click at [443, 525] on div "🔥 Hot Are you looking to just sell or trade in?" at bounding box center [490, 526] width 328 height 14
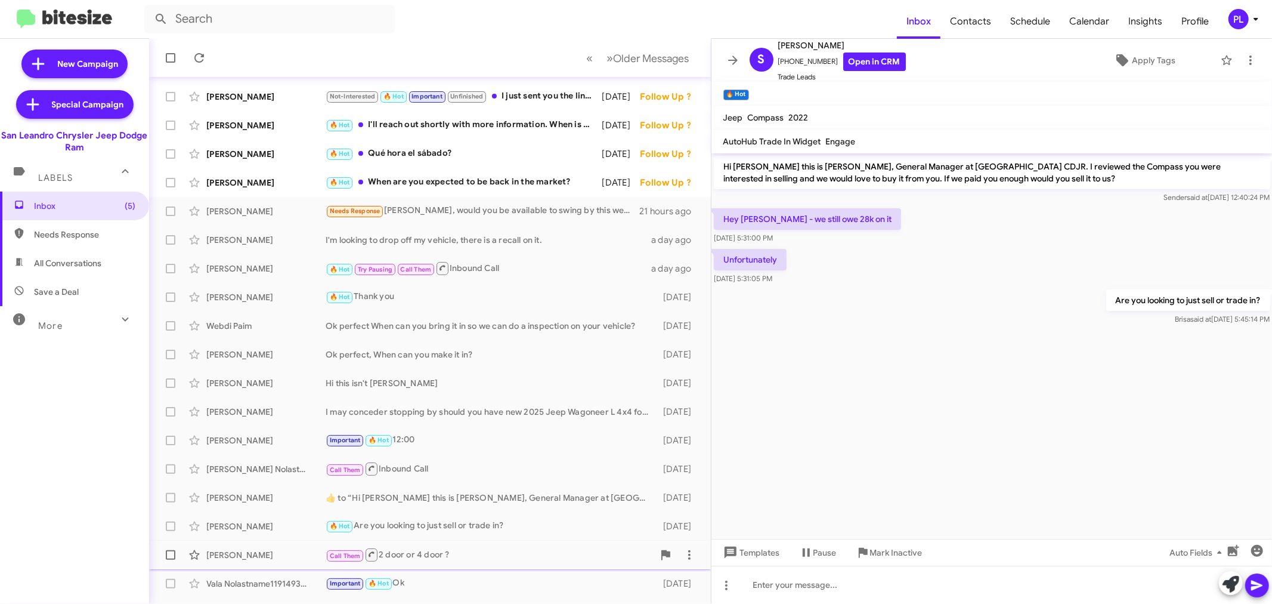
click at [443, 558] on div "Call Them 2 door or 4 door ?" at bounding box center [490, 554] width 328 height 15
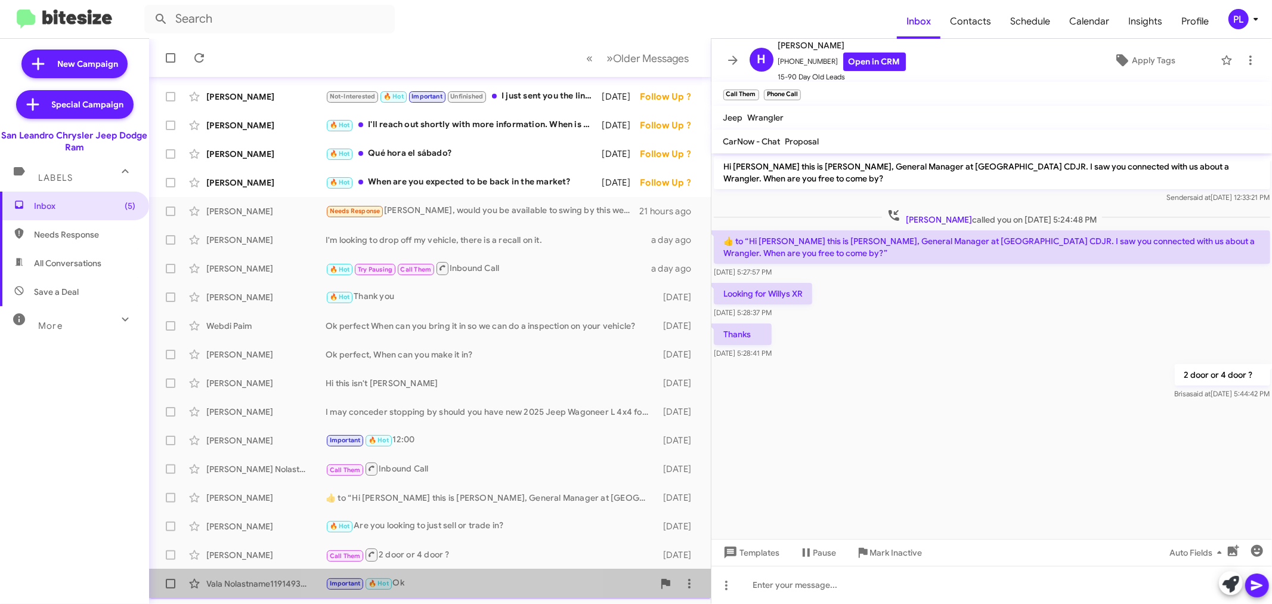
click at [437, 583] on div "Important 🔥 Hot Ok" at bounding box center [490, 583] width 328 height 14
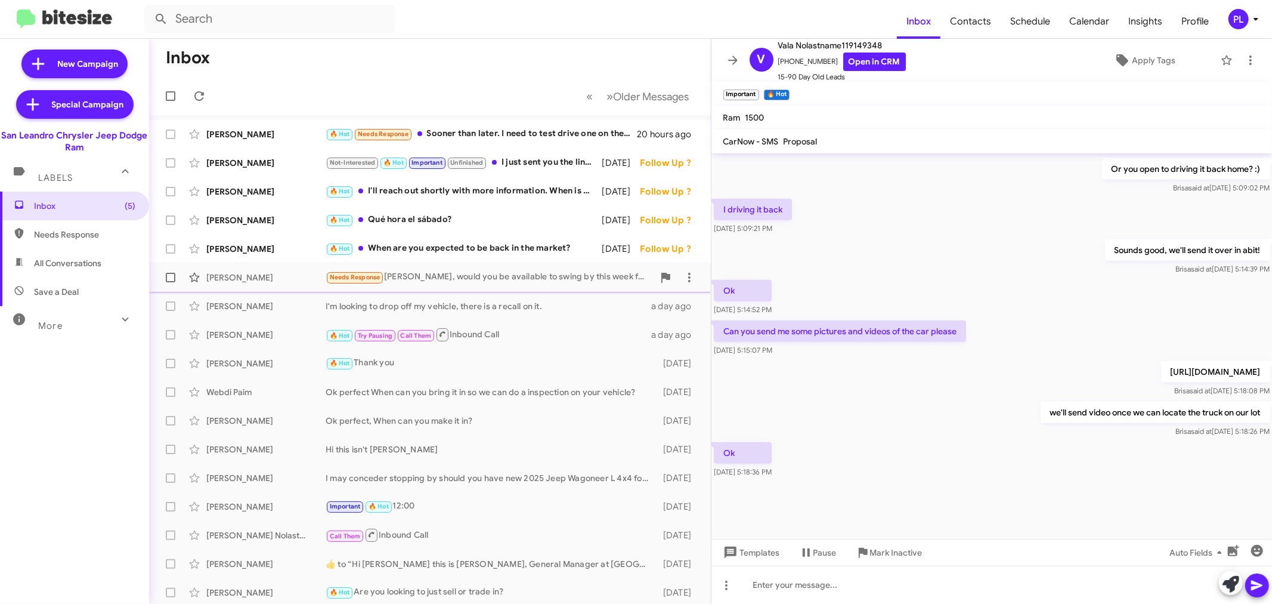
click at [436, 277] on div "Needs Response Carlos, would you be available to swing by this week for an appr…" at bounding box center [490, 277] width 328 height 14
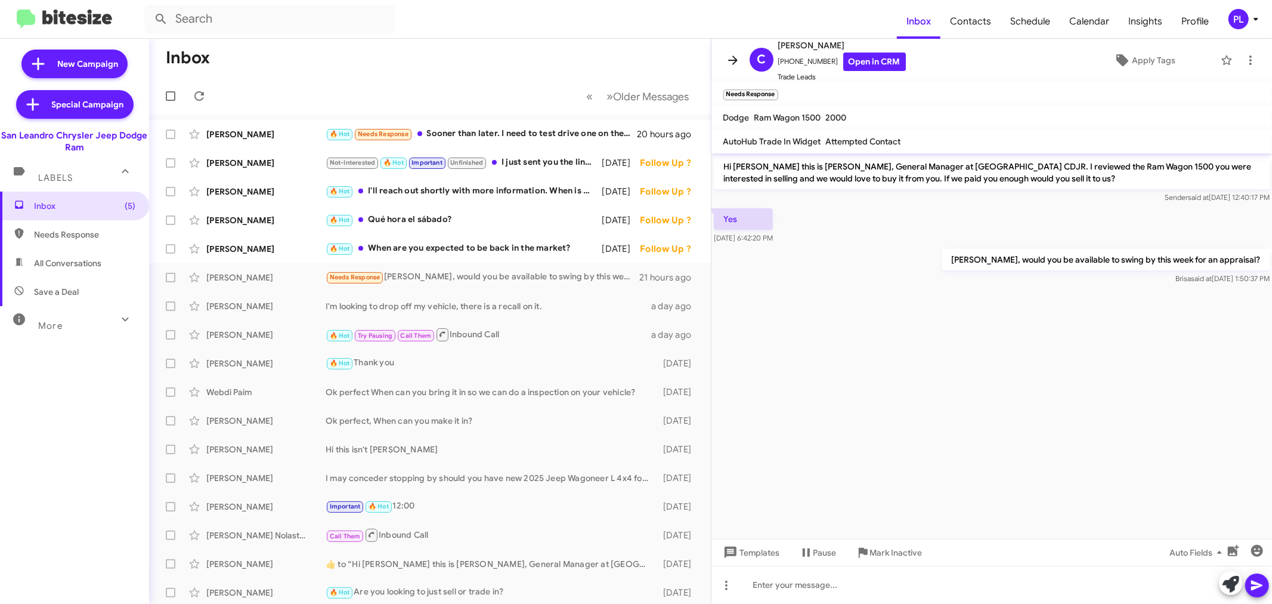
click at [728, 61] on icon at bounding box center [733, 60] width 14 height 14
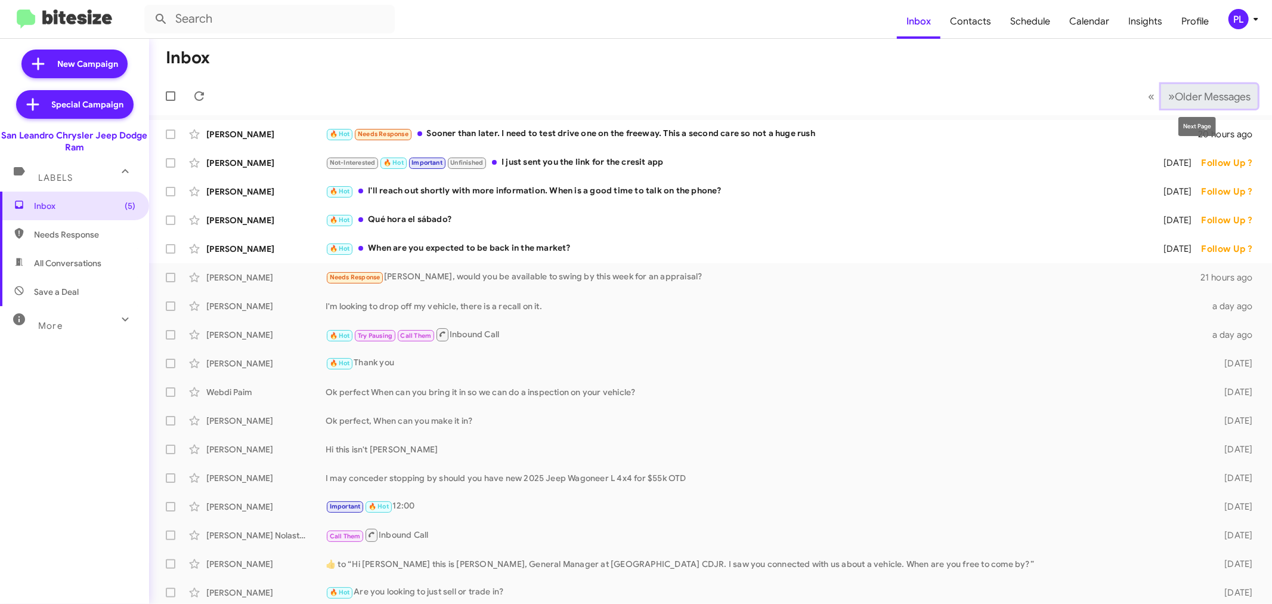
click at [1171, 89] on button "» Next Older Messages" at bounding box center [1209, 96] width 97 height 24
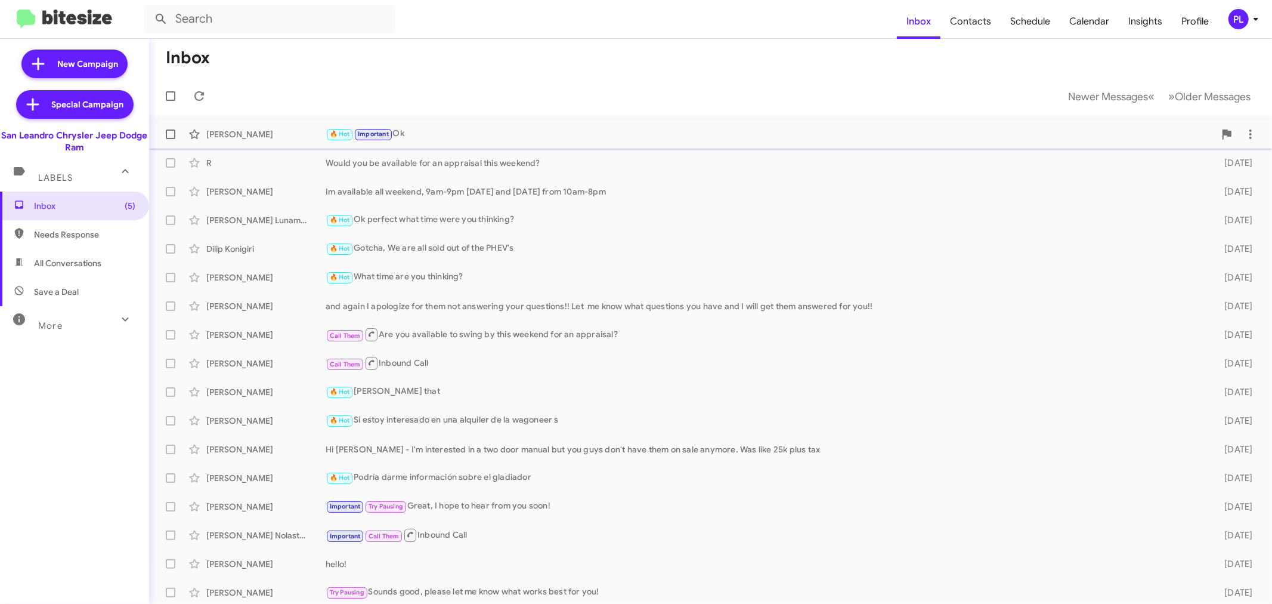
click at [456, 139] on div "🔥 Hot Important Ok" at bounding box center [770, 134] width 889 height 14
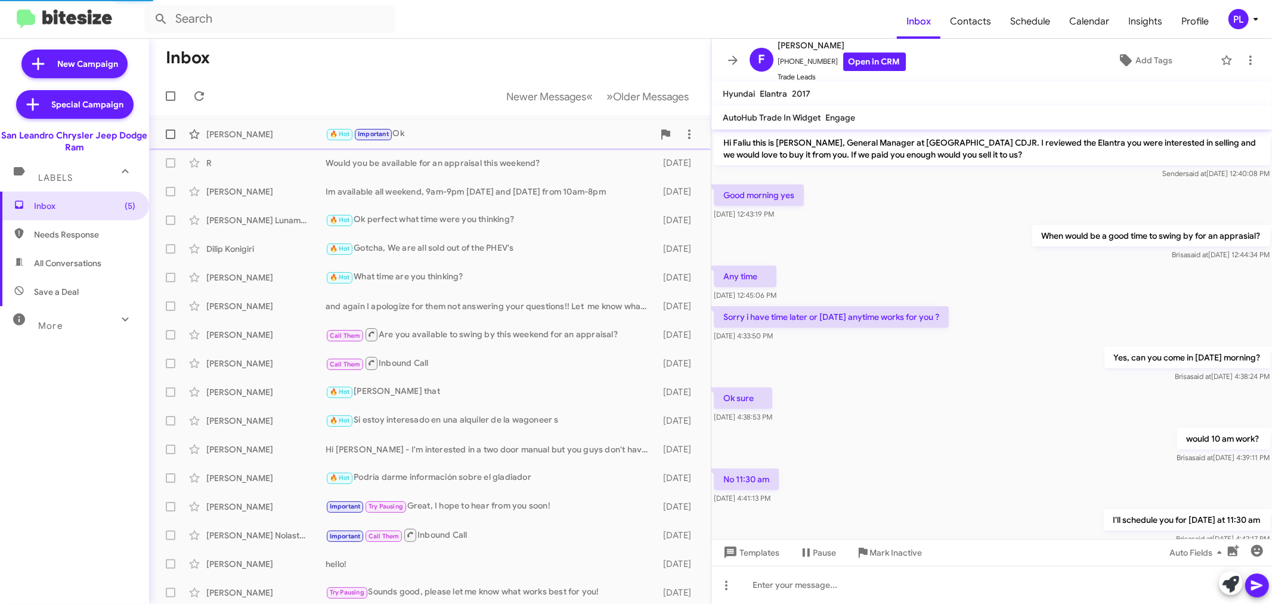
scroll to position [168, 0]
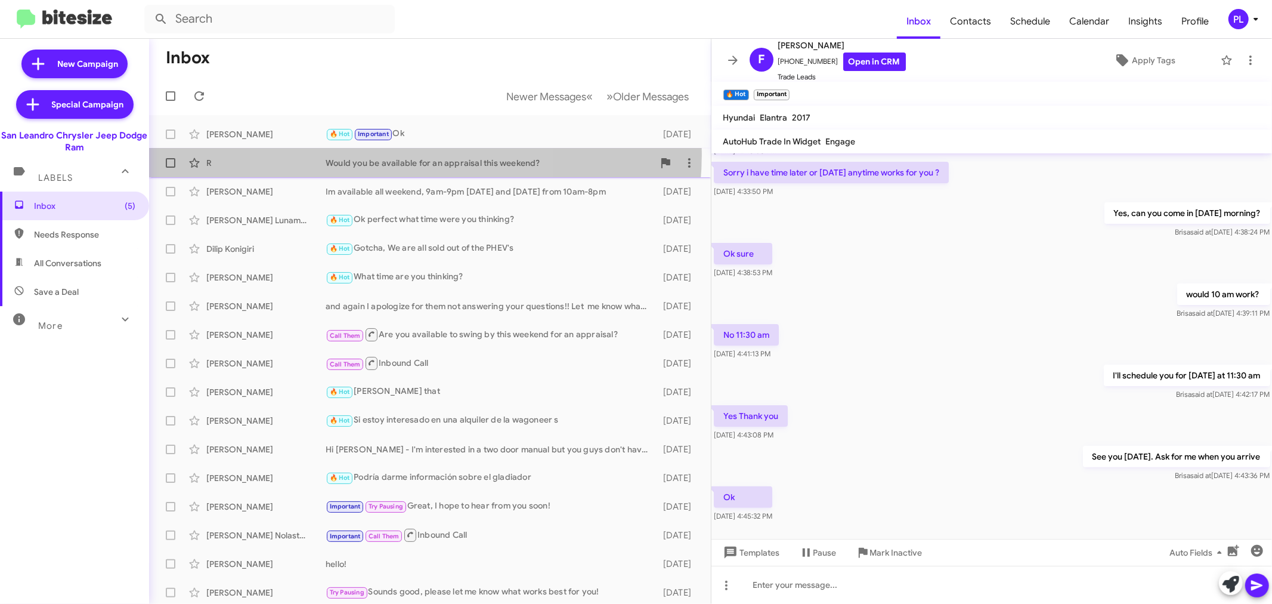
click at [400, 154] on div "R Would you be available for an appraisal this weekend? 4 days ago" at bounding box center [430, 163] width 543 height 24
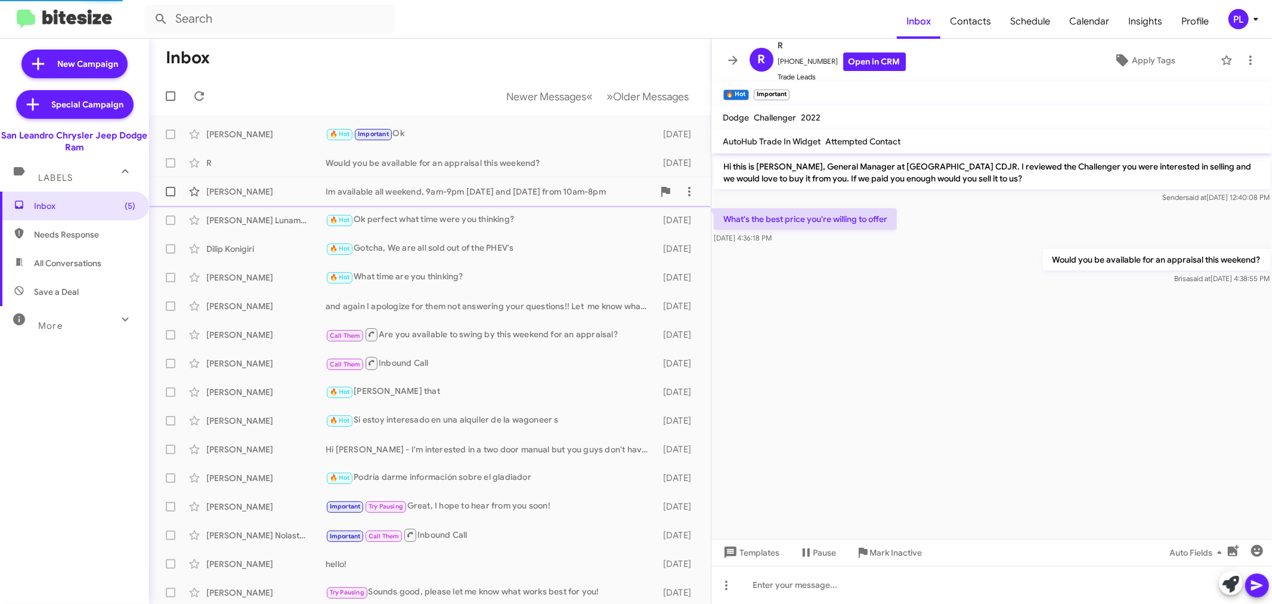
click at [409, 193] on div "Im available all weekend, 9am-9pm on saturday and sunday from 10am-8pm" at bounding box center [490, 191] width 328 height 12
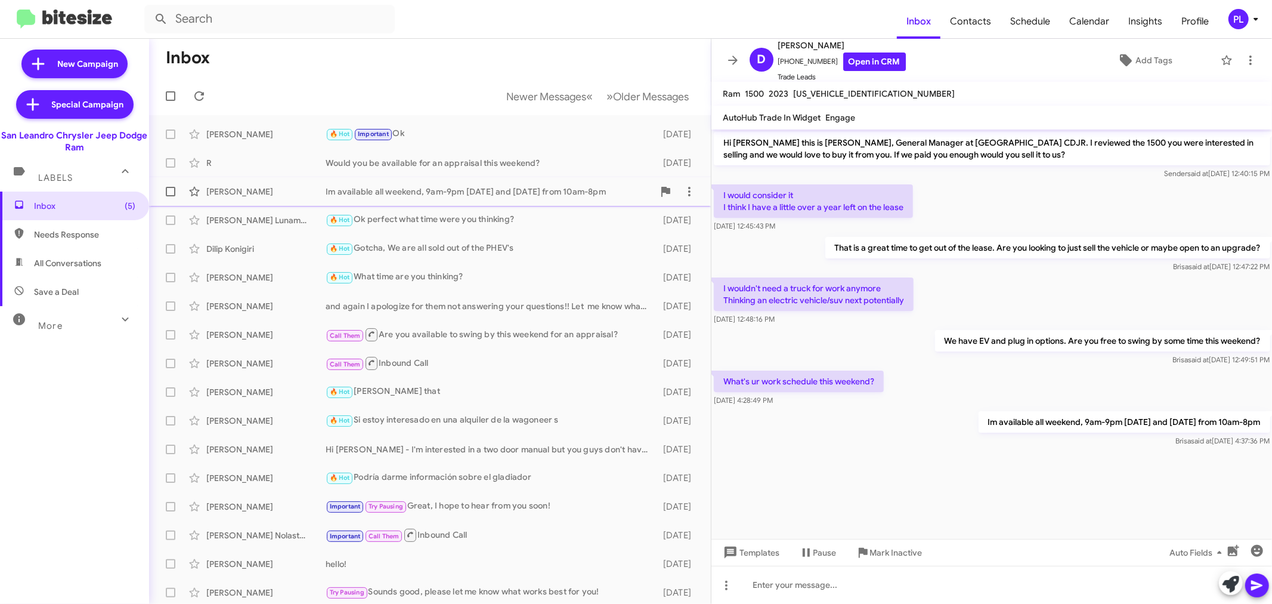
click at [416, 187] on div "Im available all weekend, 9am-9pm on saturday and sunday from 10am-8pm" at bounding box center [490, 191] width 328 height 12
click at [413, 364] on div "Call Them Inbound Call" at bounding box center [490, 362] width 328 height 15
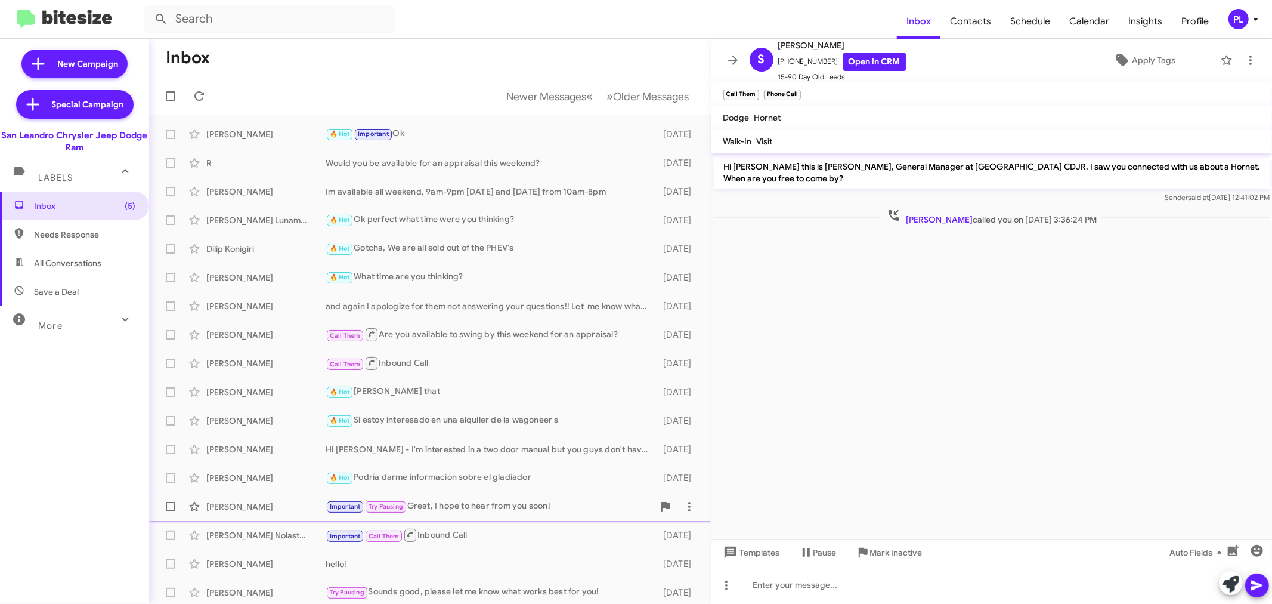
click at [520, 504] on div "Important Try Pausing Great, I hope to hear from you soon!" at bounding box center [490, 506] width 328 height 14
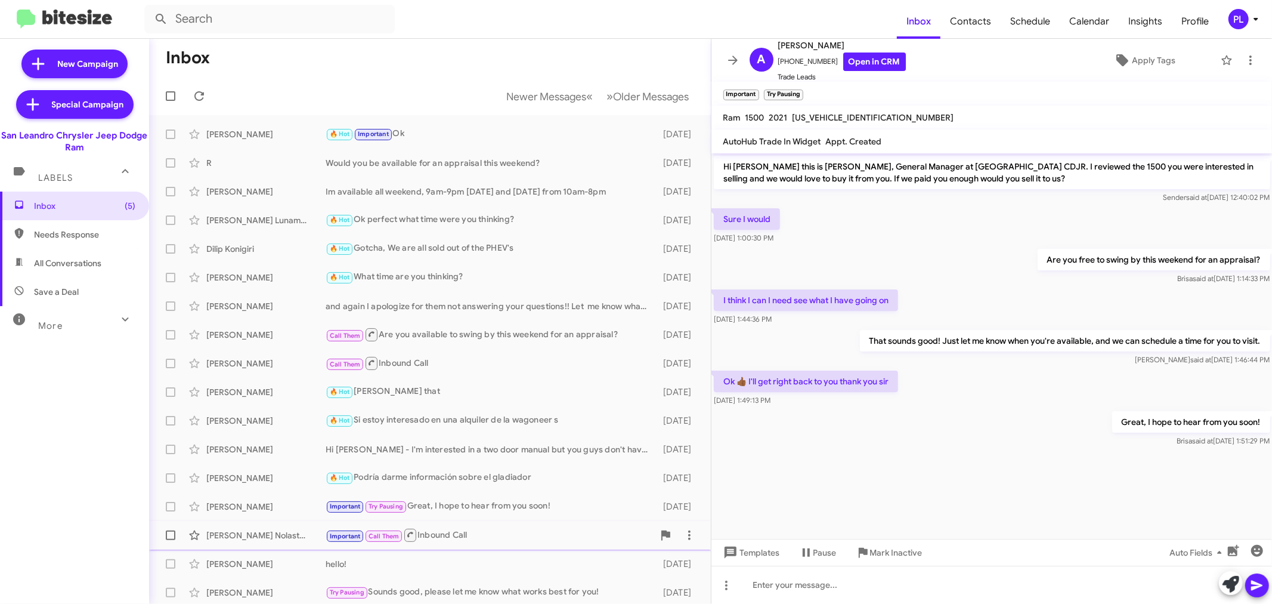
click at [474, 534] on div "Important Call Them Inbound Call" at bounding box center [490, 534] width 328 height 15
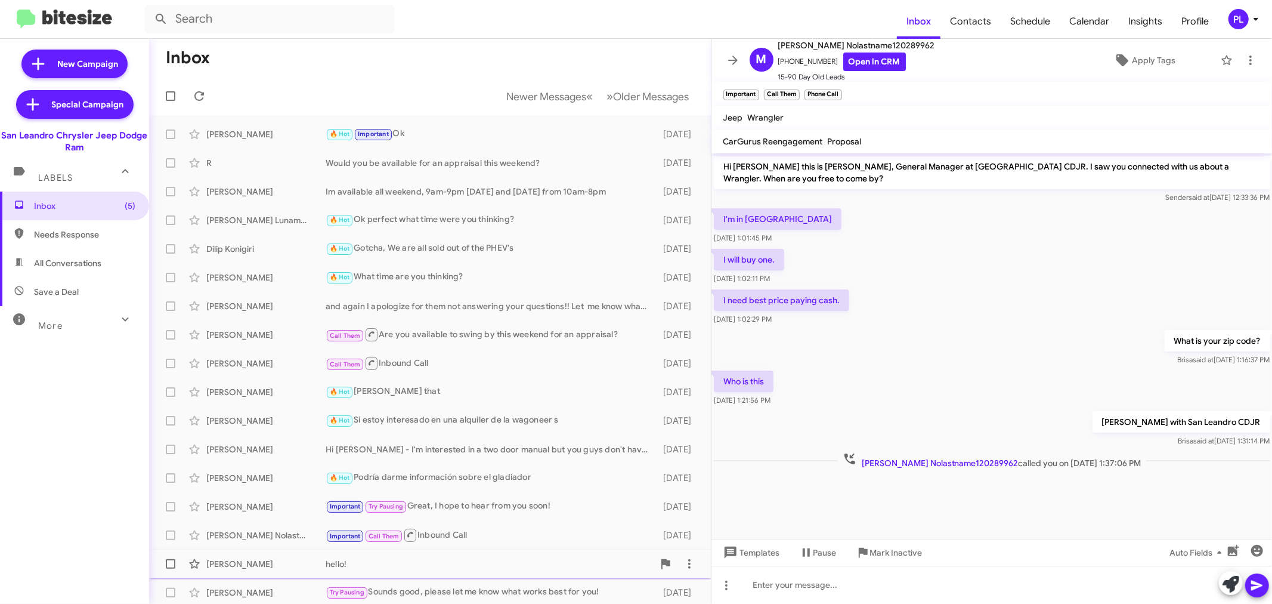
click at [439, 568] on div "hello!" at bounding box center [490, 564] width 328 height 12
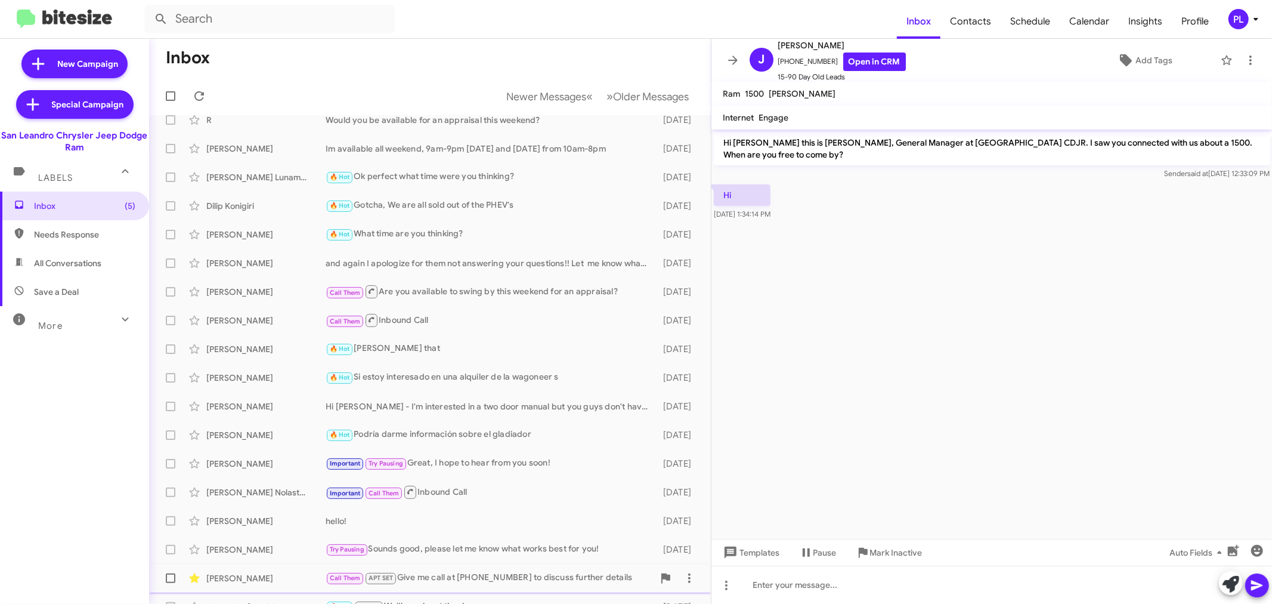
scroll to position [66, 0]
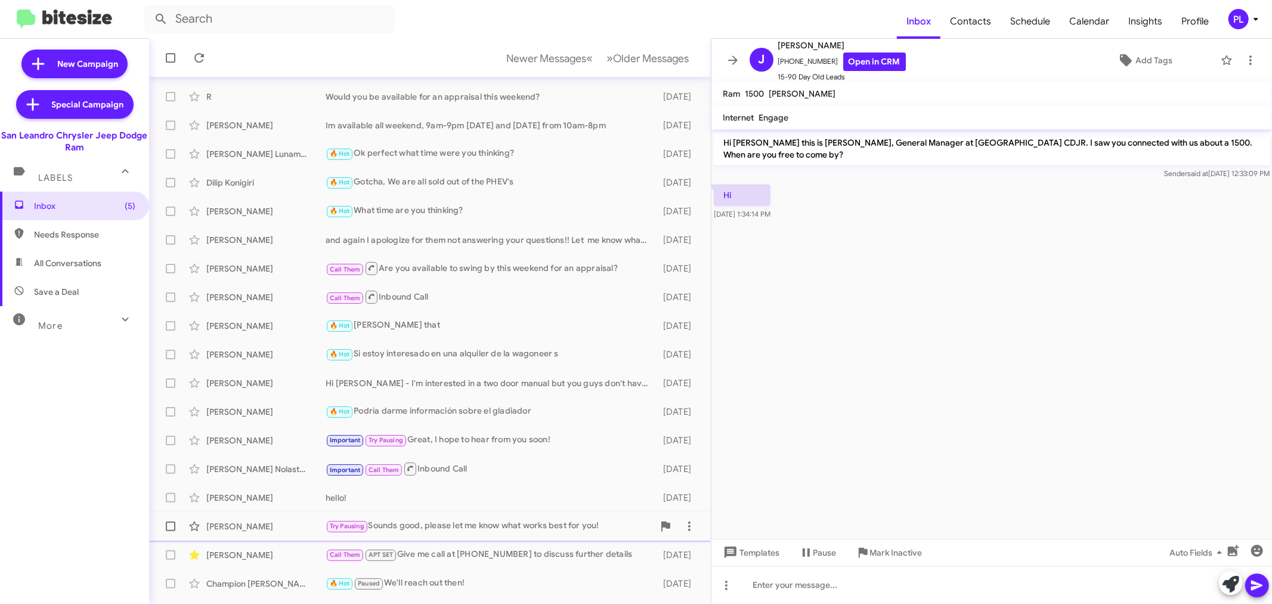
click at [463, 522] on div "Try Pausing Sounds good, please let me know what works best for you!" at bounding box center [490, 526] width 328 height 14
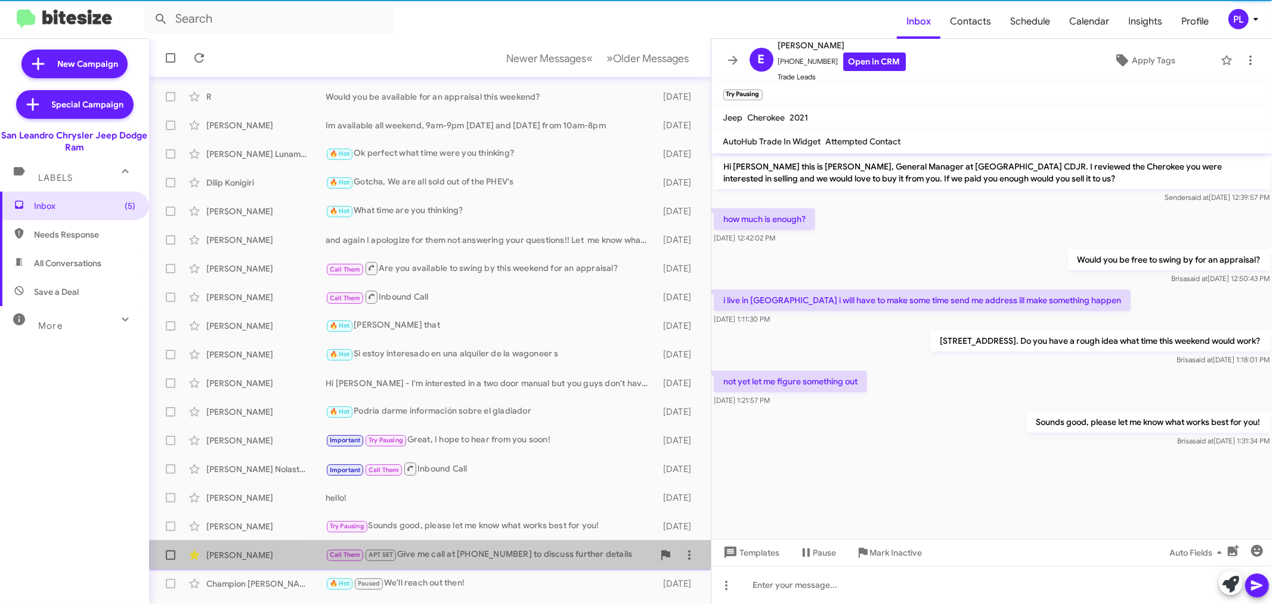
click at [461, 544] on div "Jeff Ma Call Them APT SET Give me call at 4083329498 to discuss further details…" at bounding box center [430, 555] width 543 height 24
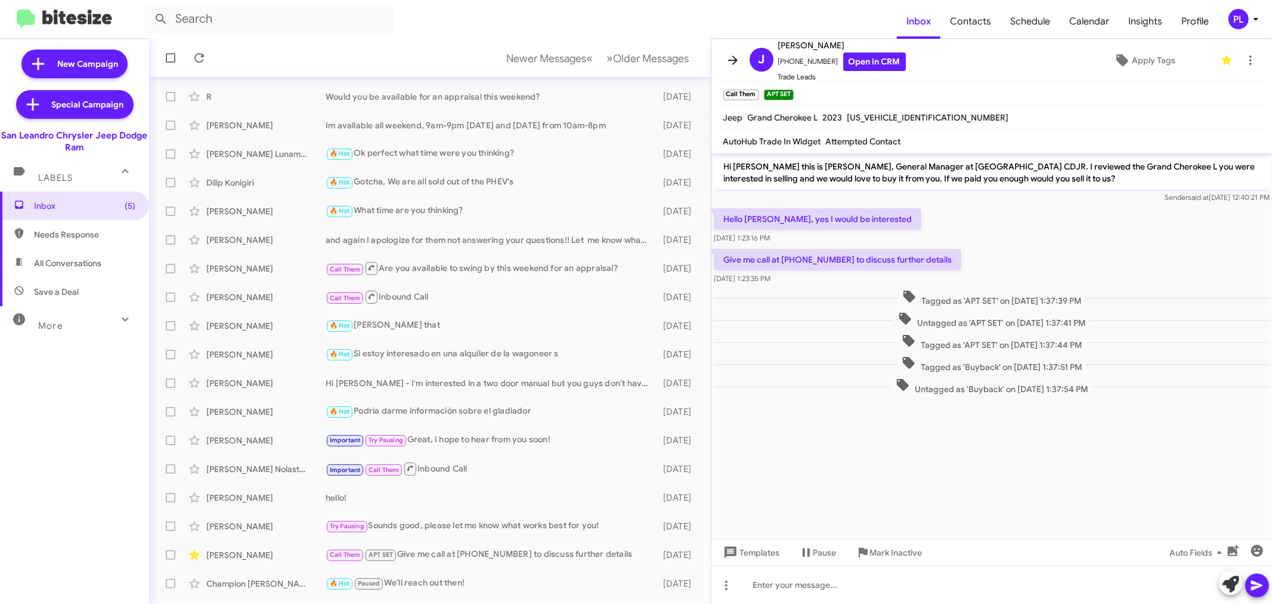
click at [736, 58] on icon at bounding box center [733, 60] width 14 height 14
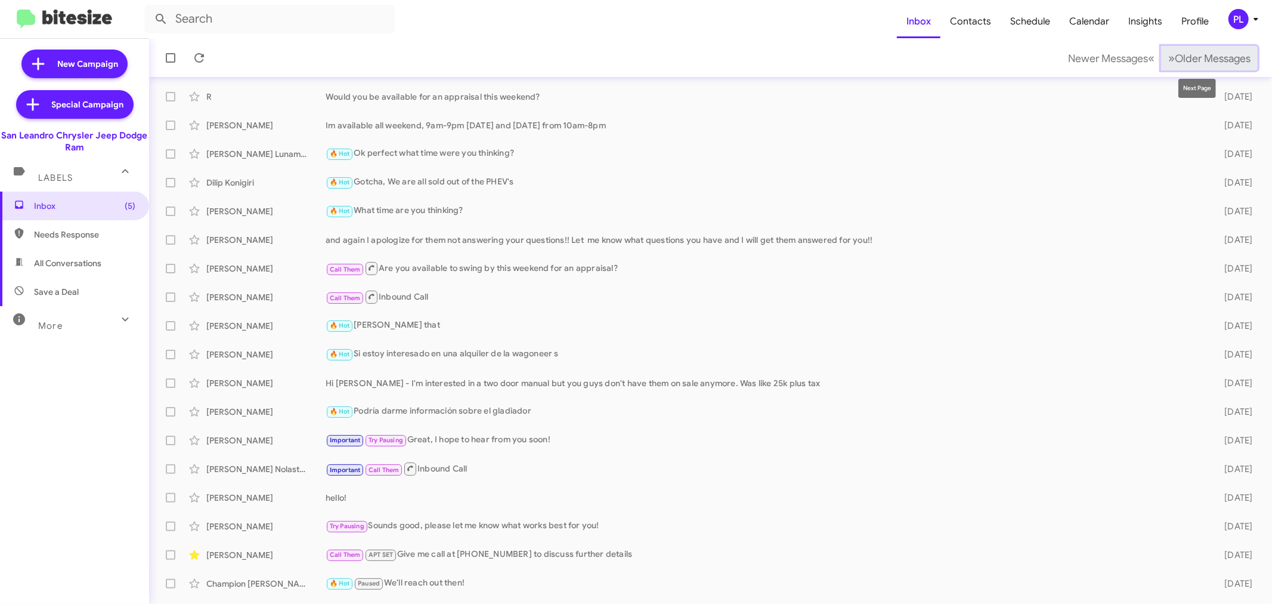
click at [1203, 58] on span "Older Messages" at bounding box center [1213, 58] width 76 height 13
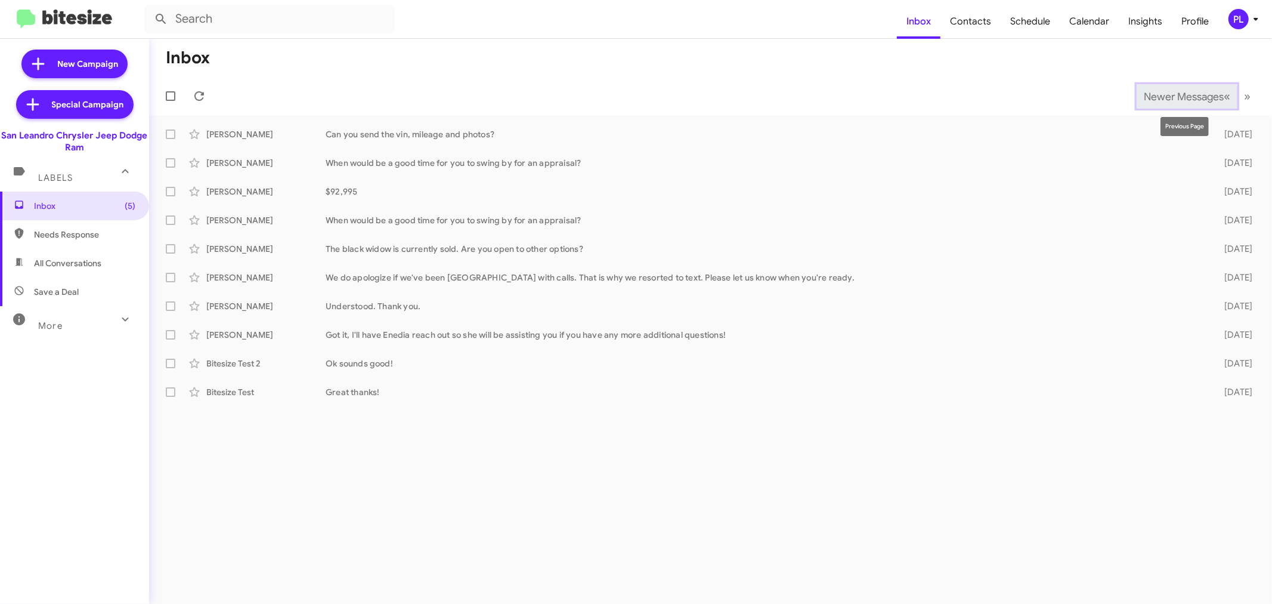
click at [1207, 97] on span "Newer Messages" at bounding box center [1184, 96] width 80 height 13
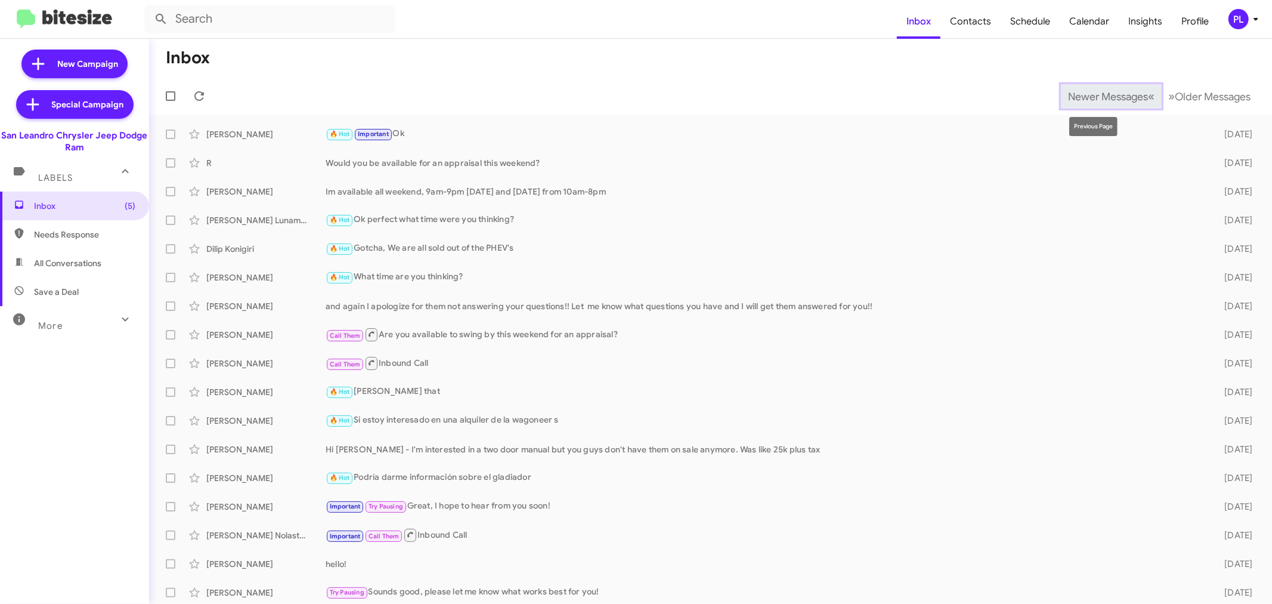
click at [1068, 96] on span "Newer Messages" at bounding box center [1108, 96] width 80 height 13
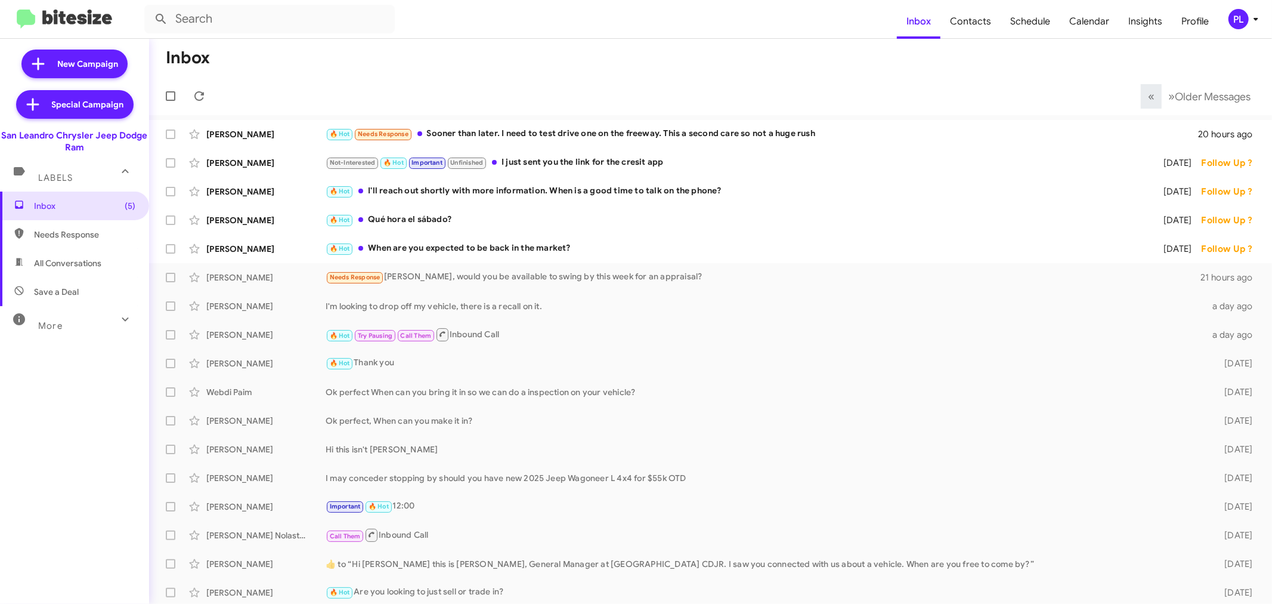
click at [1242, 17] on div "PL" at bounding box center [1239, 19] width 20 height 20
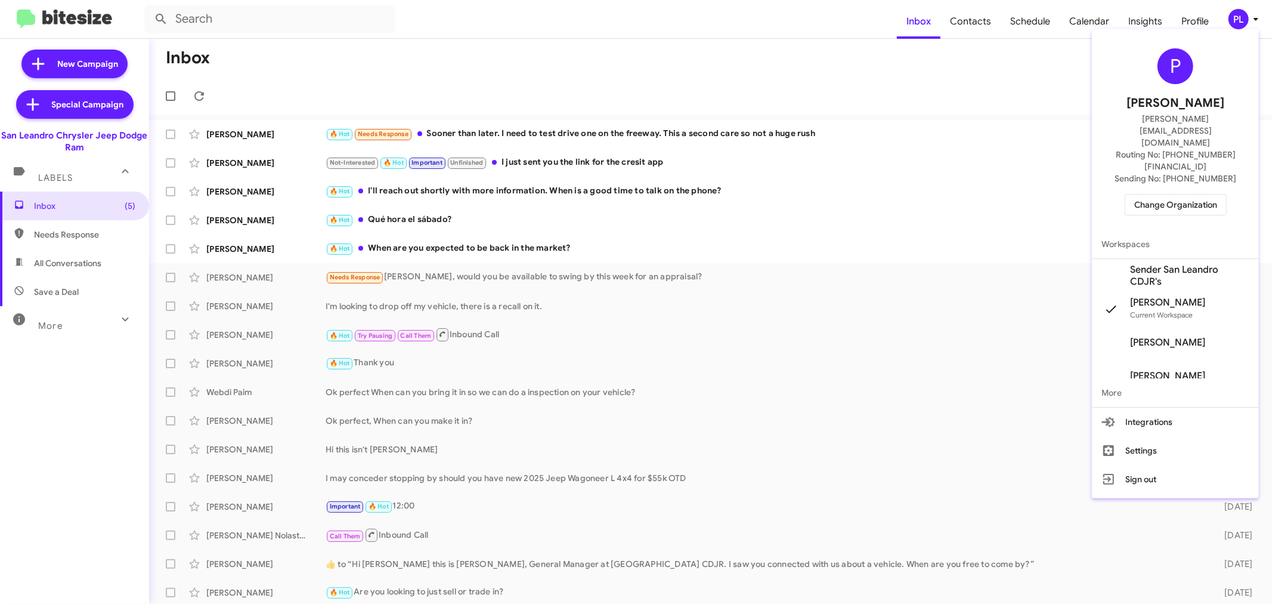
click at [1148, 264] on span "Sender San Leandro CDJR's" at bounding box center [1189, 276] width 119 height 24
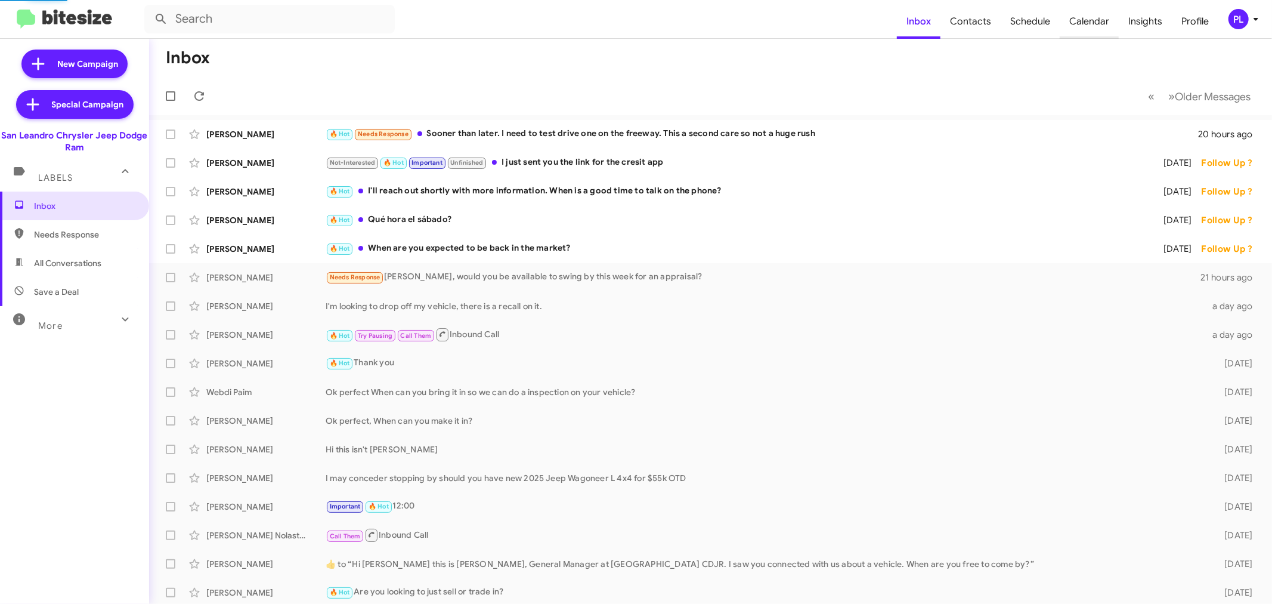
click at [1096, 26] on span "Calendar" at bounding box center [1089, 21] width 59 height 35
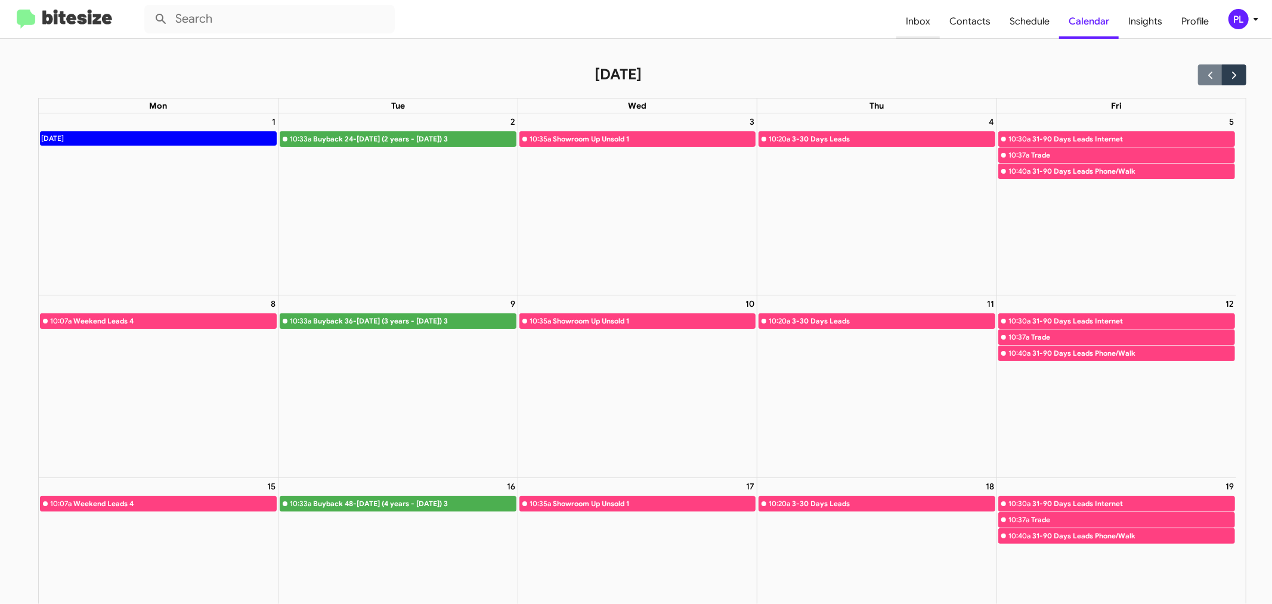
click at [919, 26] on span "Inbox" at bounding box center [918, 21] width 44 height 35
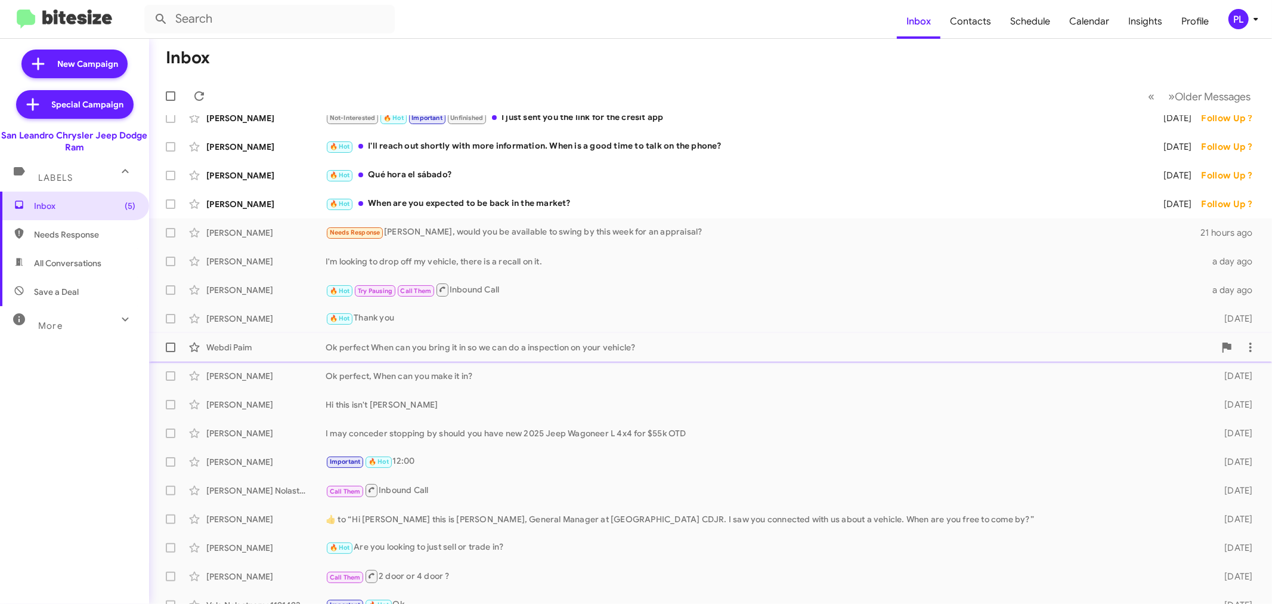
scroll to position [88, 0]
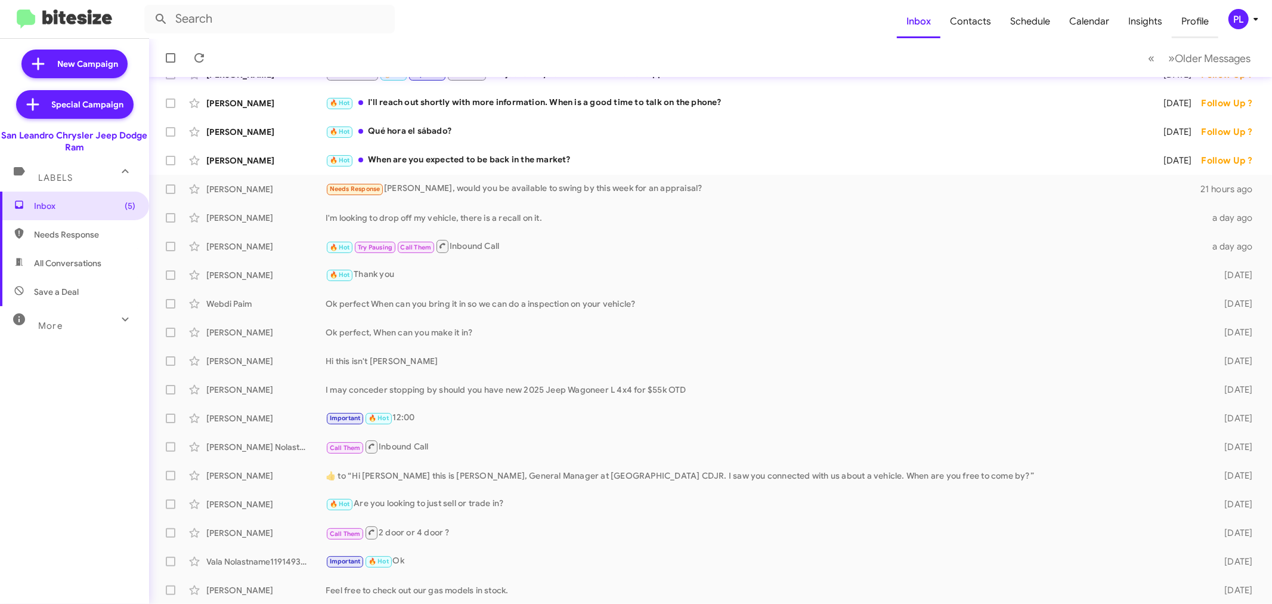
click at [1191, 24] on span "Profile" at bounding box center [1195, 21] width 47 height 35
click at [1083, 23] on span "Calendar" at bounding box center [1089, 21] width 59 height 35
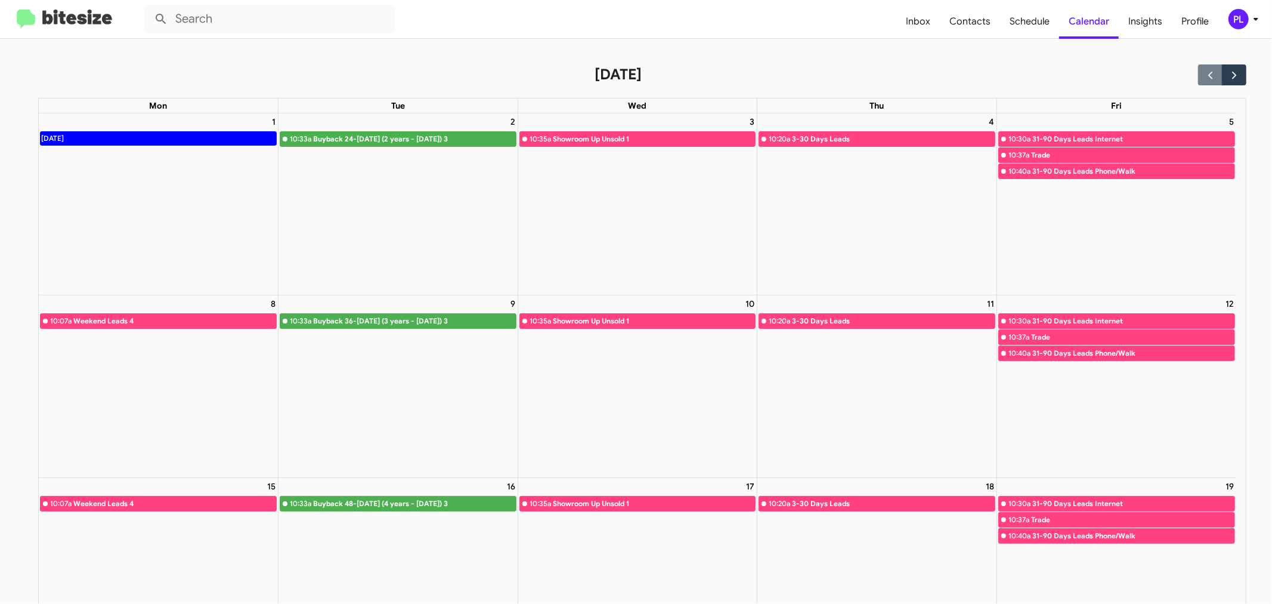
click at [1258, 24] on icon at bounding box center [1256, 19] width 14 height 14
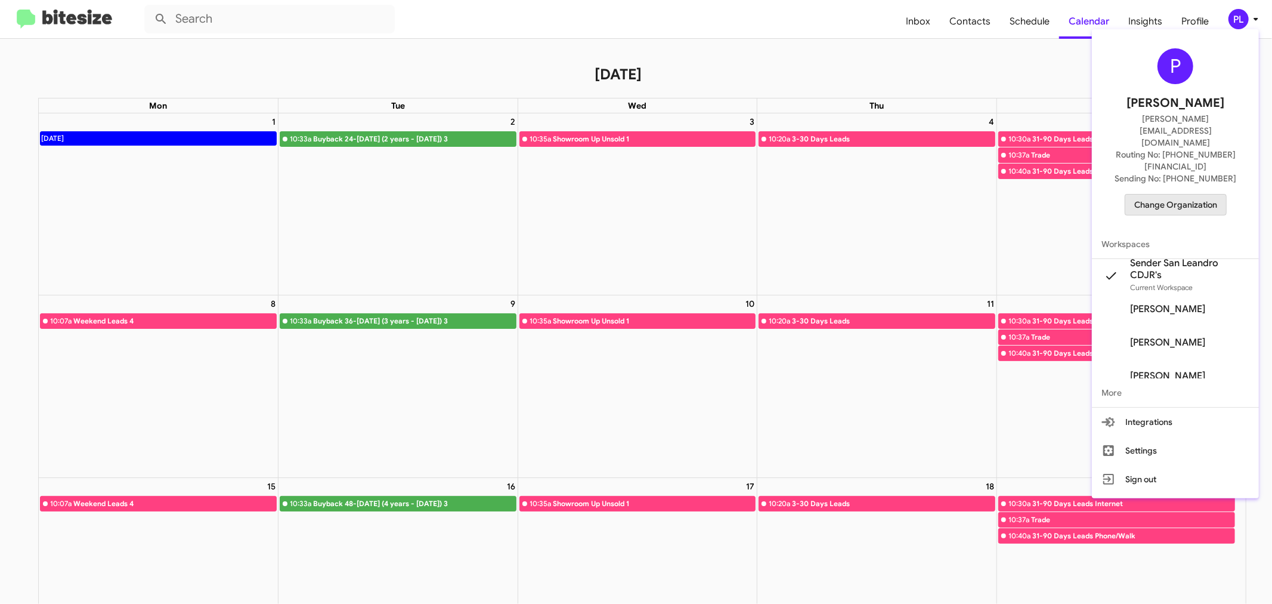
click at [1182, 194] on span "Change Organization" at bounding box center [1175, 204] width 83 height 20
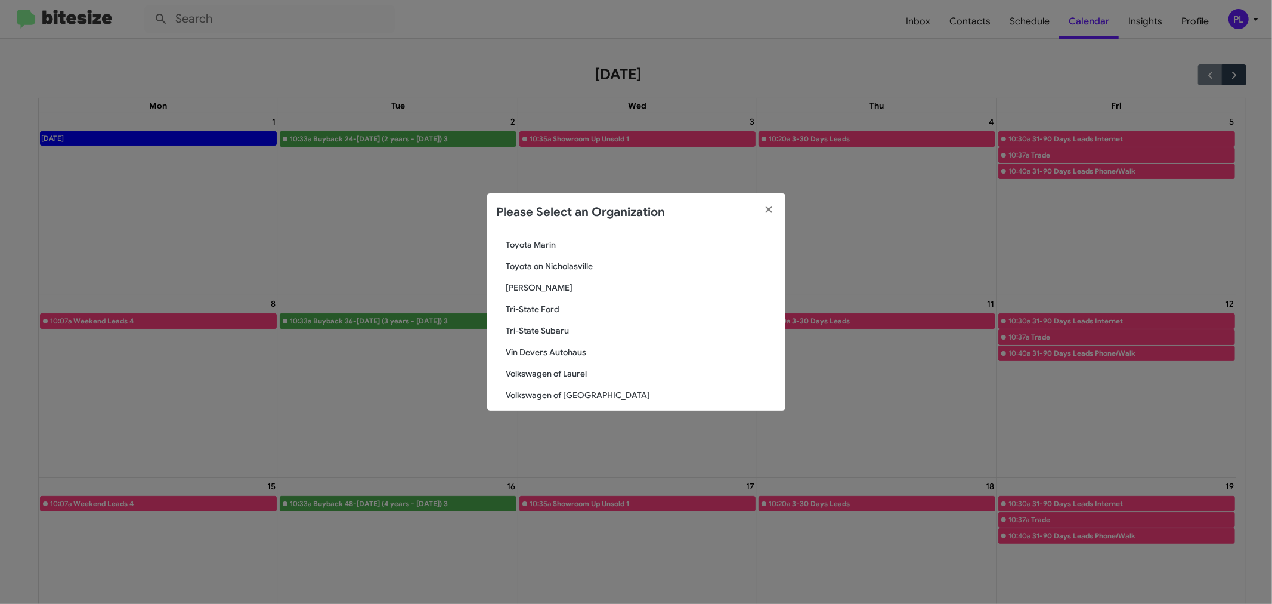
scroll to position [2238, 0]
click at [537, 385] on span "Volvo [GEOGRAPHIC_DATA]" at bounding box center [641, 387] width 270 height 12
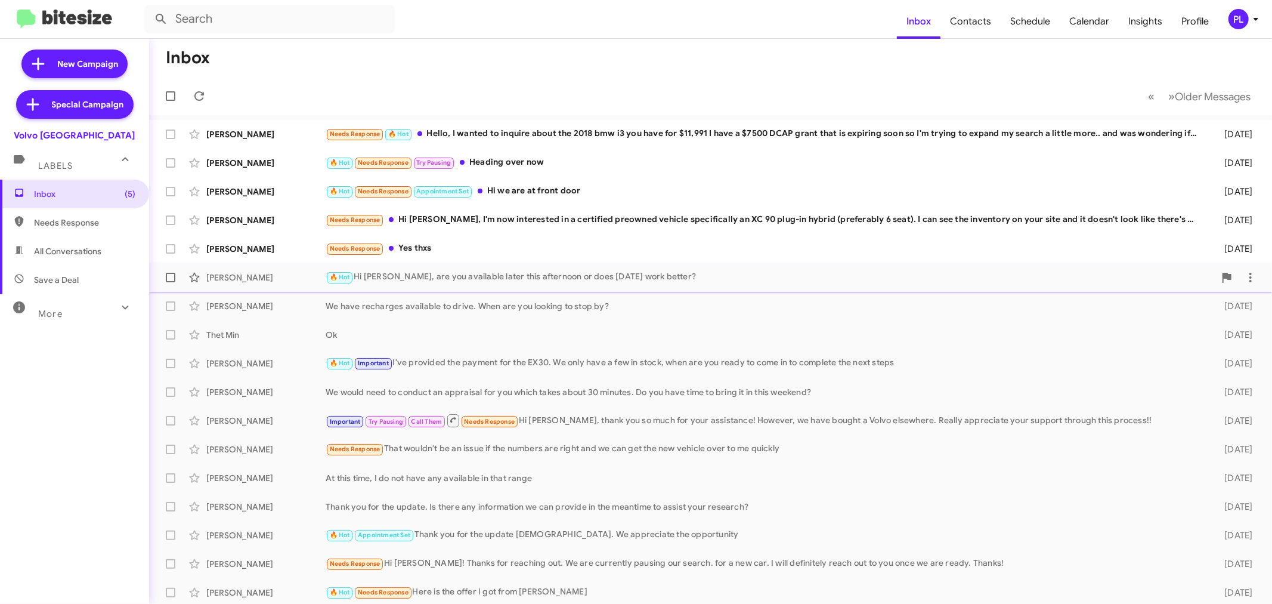
click at [454, 279] on div "🔥 Hot Hi [PERSON_NAME], are you available later this afternoon or does [DATE] w…" at bounding box center [770, 277] width 889 height 14
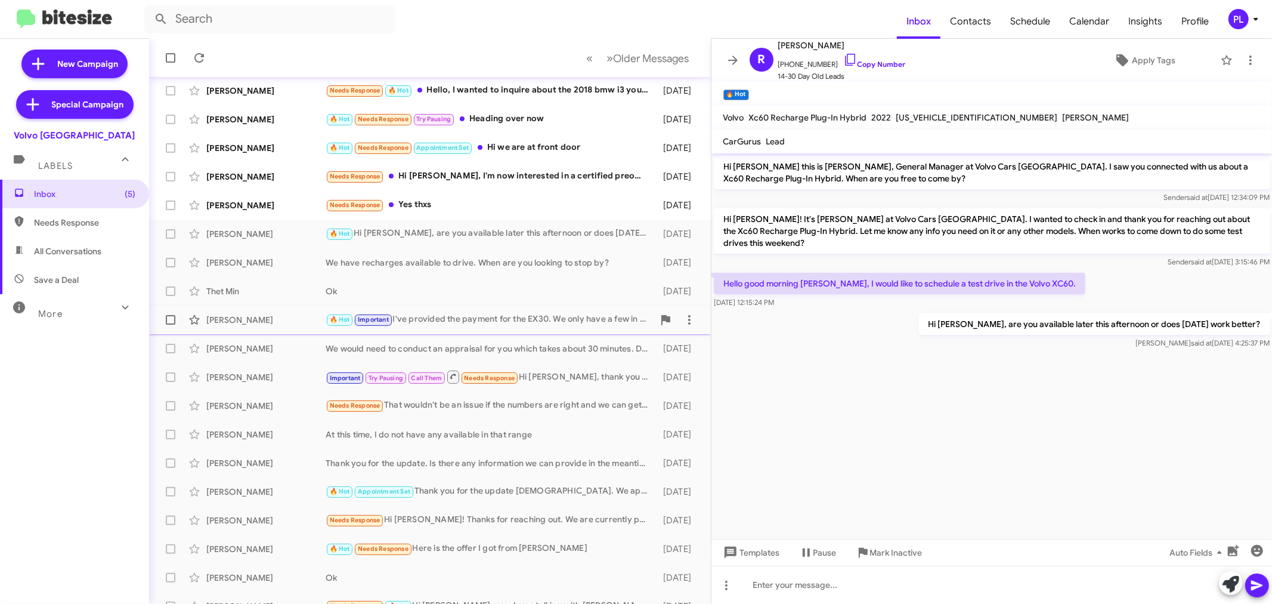
scroll to position [88, 0]
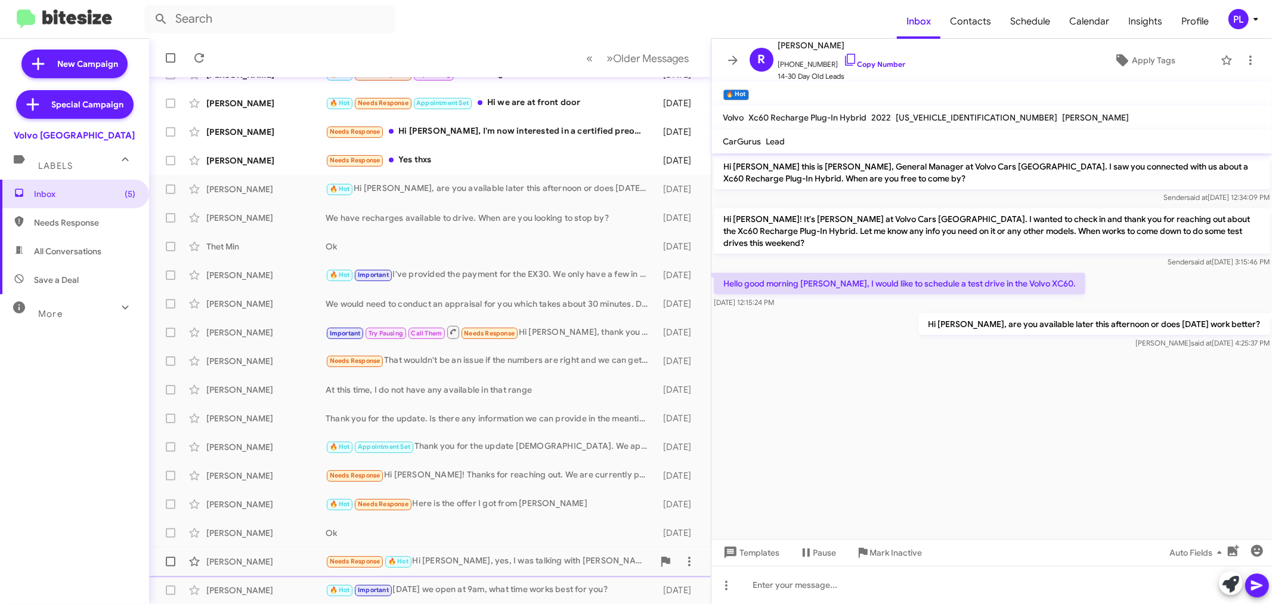
click at [478, 558] on div "Needs Response 🔥 Hot Hi [PERSON_NAME], yes, I was talking with [PERSON_NAME] la…" at bounding box center [490, 561] width 328 height 14
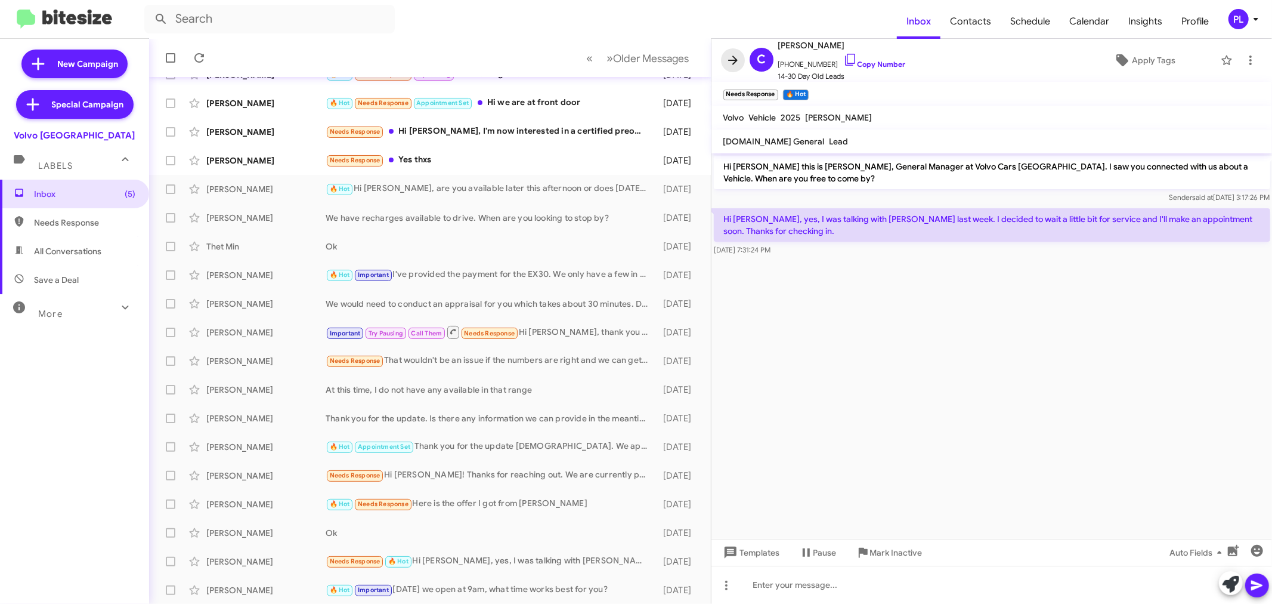
click at [729, 55] on icon at bounding box center [733, 60] width 14 height 14
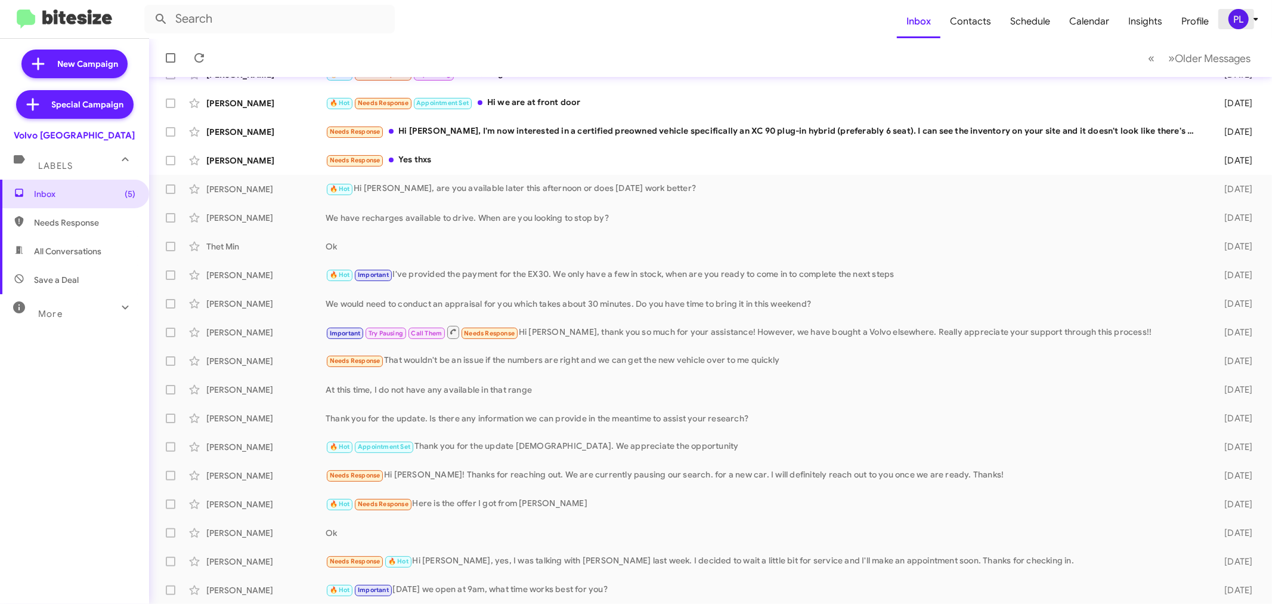
click at [1253, 21] on icon at bounding box center [1256, 19] width 14 height 14
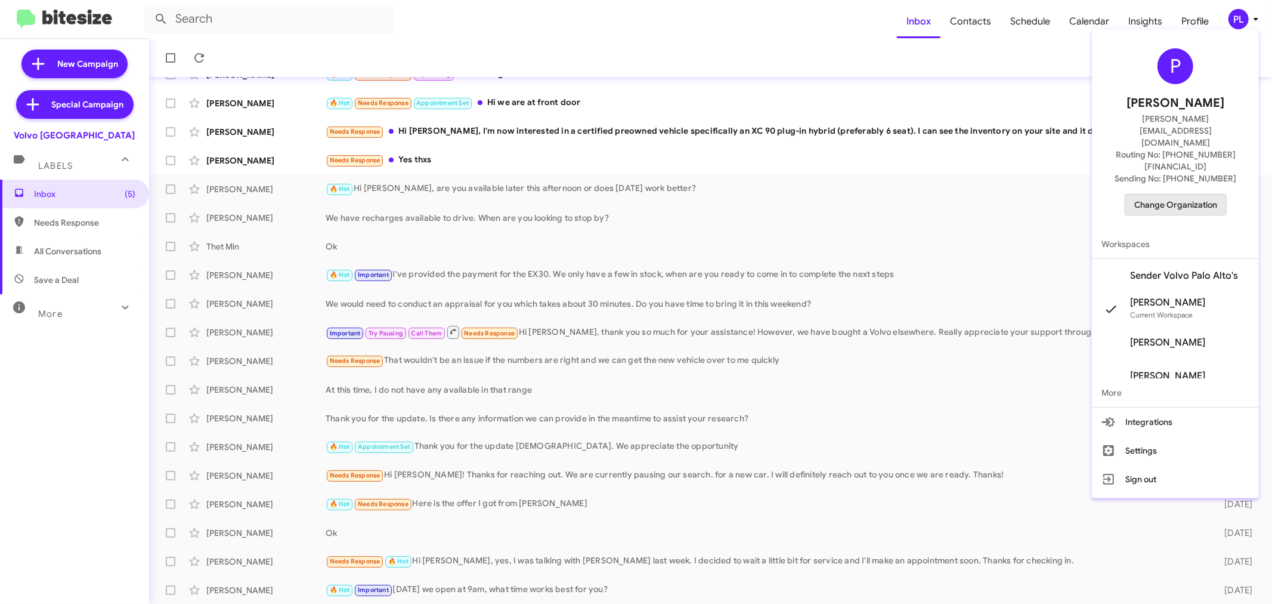
click at [1199, 194] on span "Change Organization" at bounding box center [1175, 204] width 83 height 20
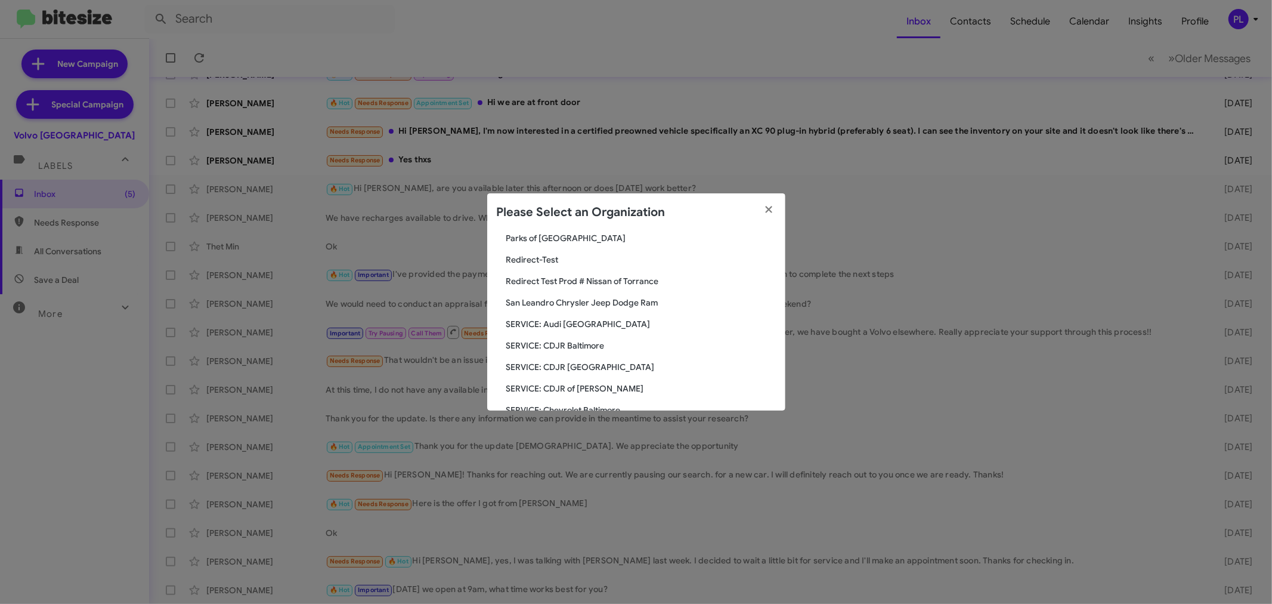
scroll to position [1376, 0]
click at [528, 283] on span "San Leandro Chrysler Jeep Dodge Ram" at bounding box center [641, 282] width 270 height 12
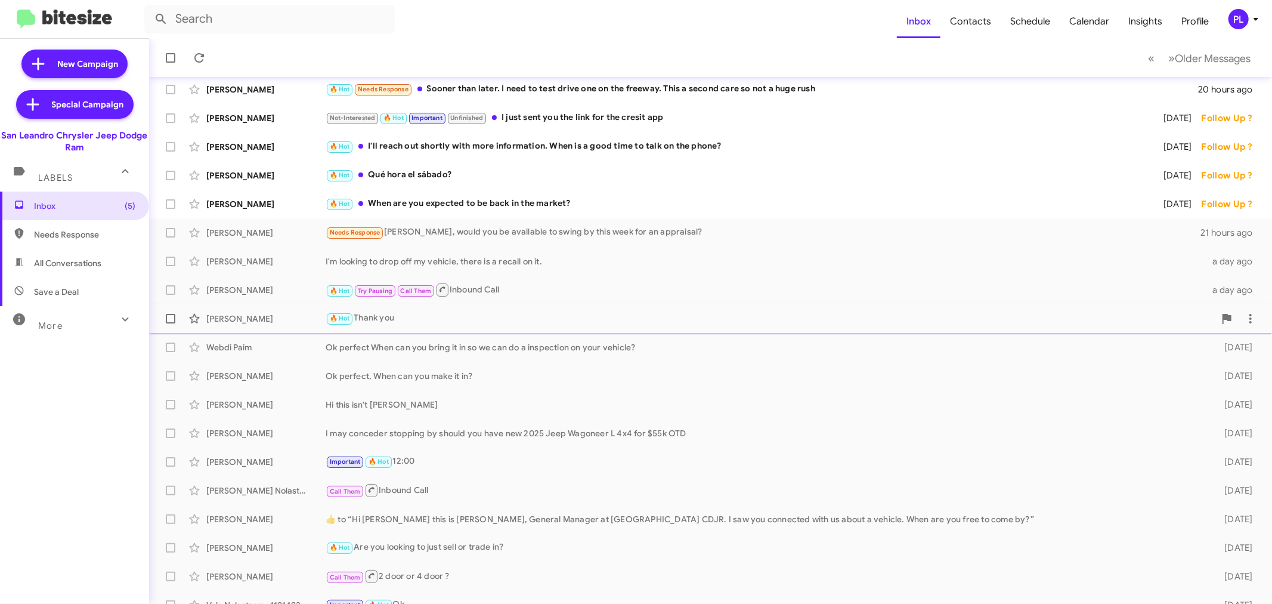
scroll to position [66, 0]
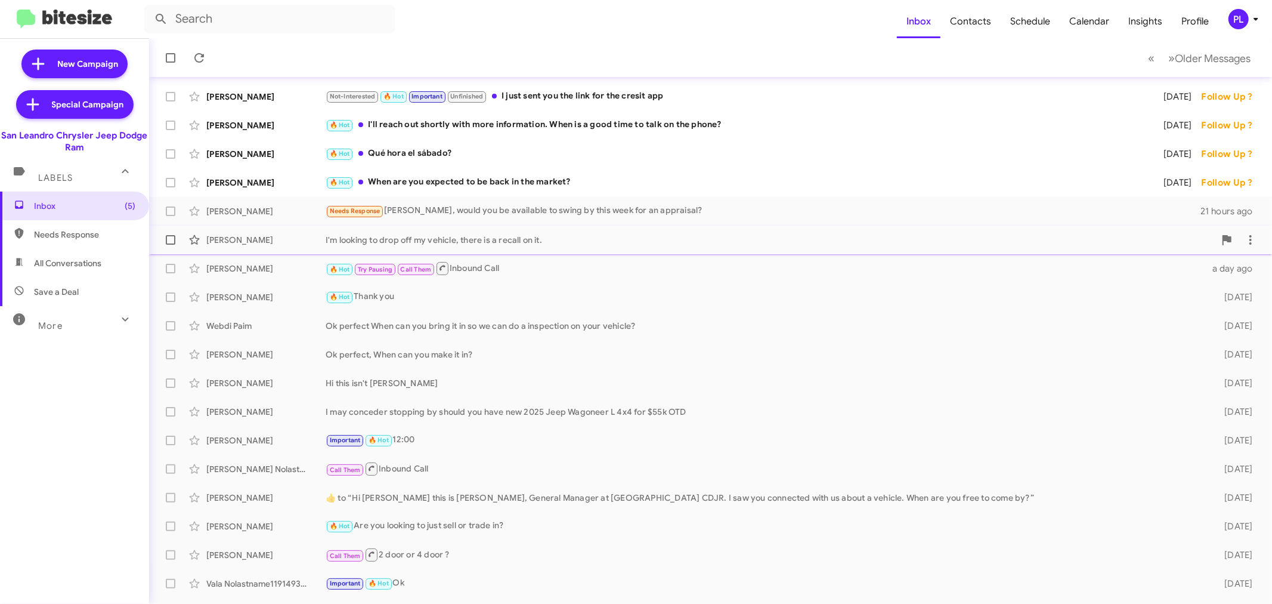
click at [467, 236] on div "I'm looking to drop off my vehicle, there is a recall on it." at bounding box center [770, 240] width 889 height 12
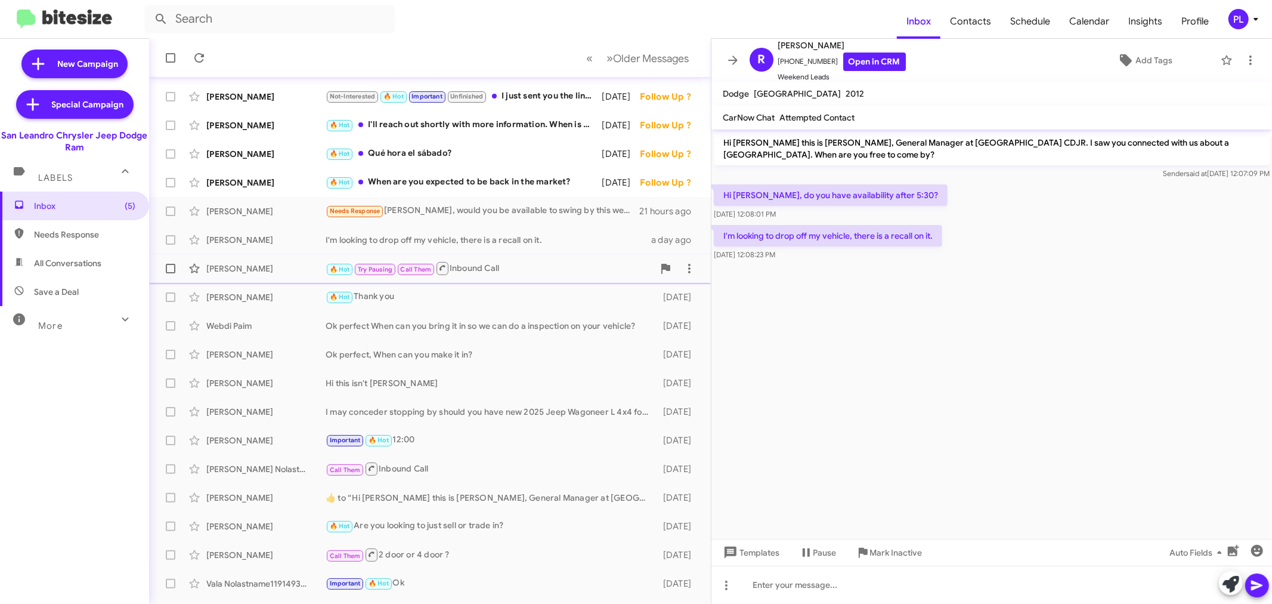
click at [253, 269] on div "Joey Liu" at bounding box center [265, 268] width 119 height 12
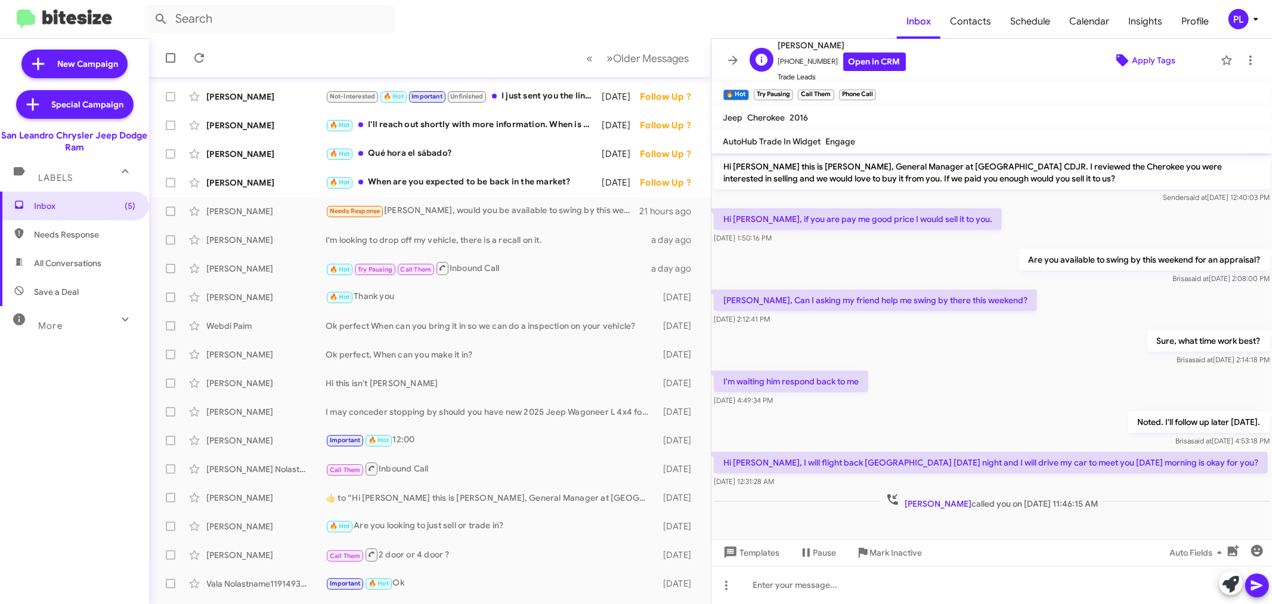
click at [1146, 63] on span "Apply Tags" at bounding box center [1154, 60] width 44 height 21
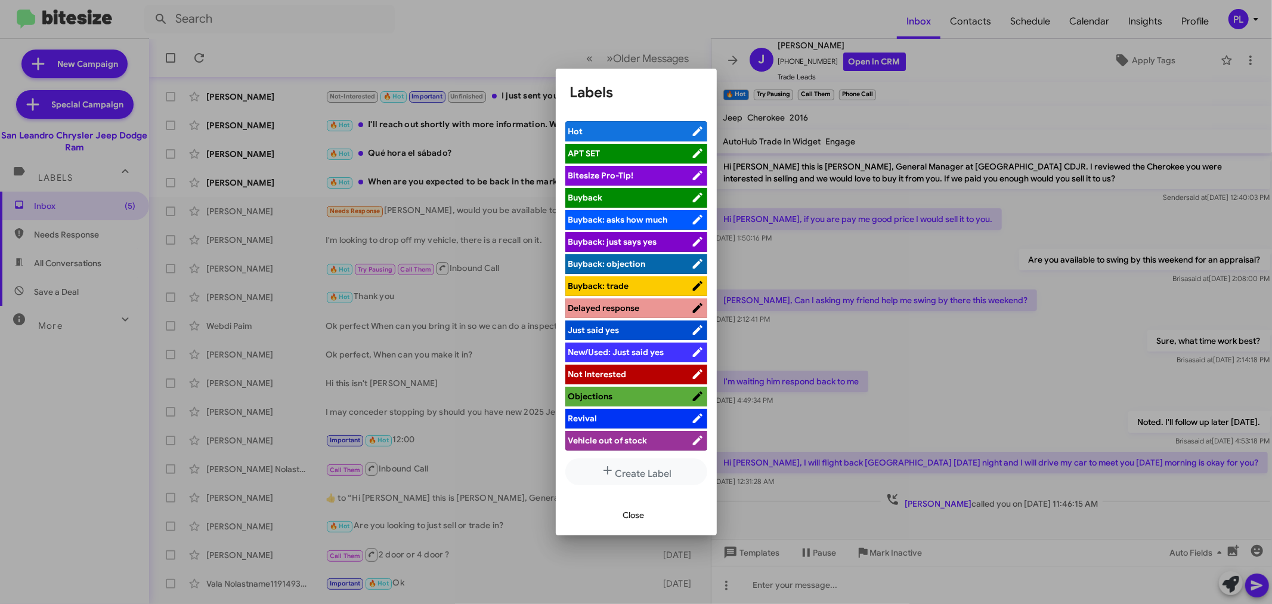
click at [611, 168] on li "Bitesize Pro-Tip!" at bounding box center [636, 176] width 142 height 20
click at [588, 175] on span "Bitesize Pro-Tip!" at bounding box center [601, 175] width 66 height 11
click at [642, 517] on span "Close" at bounding box center [633, 514] width 21 height 21
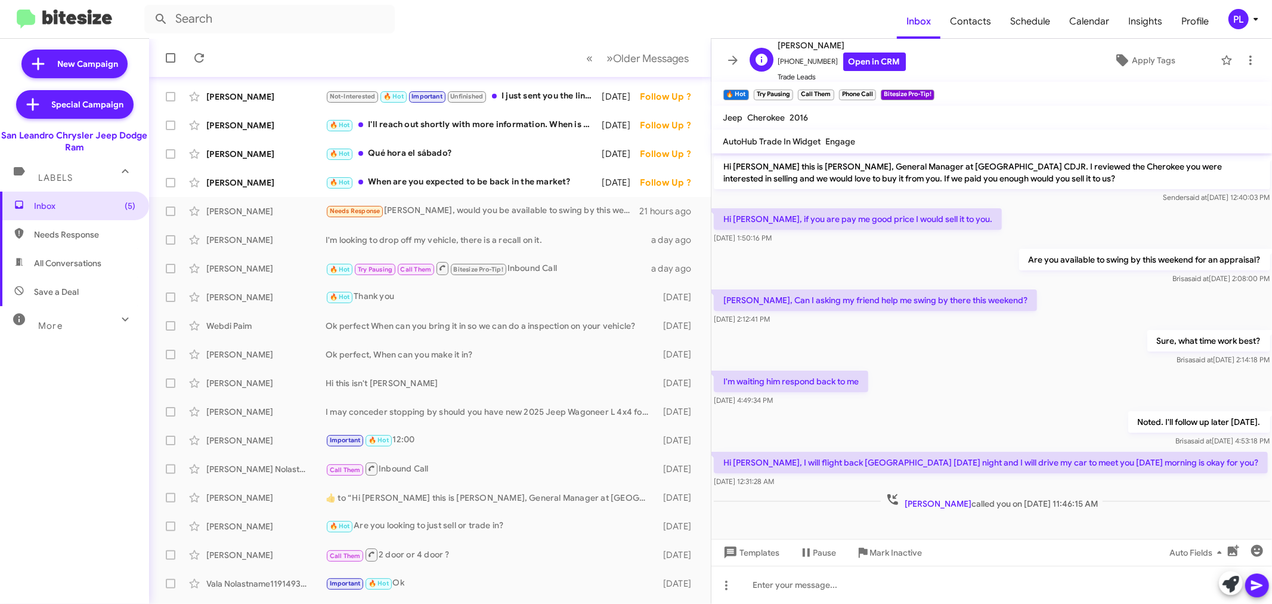
drag, startPoint x: 815, startPoint y: 40, endPoint x: 773, endPoint y: 44, distance: 42.5
click at [773, 44] on div "J Joey Liu +14158286270 Open in CRM Trade Leads" at bounding box center [825, 60] width 161 height 45
copy span "Joey Liu"
click at [270, 214] on div "Carlos Esmante" at bounding box center [265, 211] width 119 height 12
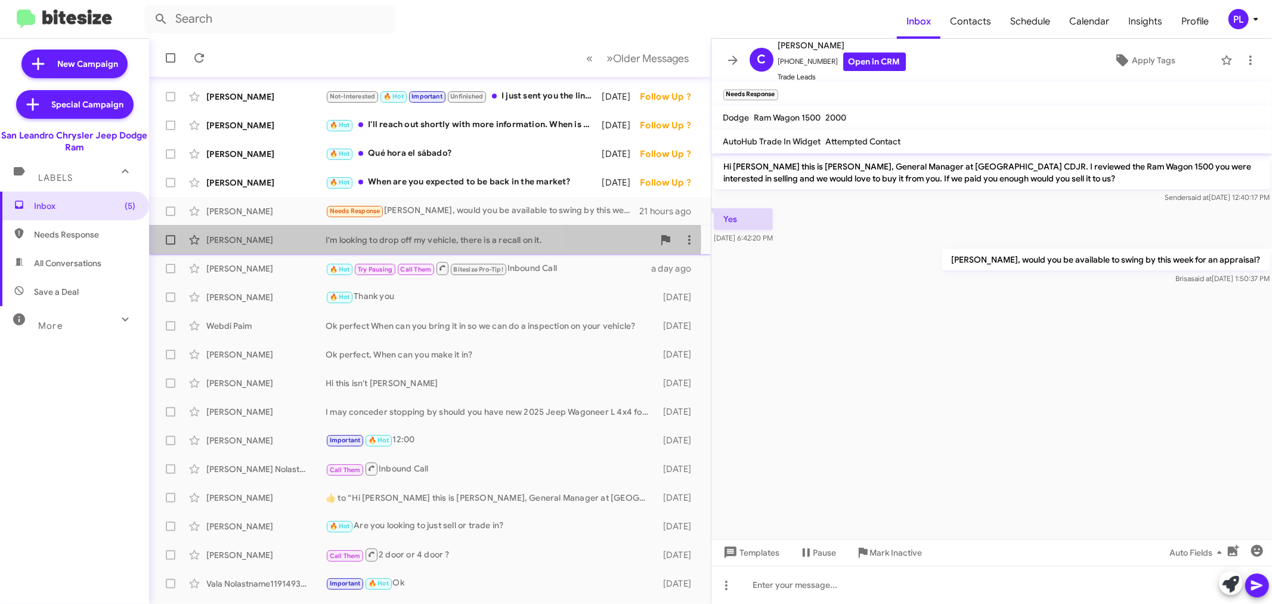
click at [253, 237] on div "Roshni Nambiar" at bounding box center [265, 240] width 119 height 12
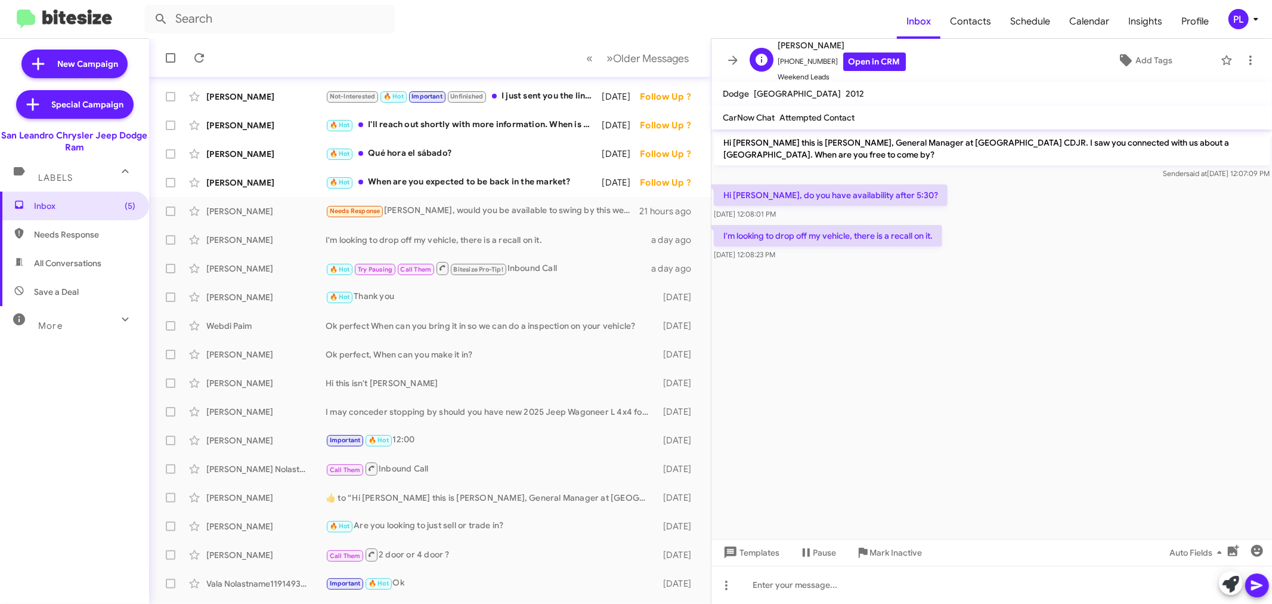
drag, startPoint x: 856, startPoint y: 44, endPoint x: 773, endPoint y: 50, distance: 83.1
click at [773, 50] on div "R Roshni Nambiar +18057583139 Open in CRM Weekend Leads" at bounding box center [825, 60] width 161 height 45
copy span "Roshni Nambiar"
click at [1145, 48] on div "R Roshni Nambiar +18057583139 Open in CRM Weekend Leads Add Tags" at bounding box center [980, 60] width 471 height 45
click at [1138, 64] on span "Add Tags" at bounding box center [1154, 60] width 37 height 21
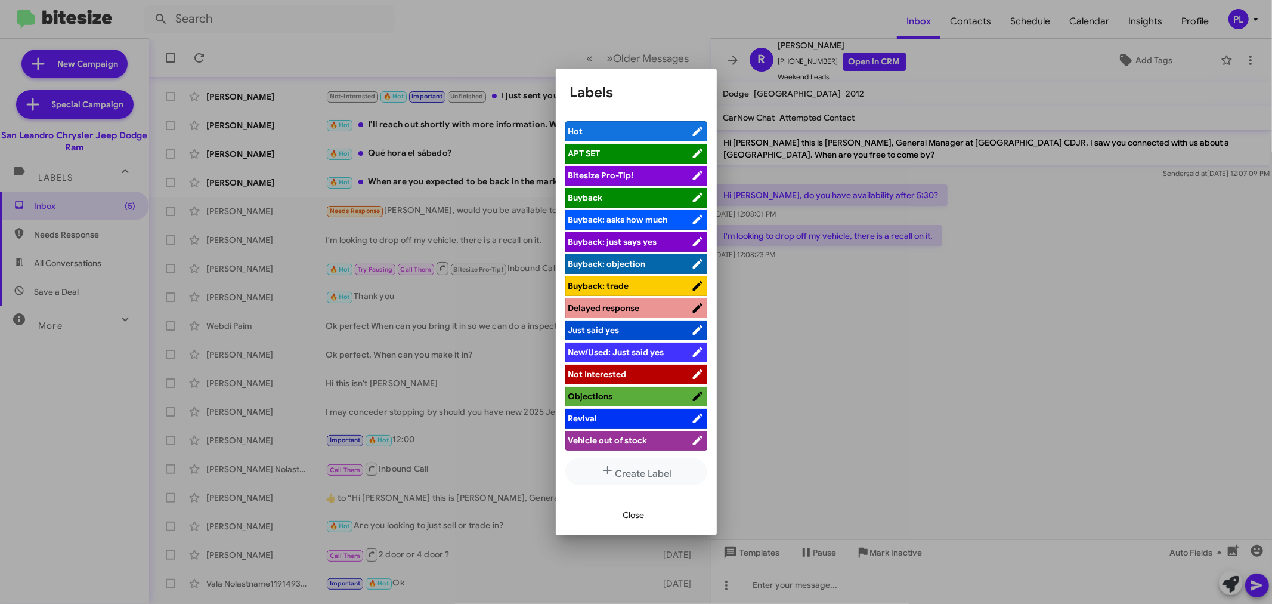
click at [610, 171] on span "Bitesize Pro-Tip!" at bounding box center [601, 175] width 66 height 11
click at [636, 515] on span "Close" at bounding box center [633, 514] width 21 height 21
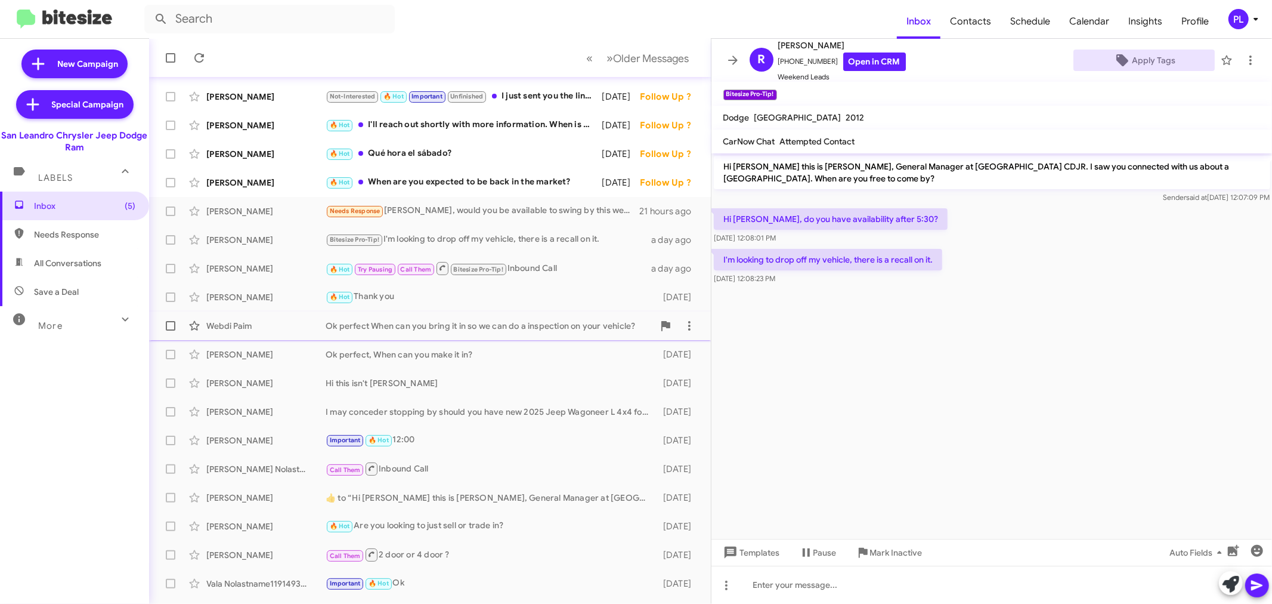
click at [259, 323] on div "Webdi Paim" at bounding box center [265, 326] width 119 height 12
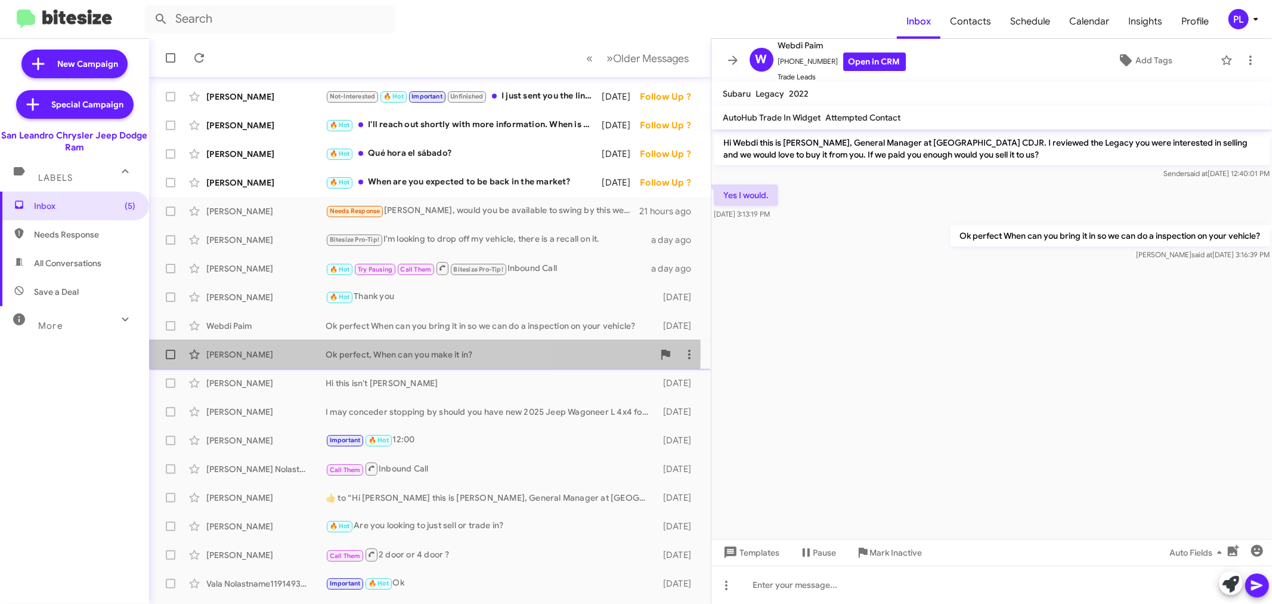
click at [248, 354] on div "Asseena Mitchell" at bounding box center [265, 354] width 119 height 12
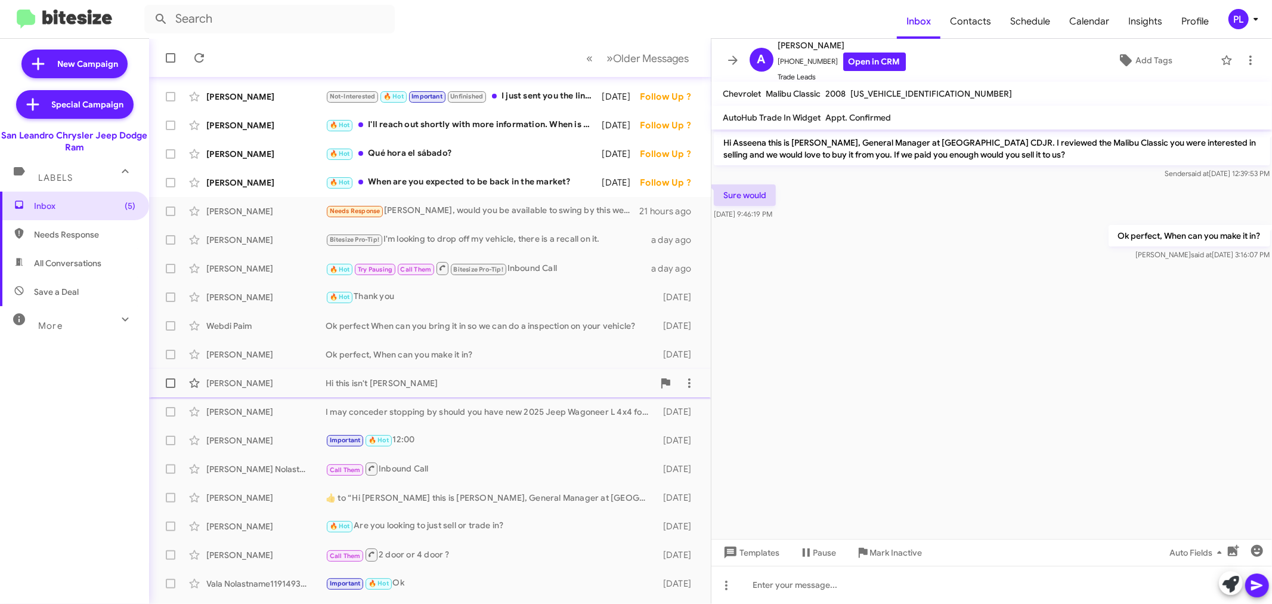
click at [251, 376] on div "Celia Navarro Hi this isn't Celia 4 days ago" at bounding box center [430, 383] width 543 height 24
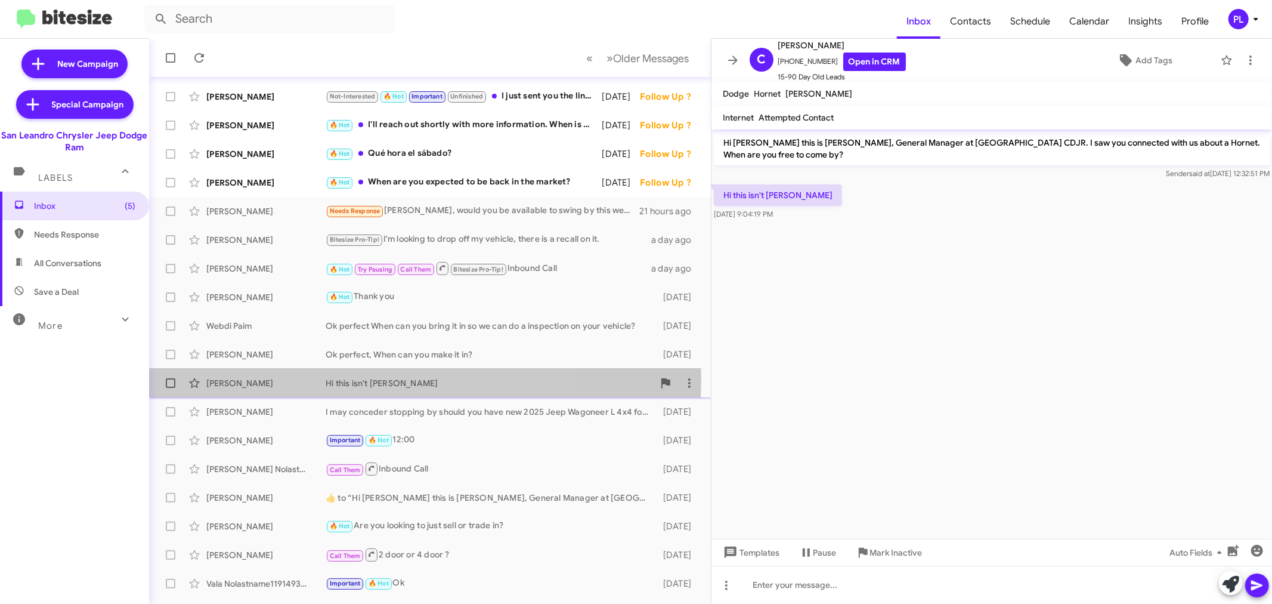
click at [256, 377] on div "Celia Navarro" at bounding box center [265, 383] width 119 height 12
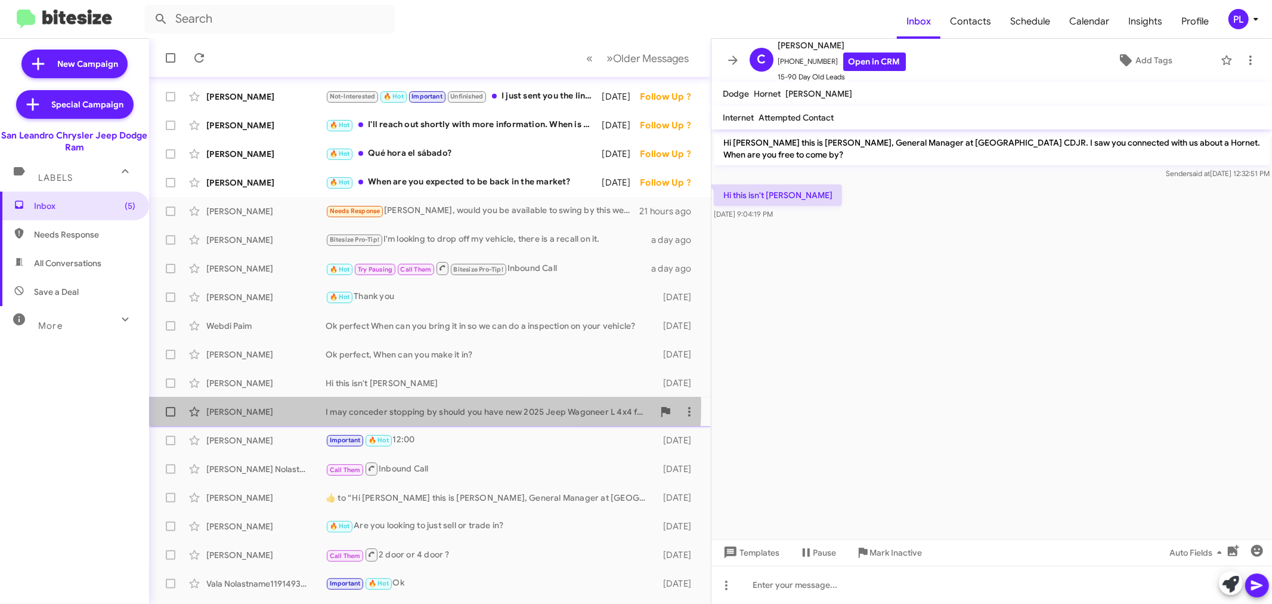
click at [262, 404] on div "Max Hilton I may conceder stopping by should you have new 2025 Jeep Wagoneer L …" at bounding box center [430, 412] width 543 height 24
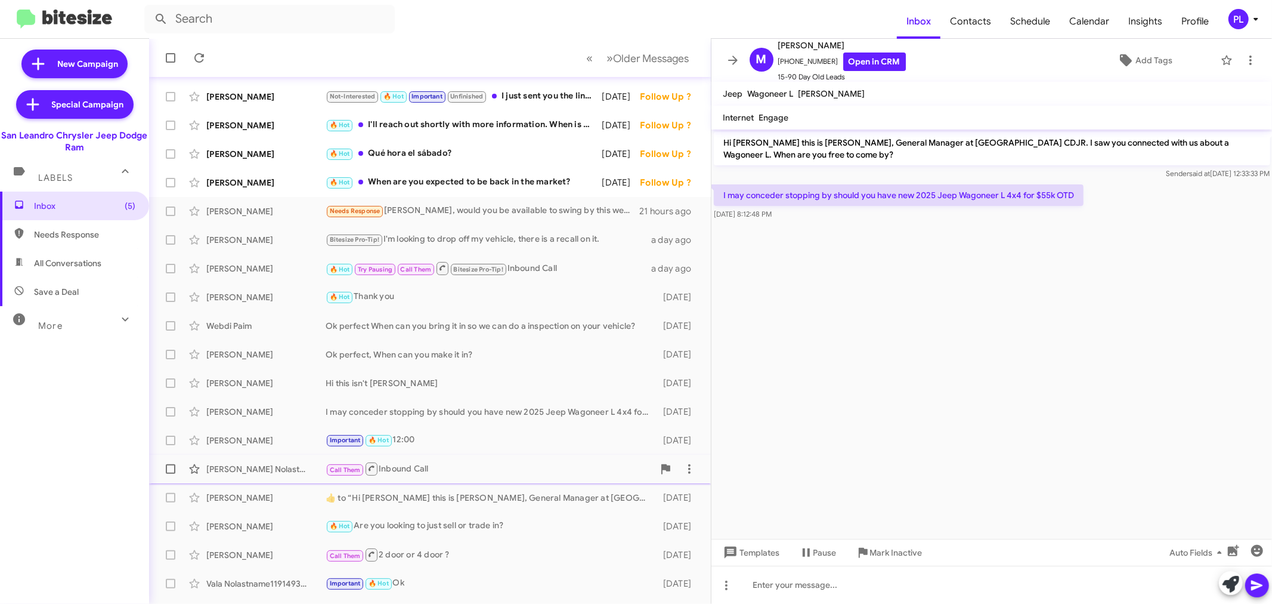
click at [222, 467] on div "Joey Nolastname117713434" at bounding box center [265, 469] width 119 height 12
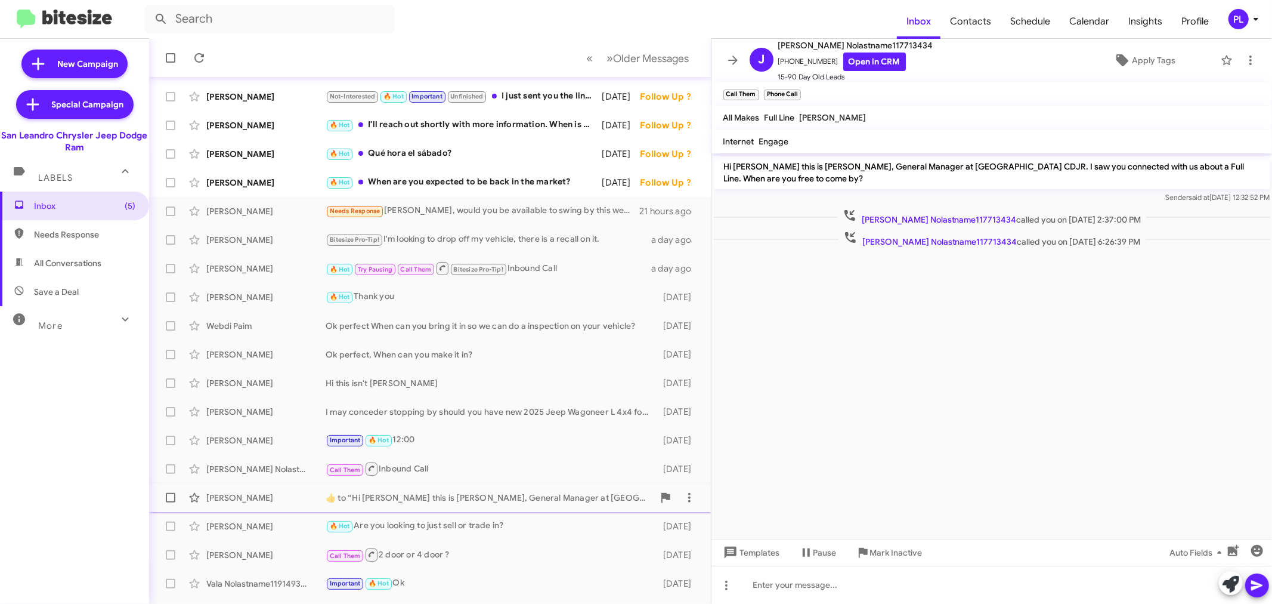
click at [230, 486] on div "Nguyen Dina ​👍​ to “ Hi Nguyen this is Carlos Hidalgo, General Manager at San L…" at bounding box center [430, 498] width 543 height 24
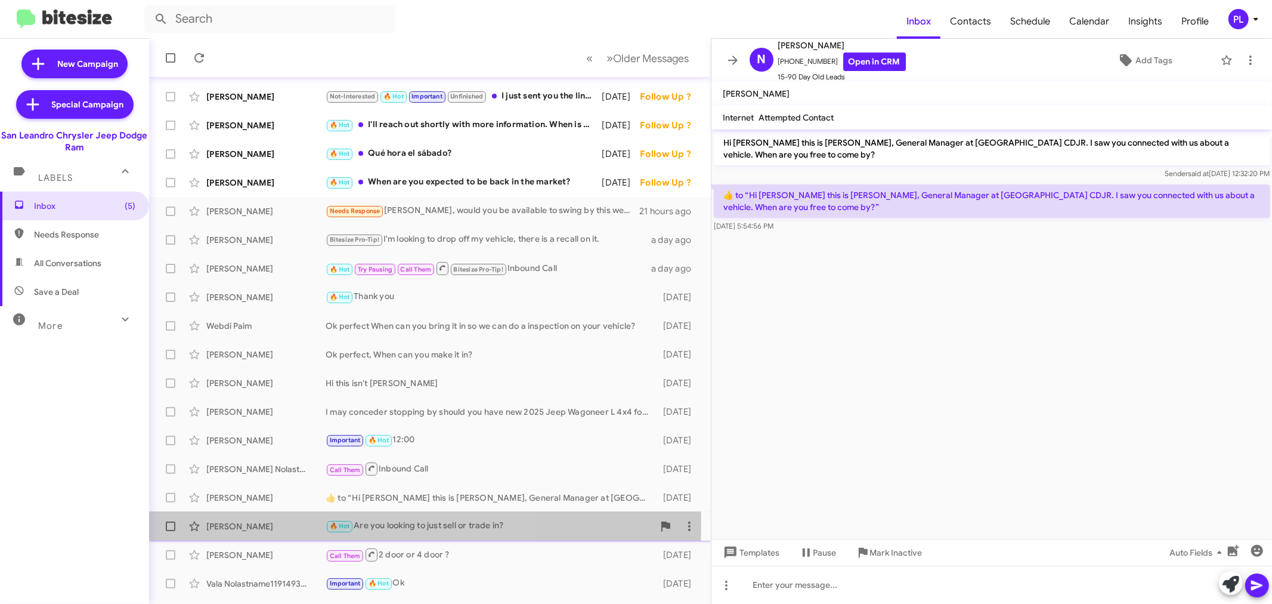
click at [240, 522] on div "Spencer Rodriguez" at bounding box center [265, 526] width 119 height 12
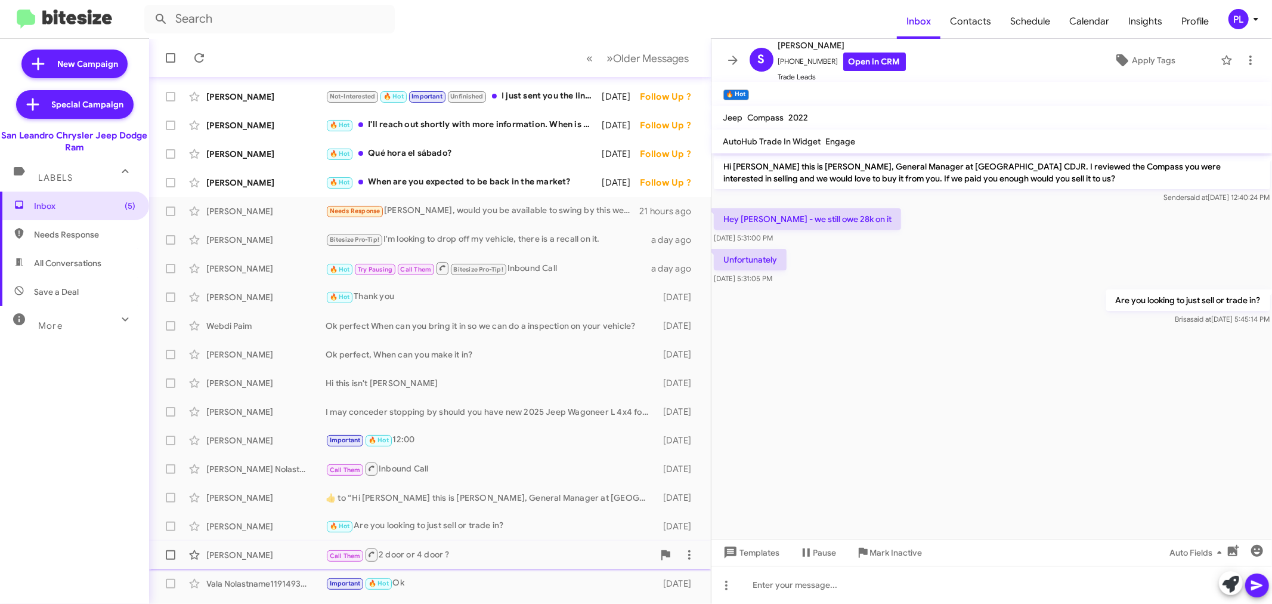
click at [242, 552] on div "Henry Brostovski" at bounding box center [265, 555] width 119 height 12
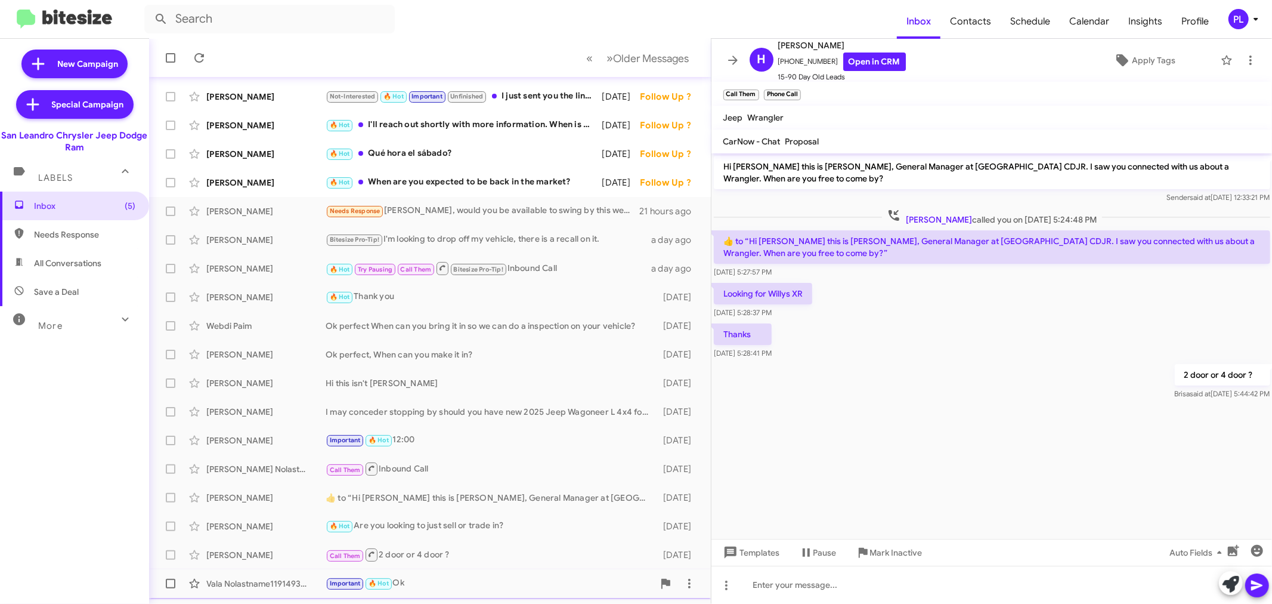
click at [245, 577] on div "Vala Nolastname119149348" at bounding box center [265, 583] width 119 height 12
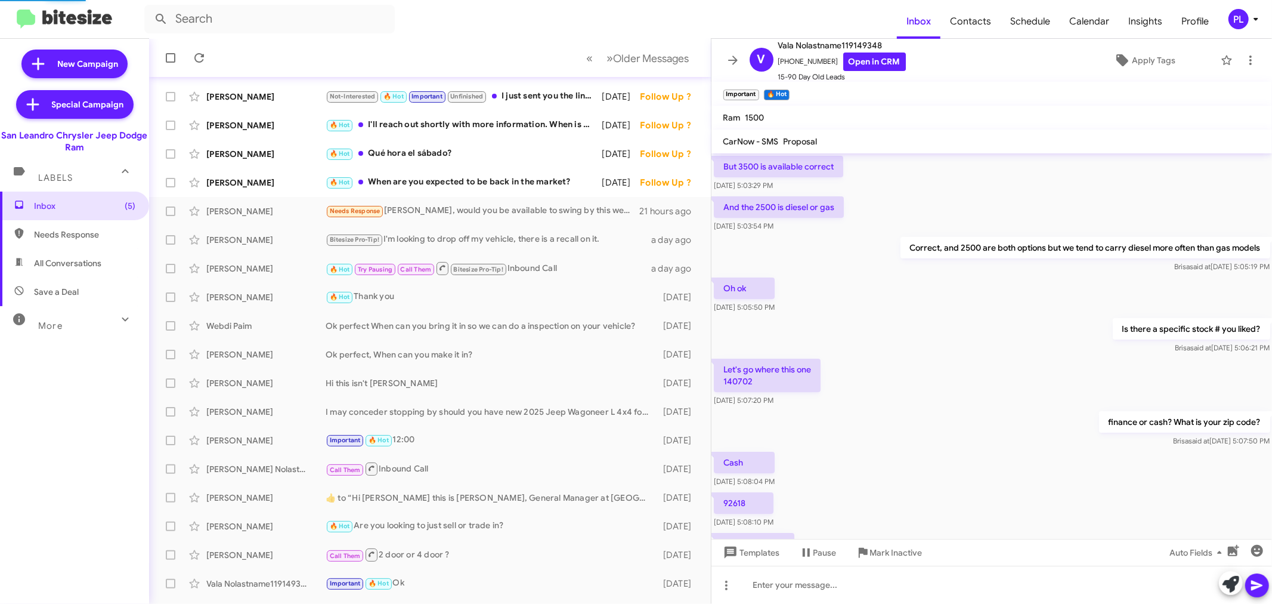
scroll to position [496, 0]
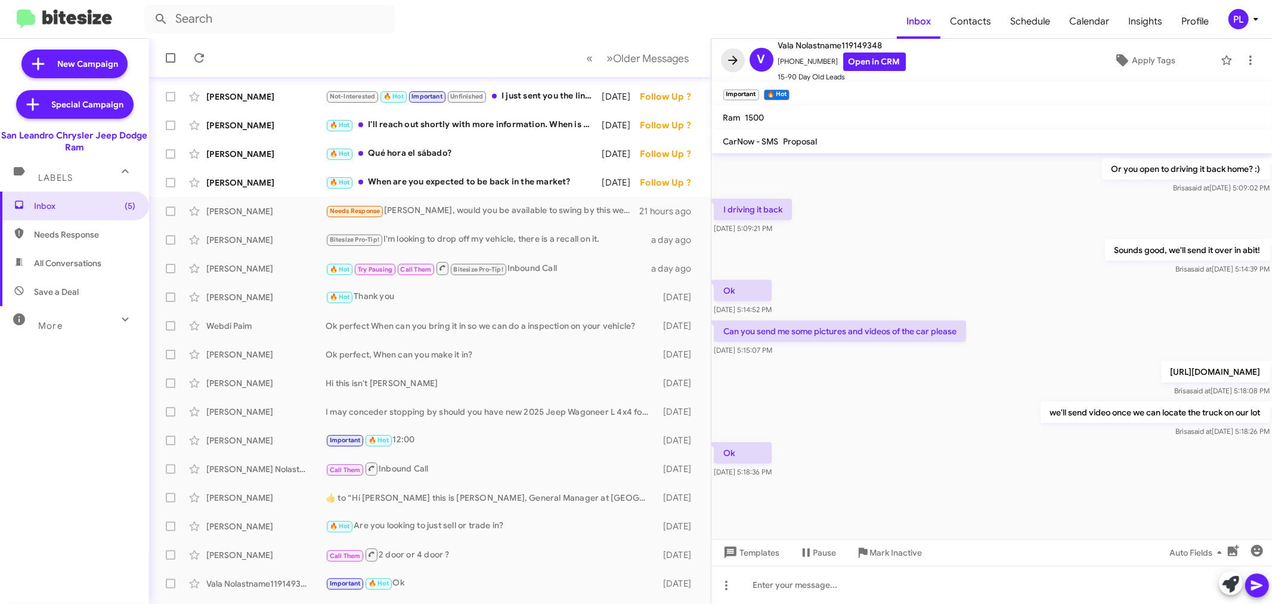
click at [729, 50] on button at bounding box center [733, 60] width 24 height 24
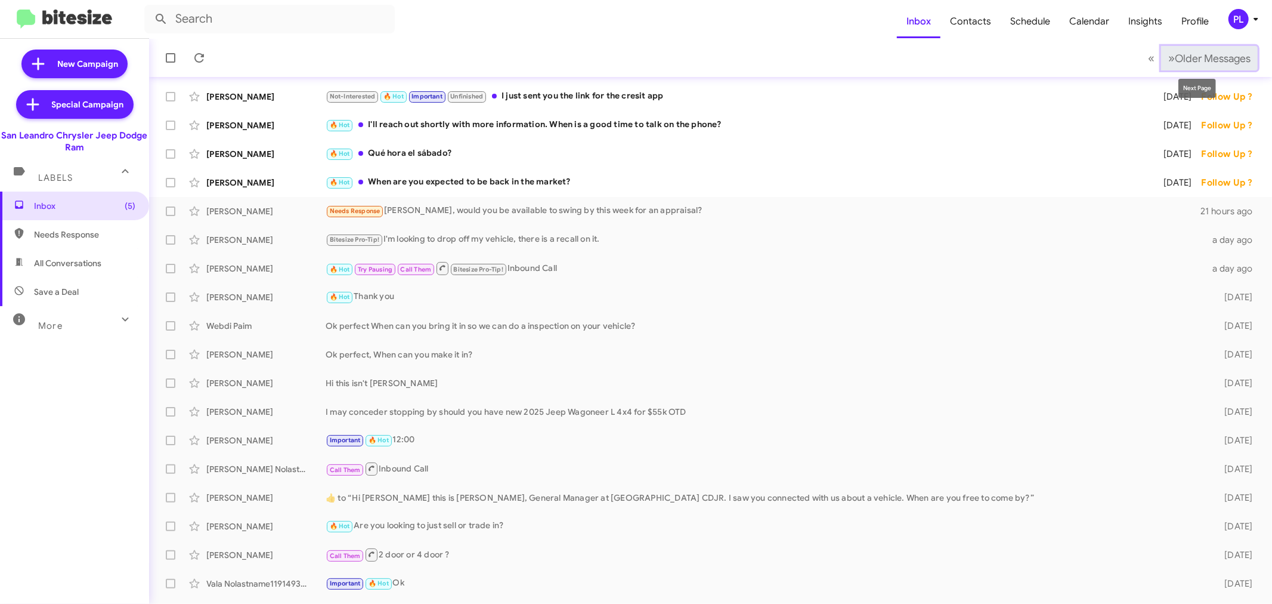
click at [1206, 61] on span "Older Messages" at bounding box center [1213, 58] width 76 height 13
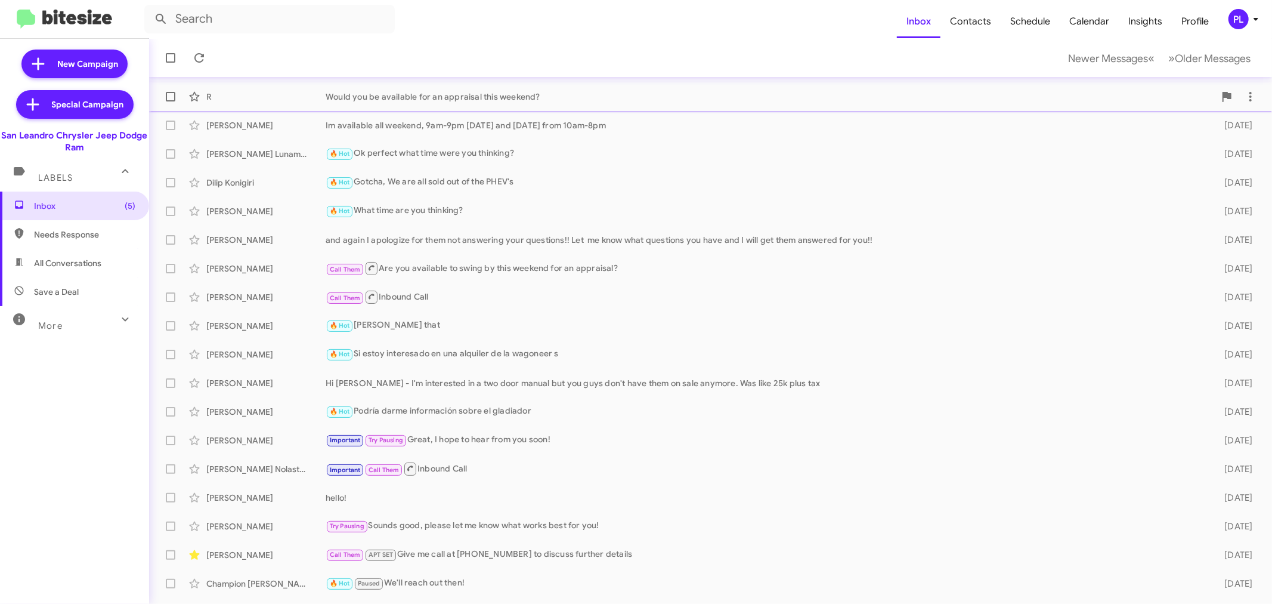
click at [327, 95] on div "Would you be available for an appraisal this weekend?" at bounding box center [770, 97] width 889 height 12
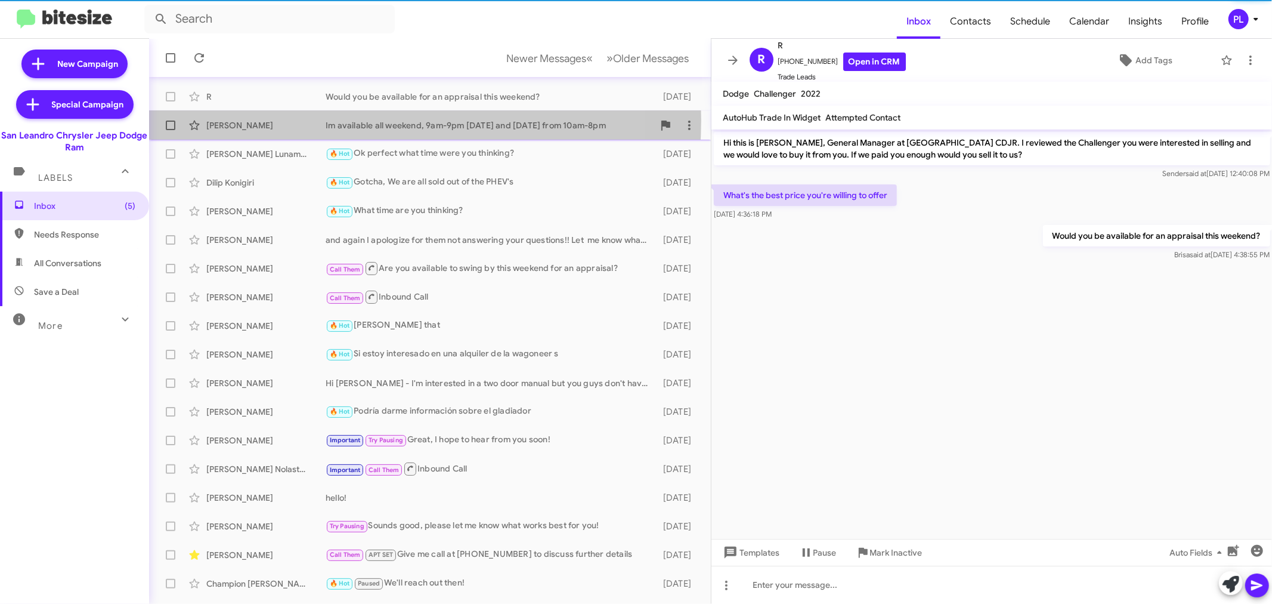
click at [370, 120] on div "Im available all weekend, 9am-9pm on saturday and sunday from 10am-8pm" at bounding box center [490, 125] width 328 height 12
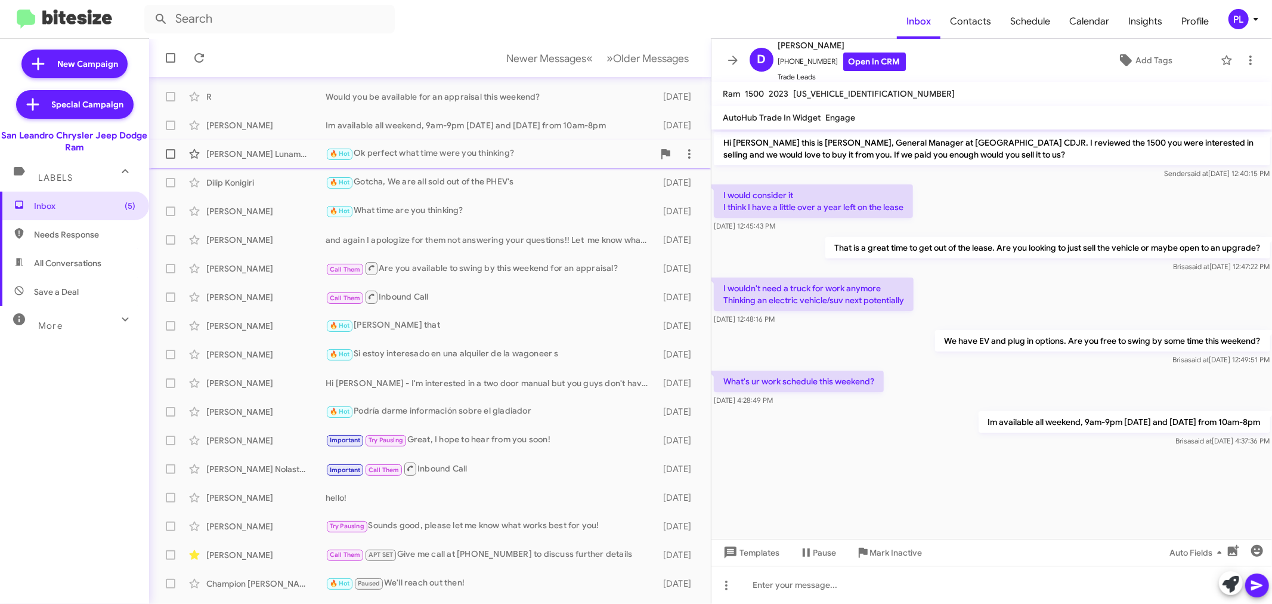
click at [432, 150] on div "🔥 Hot Ok perfect what time were you thinking?" at bounding box center [490, 154] width 328 height 14
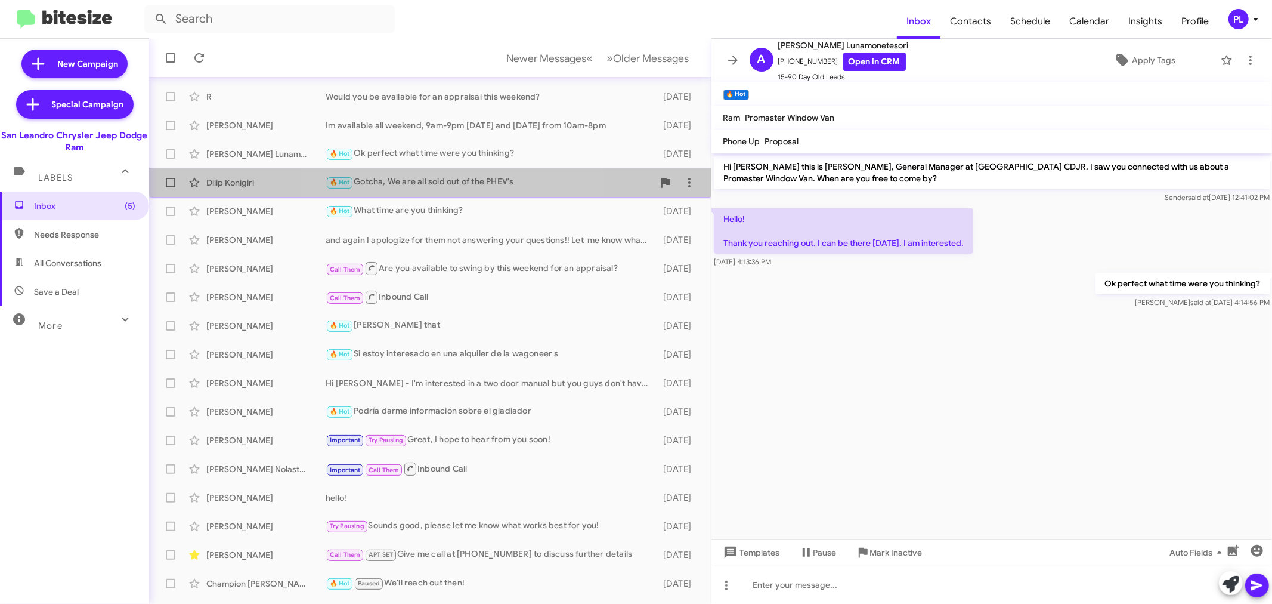
click at [464, 175] on div "🔥 Hot Gotcha, We are all sold out of the PHEV's" at bounding box center [490, 182] width 328 height 14
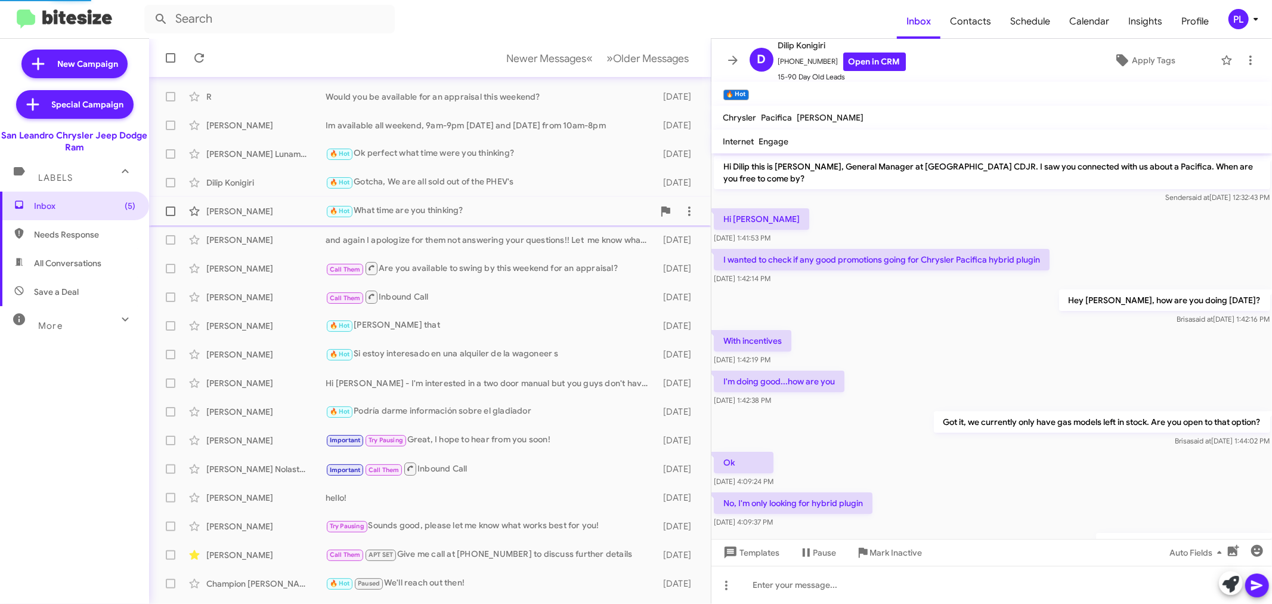
scroll to position [61, 0]
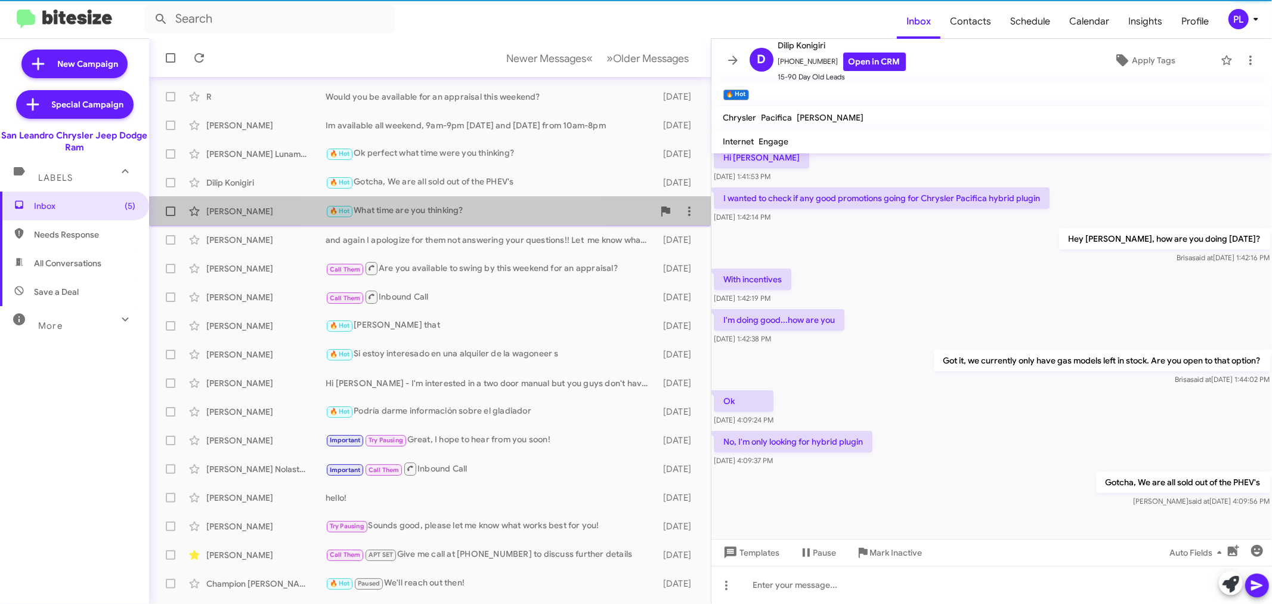
click at [437, 211] on div "🔥 Hot What time are you thinking?" at bounding box center [490, 211] width 328 height 14
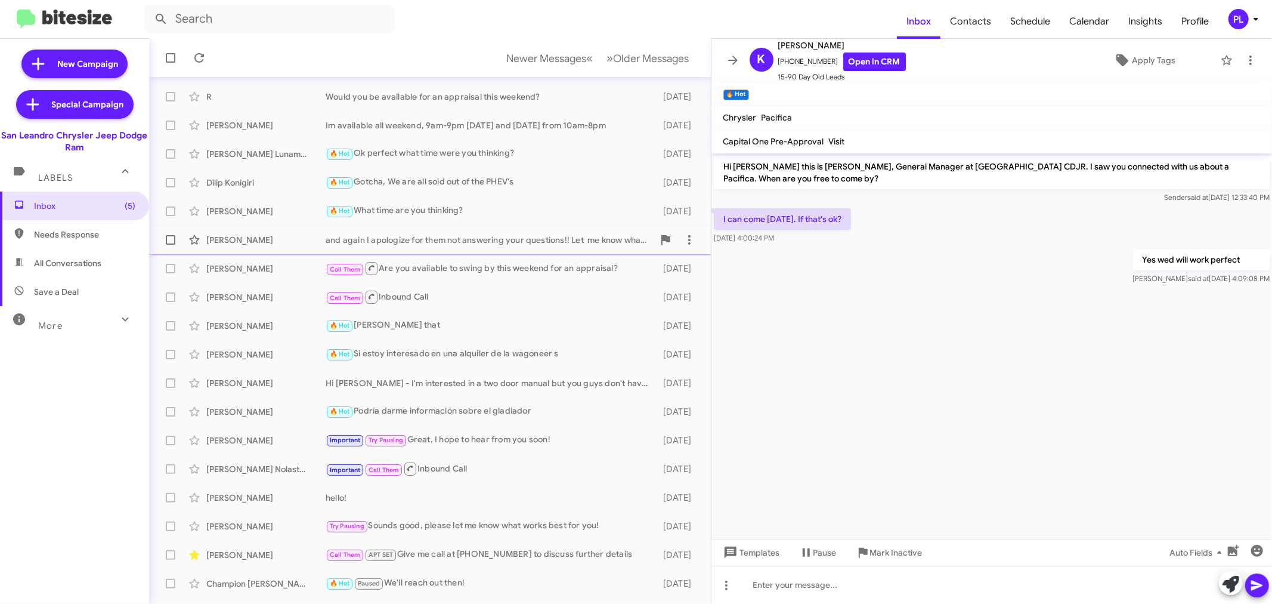
click at [443, 243] on div "and again I apologize for them not answering your questions!! Let me know what …" at bounding box center [490, 240] width 328 height 12
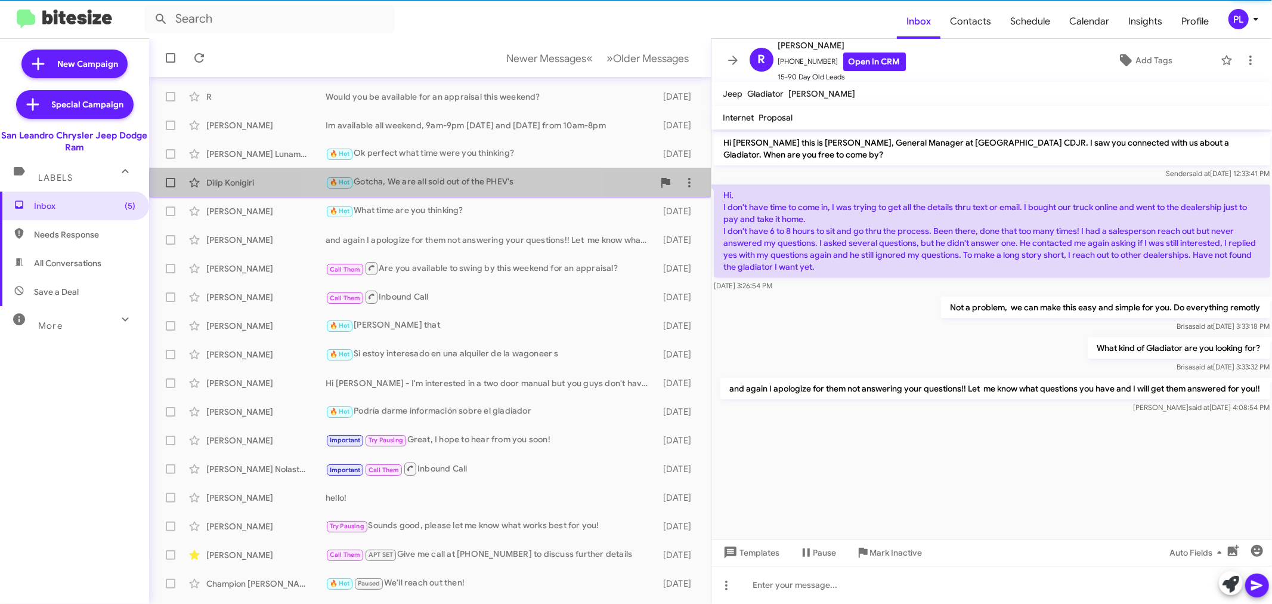
click at [432, 187] on div "🔥 Hot Gotcha, We are all sold out of the PHEV's" at bounding box center [490, 182] width 328 height 14
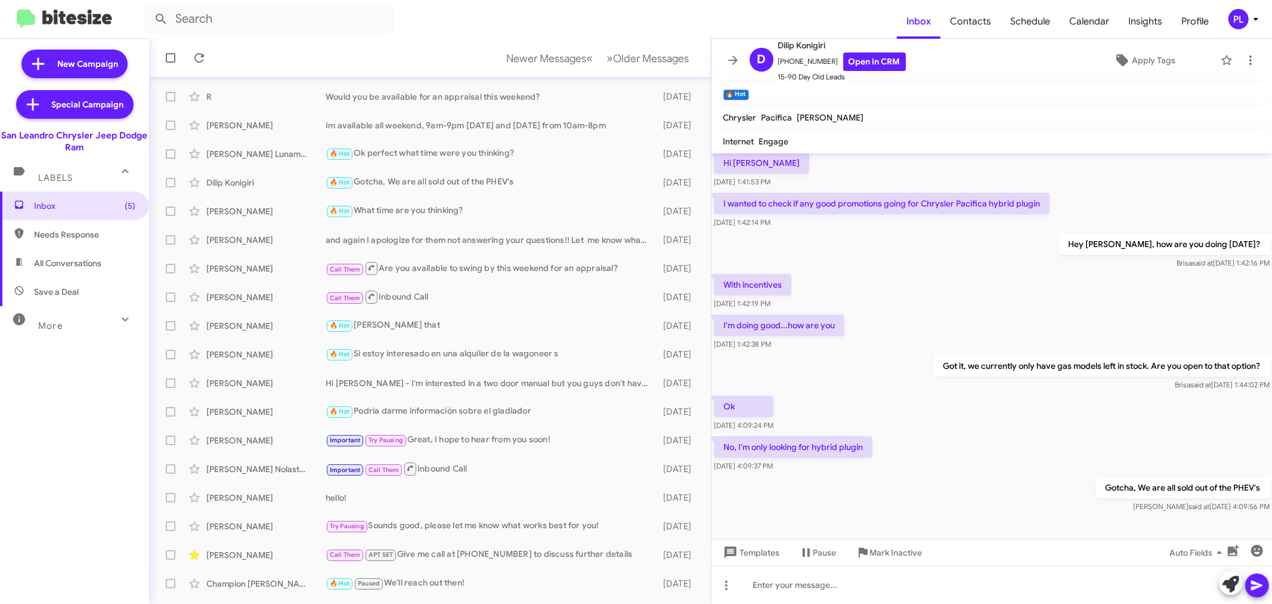
scroll to position [61, 0]
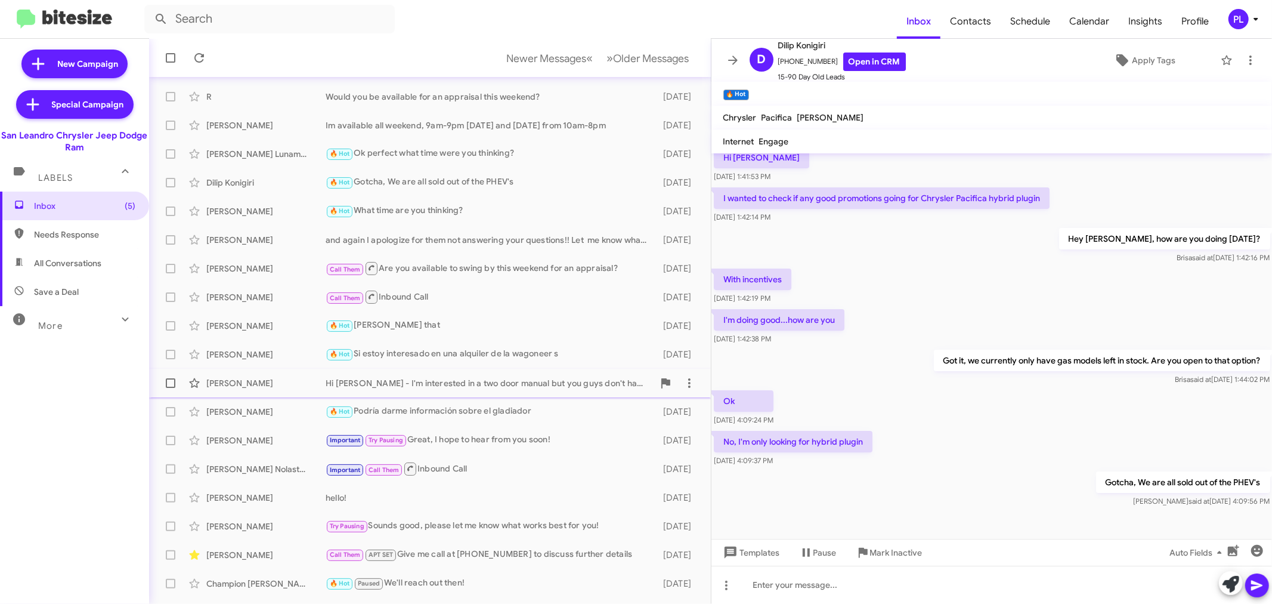
click at [392, 384] on div "Hi Carlos - I'm interested in a two door manual but you guys don't have them on…" at bounding box center [490, 383] width 328 height 12
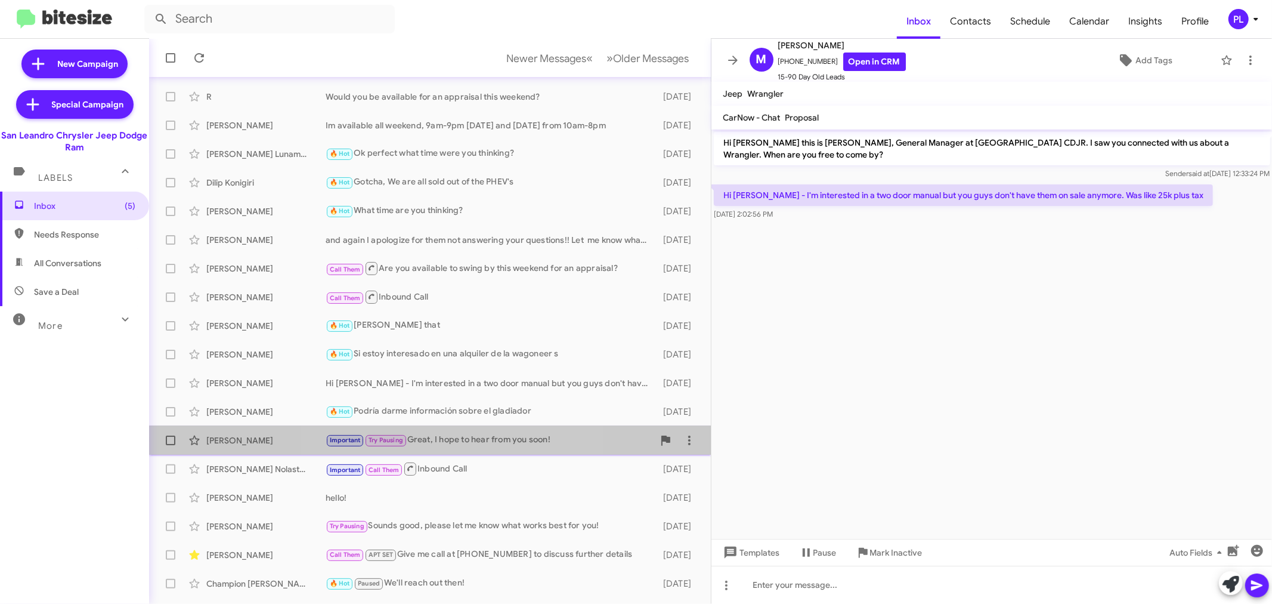
click at [445, 438] on div "Important Try Pausing Great, I hope to hear from you soon!" at bounding box center [490, 440] width 328 height 14
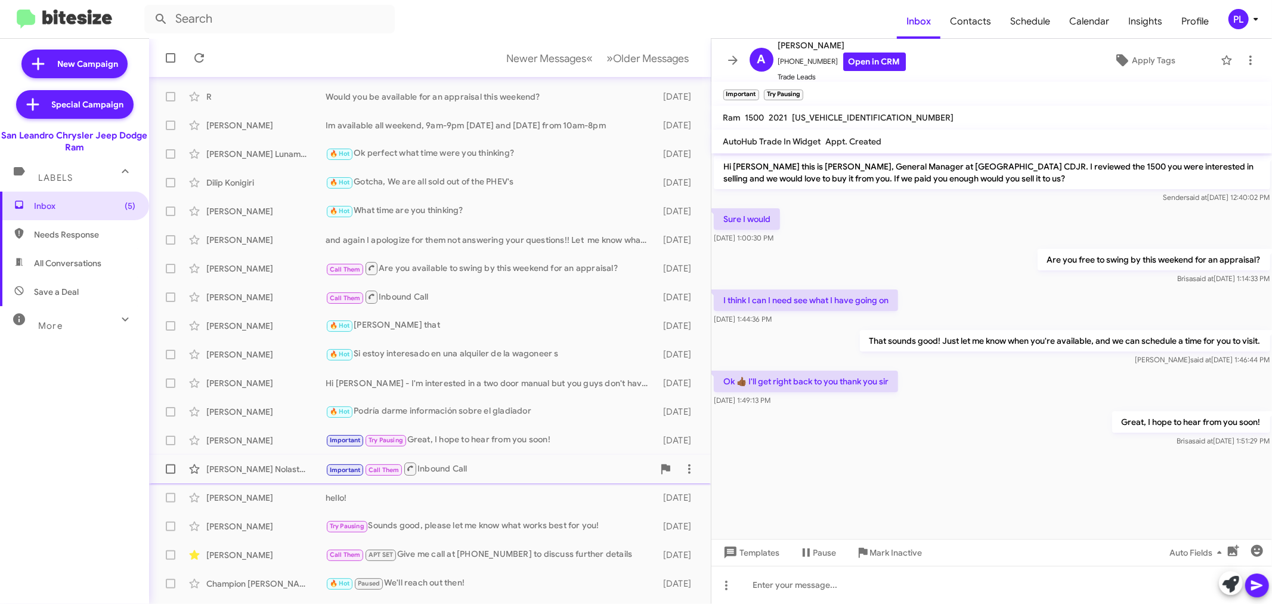
click at [462, 463] on div "Important Call Them Inbound Call" at bounding box center [490, 468] width 328 height 15
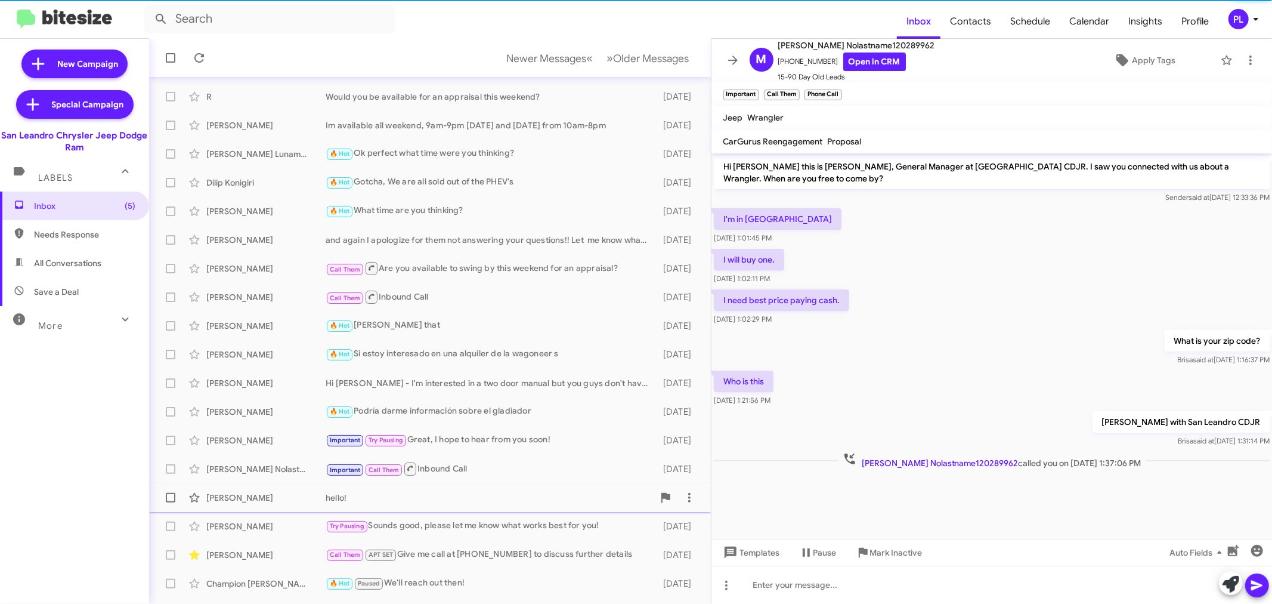
click at [413, 498] on div "hello!" at bounding box center [490, 497] width 328 height 12
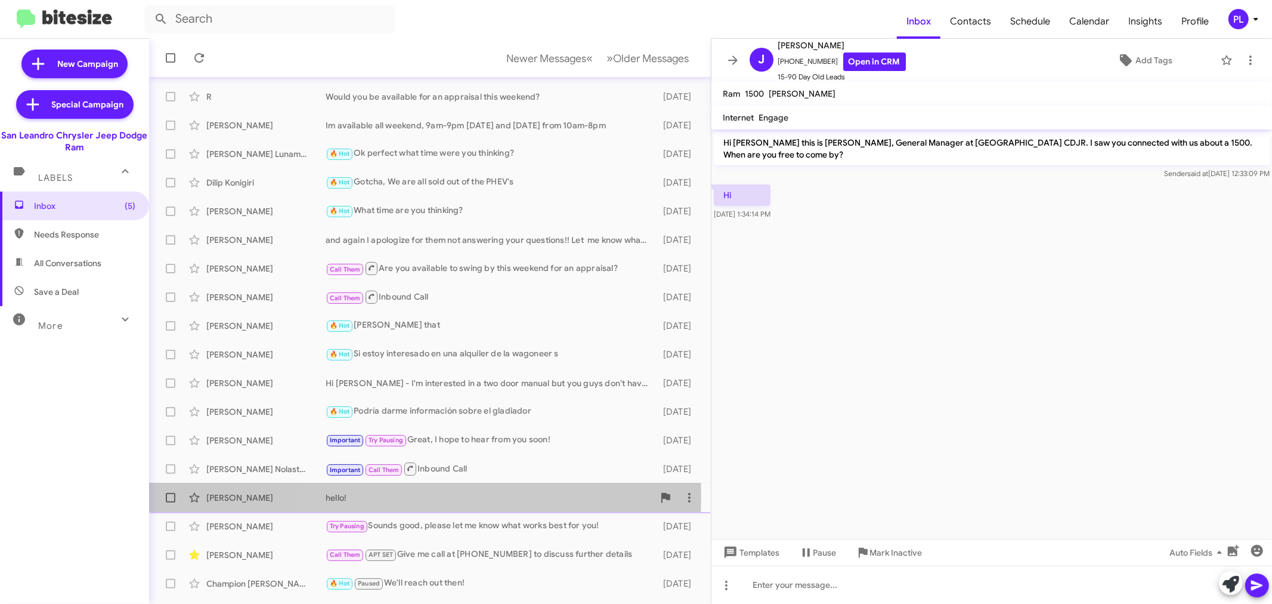
click at [423, 496] on div "hello!" at bounding box center [490, 497] width 328 height 12
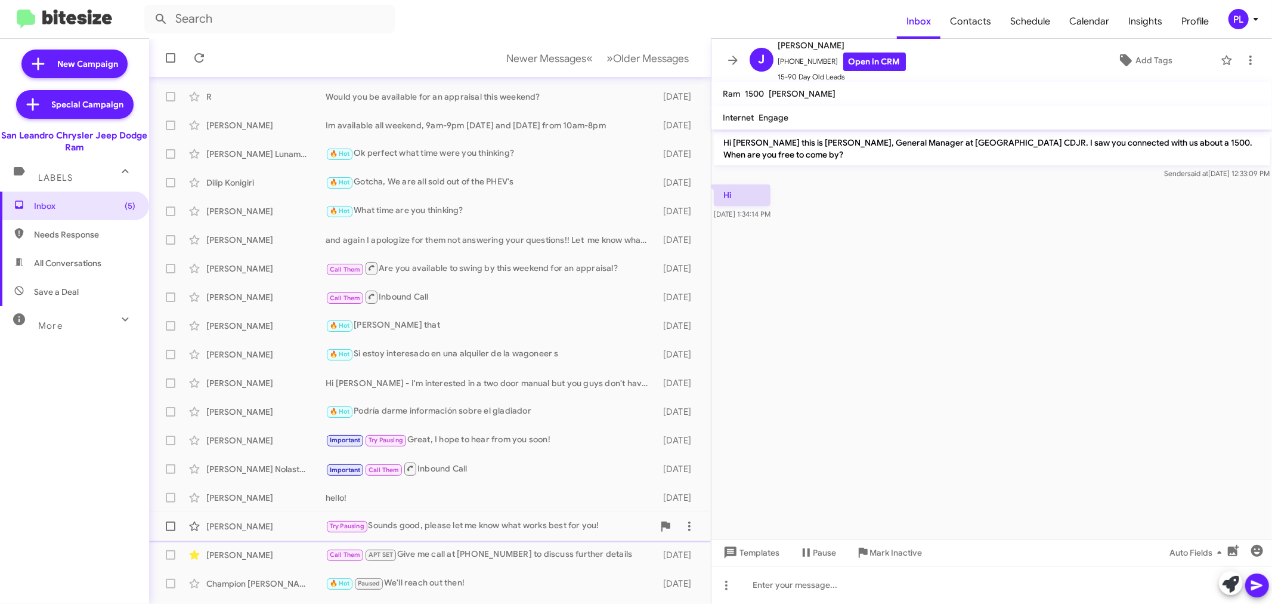
click at [454, 514] on div "Eduardo Ramirez Try Pausing Sounds good, please let me know what works best for…" at bounding box center [430, 526] width 543 height 24
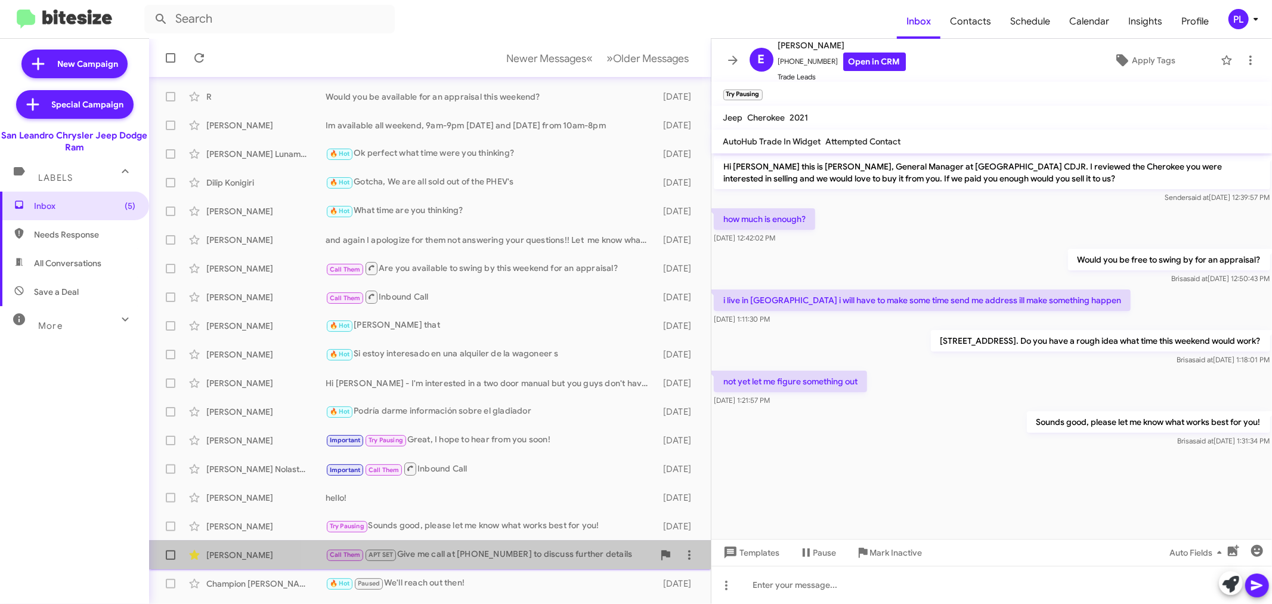
click at [506, 552] on div "Call Them APT SET Give me call at 4083329498 to discuss further details" at bounding box center [490, 555] width 328 height 14
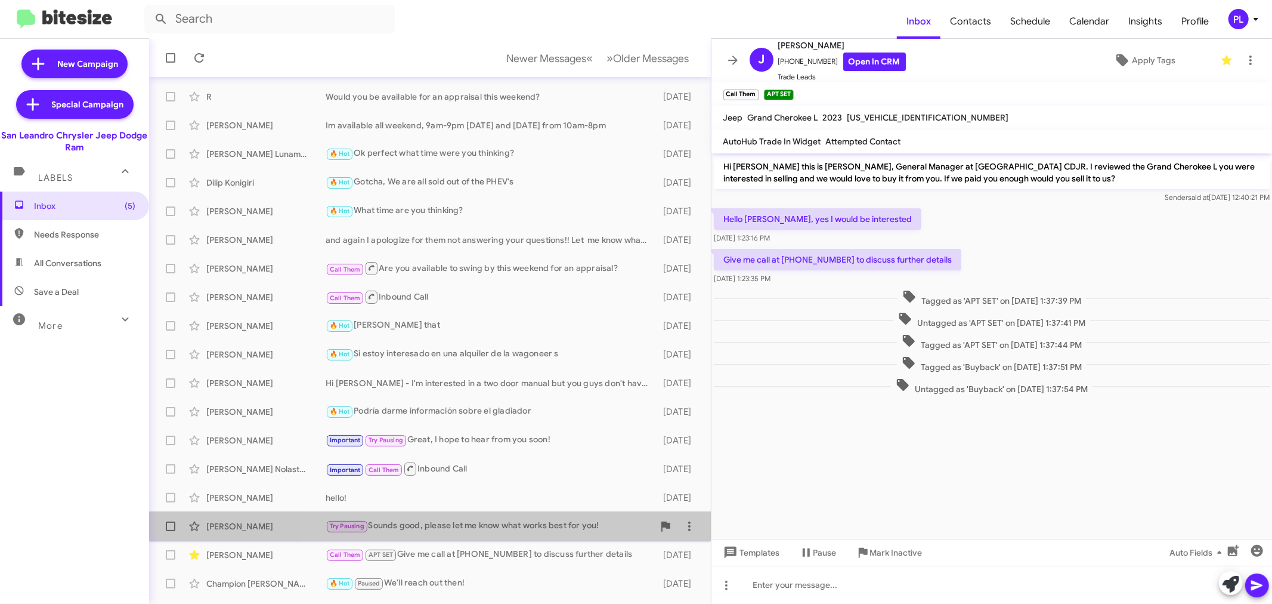
click at [489, 526] on div "Try Pausing Sounds good, please let me know what works best for you!" at bounding box center [490, 526] width 328 height 14
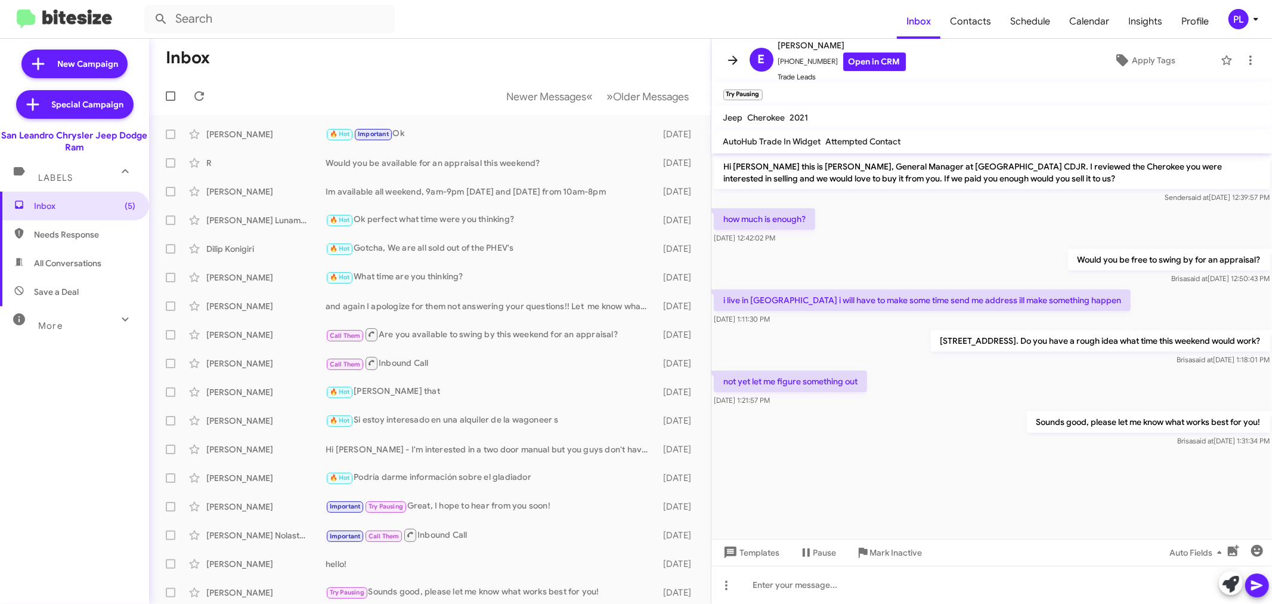
click at [735, 62] on icon at bounding box center [733, 59] width 10 height 9
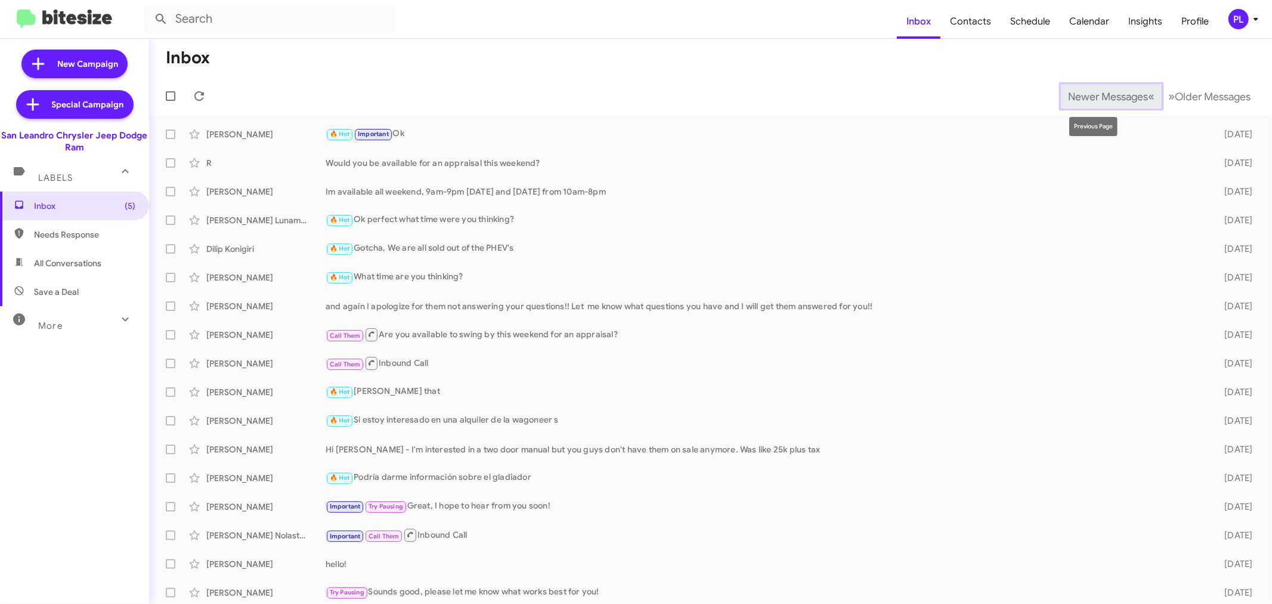
click at [1083, 94] on span "Newer Messages" at bounding box center [1108, 96] width 80 height 13
